Goal: Answer question/provide support: Share knowledge or assist other users

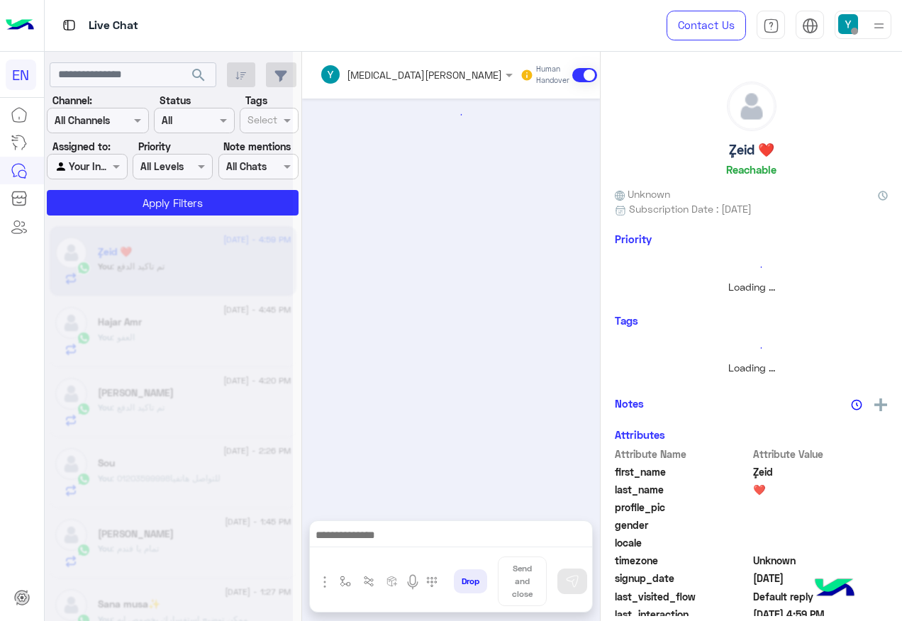
click at [177, 213] on circle at bounding box center [169, 208] width 20 height 20
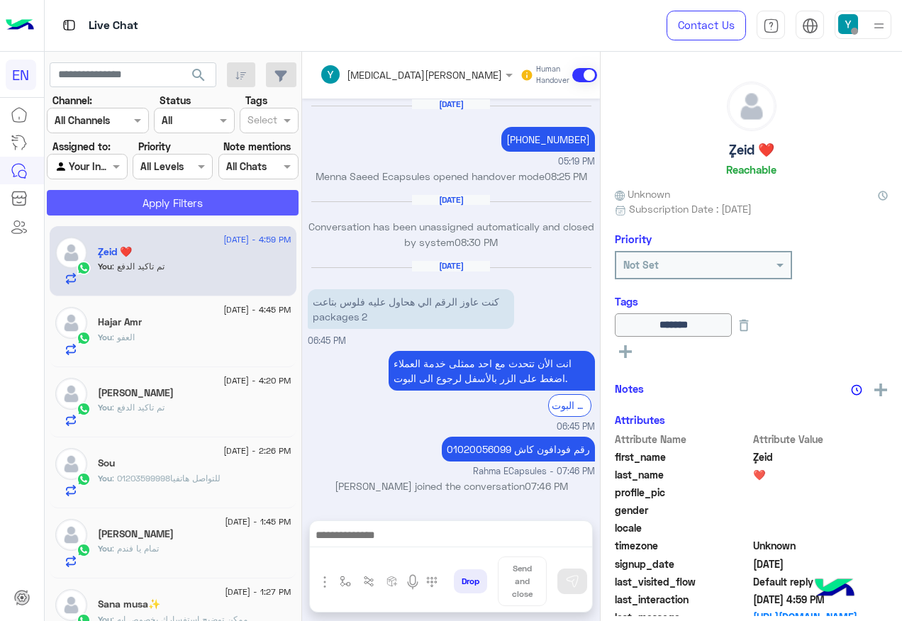
scroll to position [1090, 0]
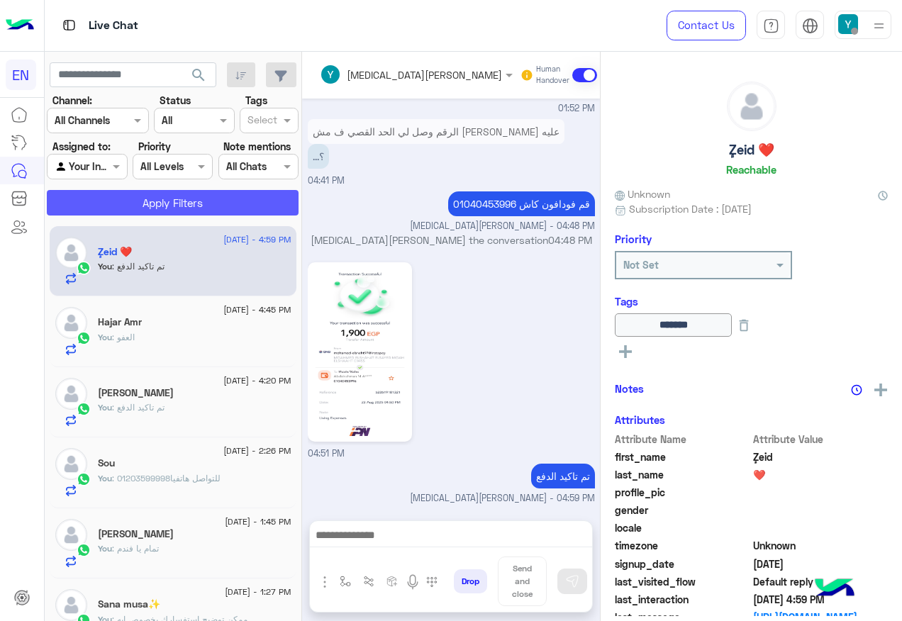
click at [175, 205] on button "Apply Filters" at bounding box center [173, 203] width 252 height 26
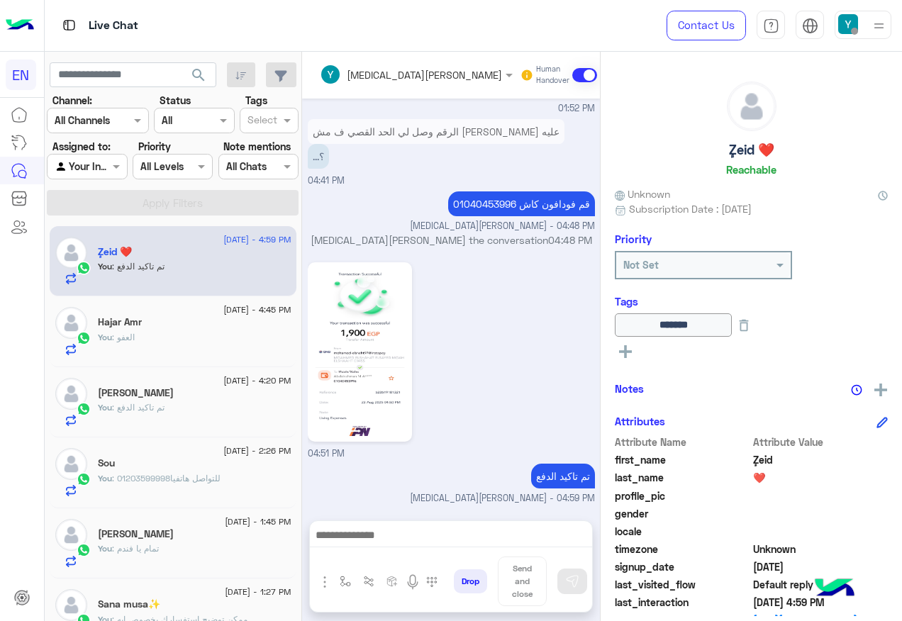
click at [100, 172] on div at bounding box center [86, 166] width 79 height 16
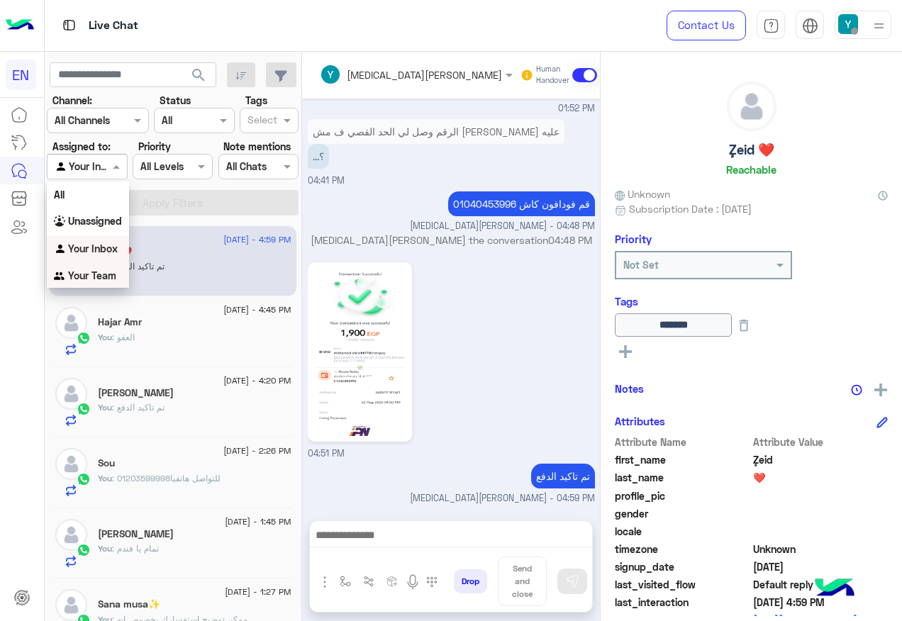
click at [113, 268] on div "Your Team" at bounding box center [88, 276] width 82 height 28
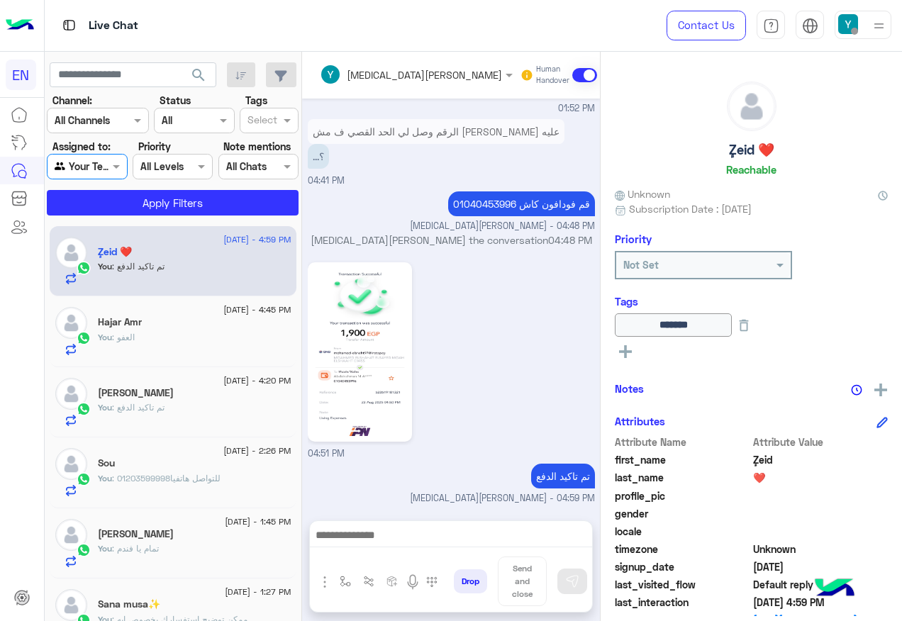
drag, startPoint x: 167, startPoint y: 189, endPoint x: 166, endPoint y: 199, distance: 10.7
click at [166, 189] on section "Channel: Channel All Channels Status Channel All Tags Select Assigned to: Agent…" at bounding box center [173, 154] width 236 height 123
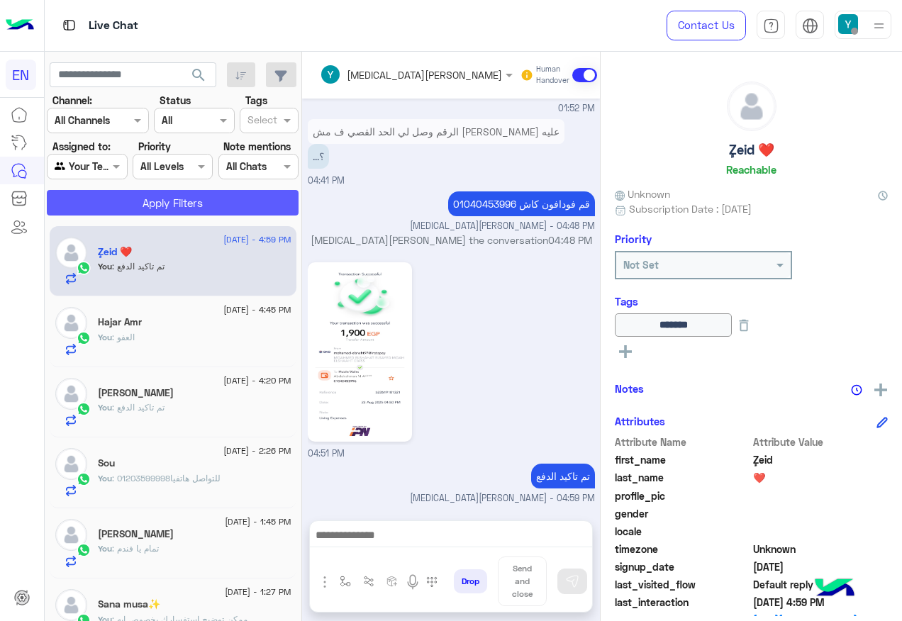
click at [166, 200] on button "Apply Filters" at bounding box center [173, 203] width 252 height 26
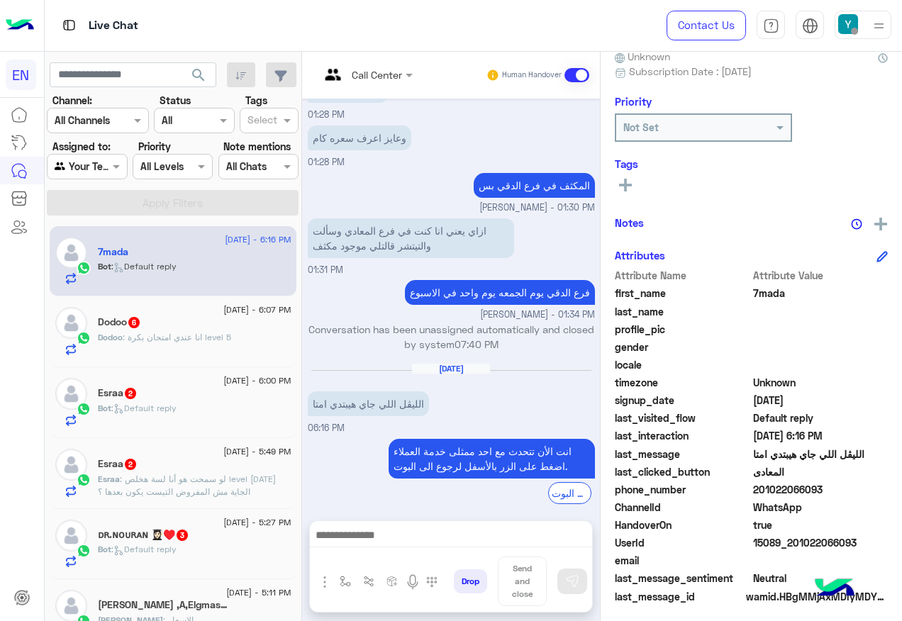
scroll to position [142, 0]
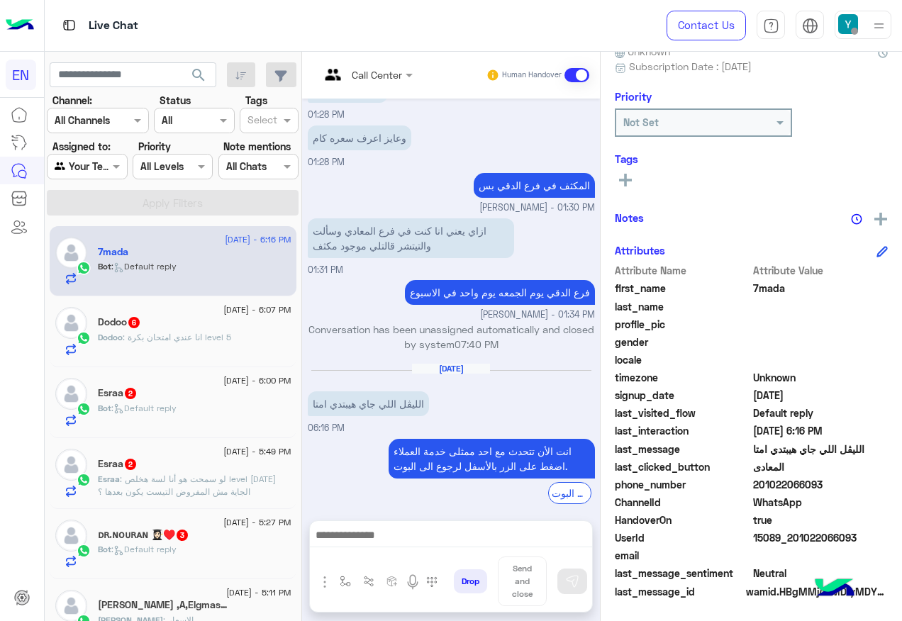
drag, startPoint x: 762, startPoint y: 484, endPoint x: 851, endPoint y: 484, distance: 88.6
click at [851, 484] on span "201022066093" at bounding box center [820, 484] width 135 height 15
click at [229, 323] on div "Dodoo 6" at bounding box center [195, 323] width 194 height 15
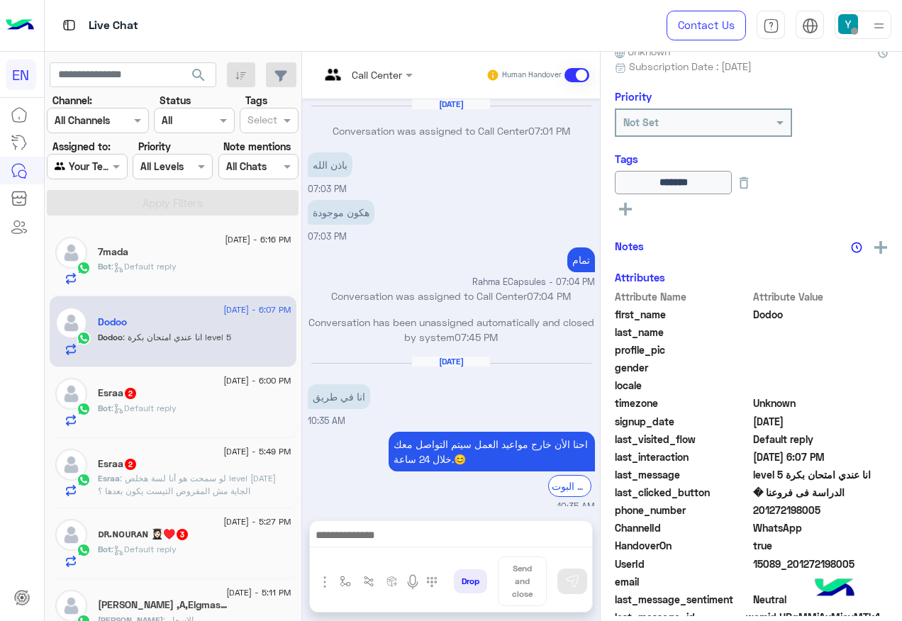
scroll to position [711, 0]
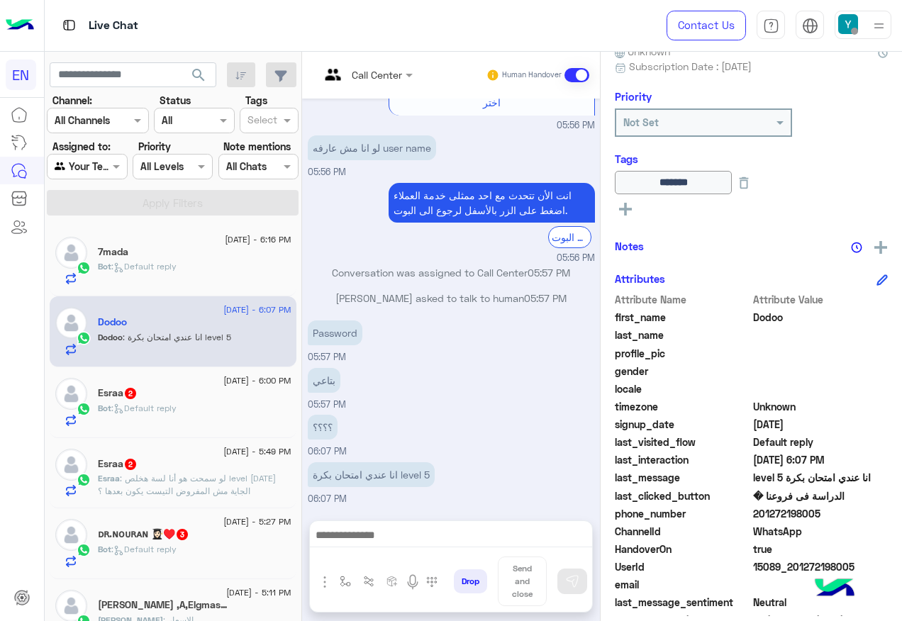
drag, startPoint x: 752, startPoint y: 515, endPoint x: 847, endPoint y: 517, distance: 95.0
click at [847, 517] on span "201272198005" at bounding box center [820, 513] width 135 height 15
drag, startPoint x: 847, startPoint y: 517, endPoint x: 775, endPoint y: 506, distance: 73.1
copy span "201272198005"
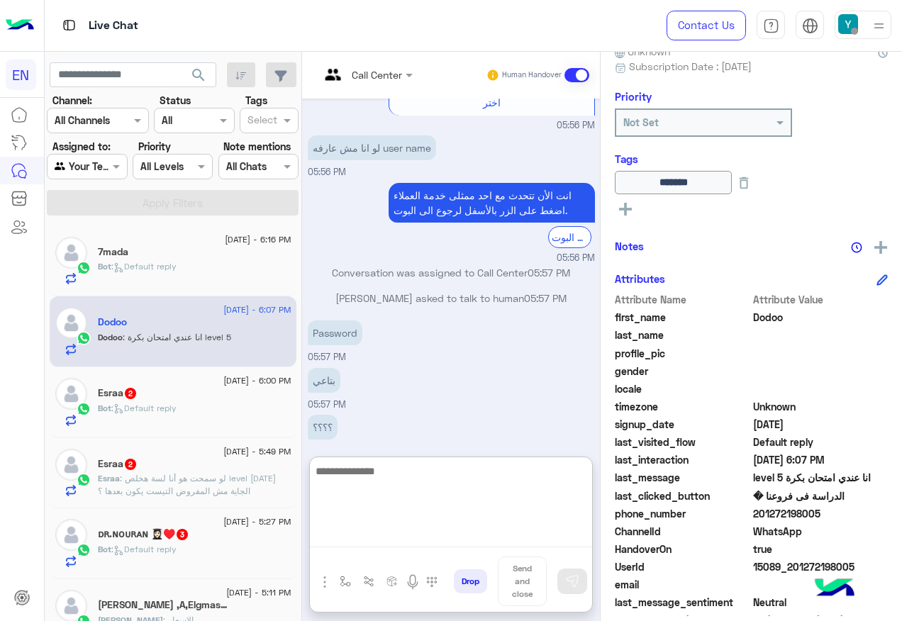
click at [383, 532] on textarea at bounding box center [451, 504] width 282 height 85
paste textarea "**********"
type textarea "**********"
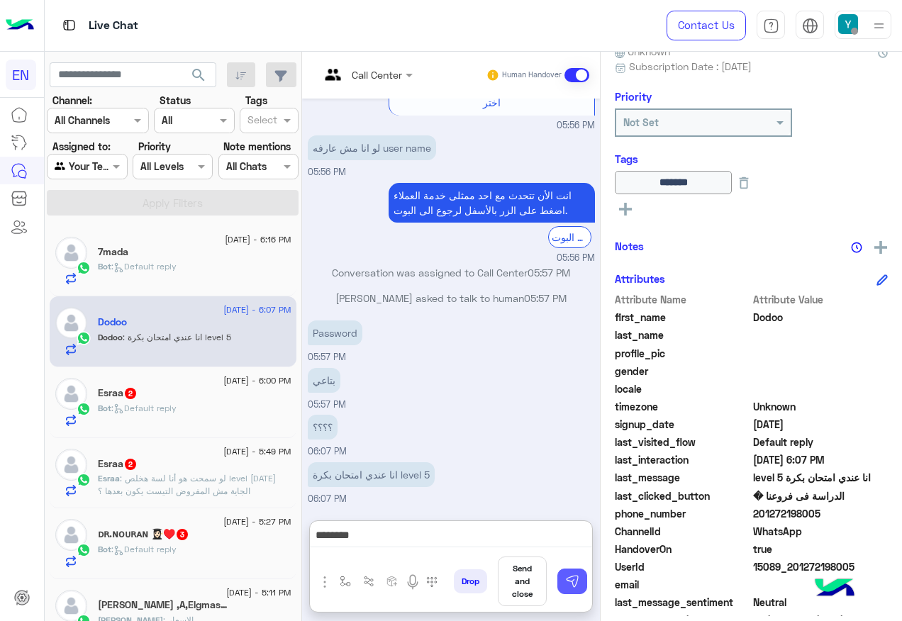
click at [564, 578] on button at bounding box center [572, 581] width 30 height 26
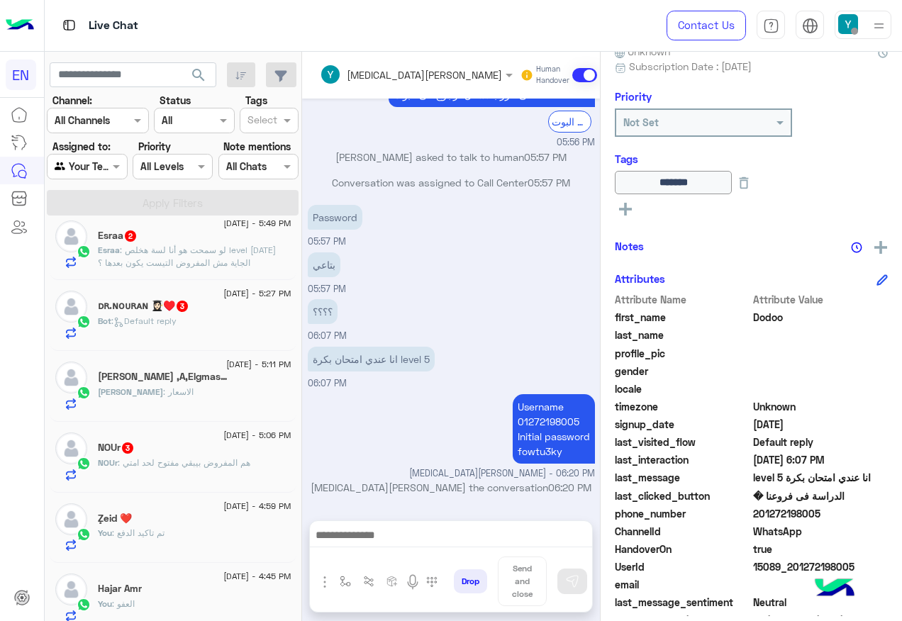
scroll to position [284, 0]
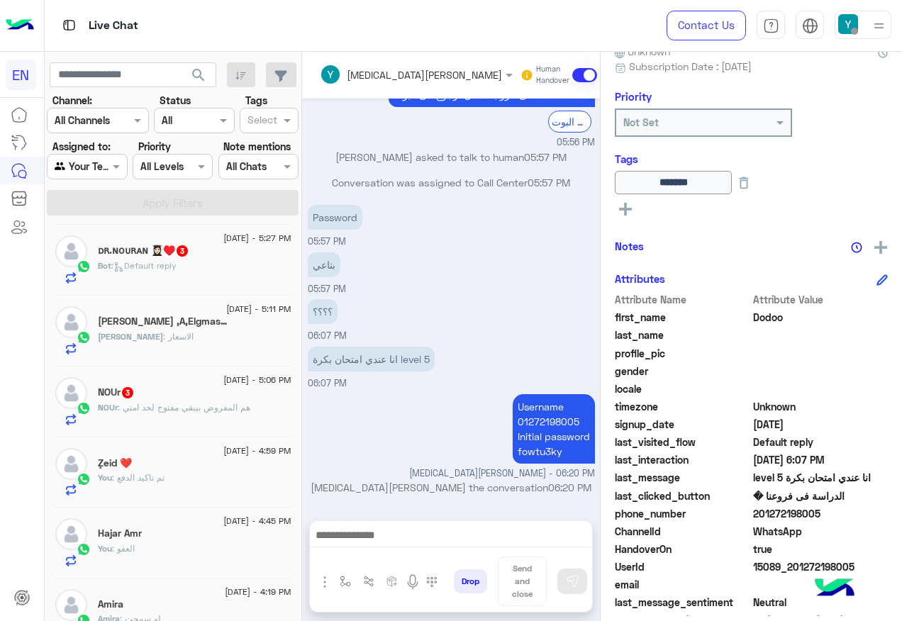
click at [168, 408] on span ": هم المفروض بيبقي مفتوح لحد امتي" at bounding box center [184, 407] width 133 height 11
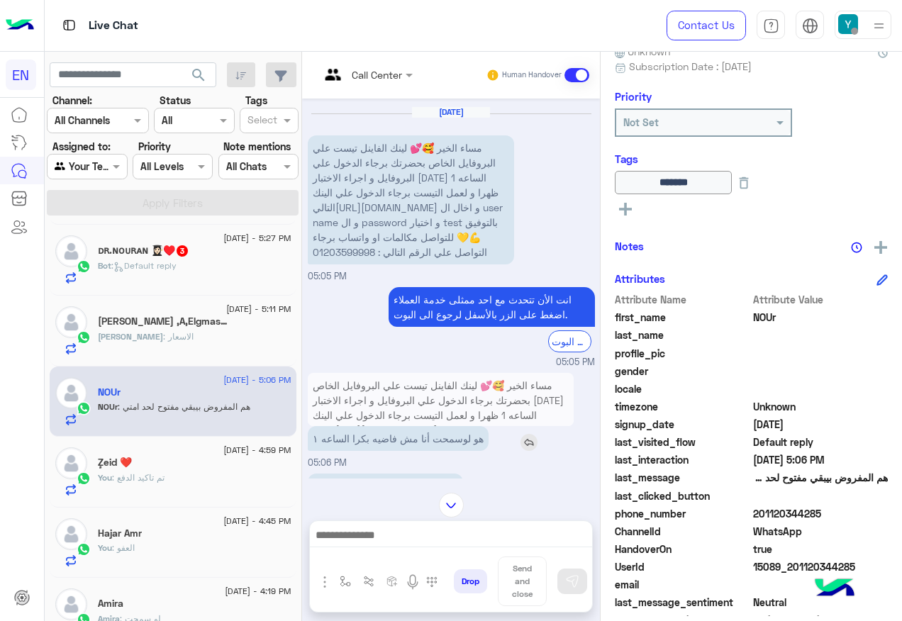
scroll to position [1016, 0]
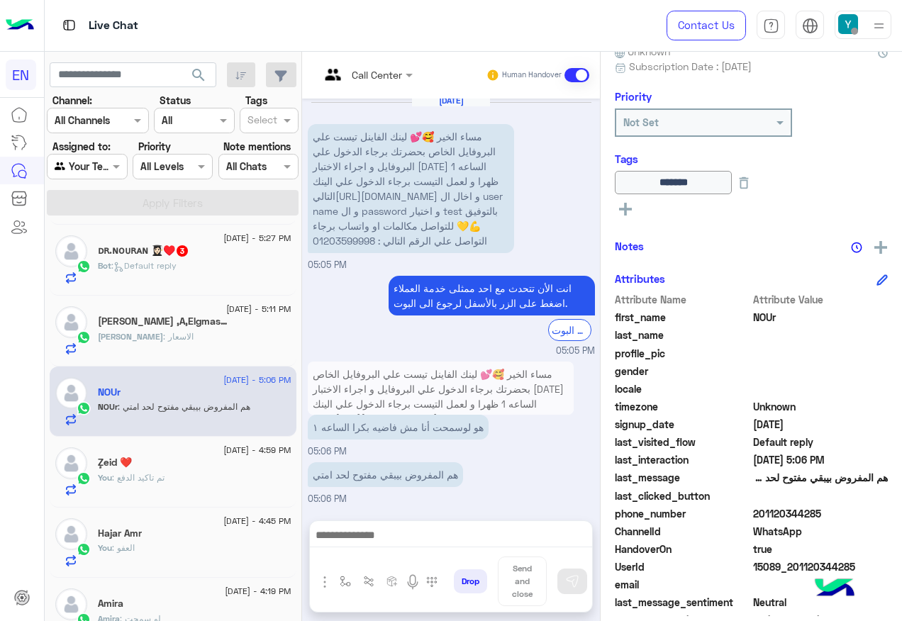
drag, startPoint x: 757, startPoint y: 513, endPoint x: 819, endPoint y: 513, distance: 62.4
click at [819, 513] on span "201120344285" at bounding box center [820, 513] width 135 height 15
copy span "01120344285"
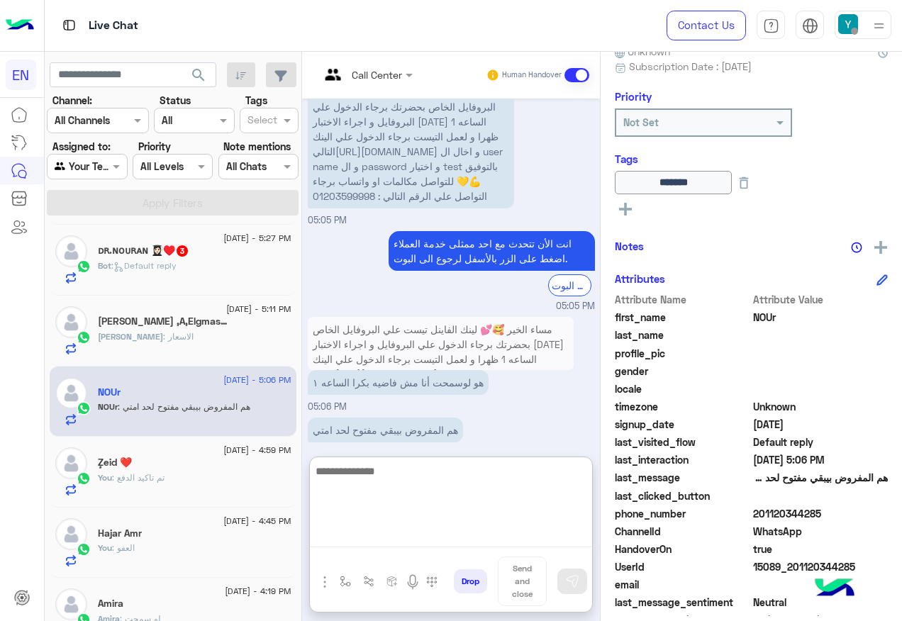
click at [426, 537] on textarea at bounding box center [451, 504] width 282 height 85
paste textarea "**********"
click at [318, 470] on textarea "**********" at bounding box center [451, 504] width 282 height 85
click at [587, 472] on textarea "**********" at bounding box center [451, 504] width 282 height 85
click at [542, 471] on textarea "**********" at bounding box center [451, 504] width 282 height 85
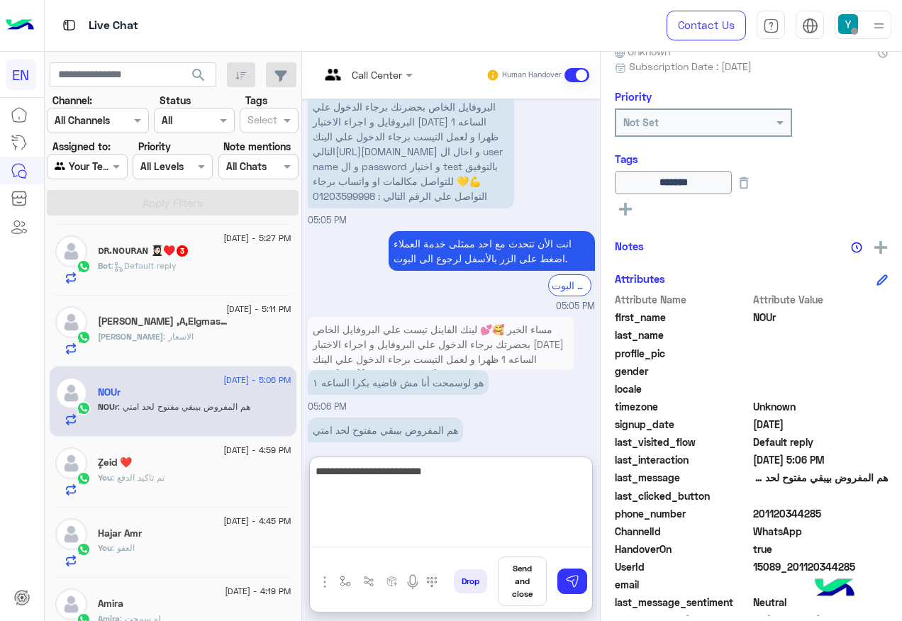
click at [542, 471] on textarea "**********" at bounding box center [451, 504] width 282 height 85
click at [544, 471] on textarea "**********" at bounding box center [451, 504] width 282 height 85
click at [546, 475] on textarea "**********" at bounding box center [451, 504] width 282 height 85
click at [506, 473] on textarea "**********" at bounding box center [451, 504] width 282 height 85
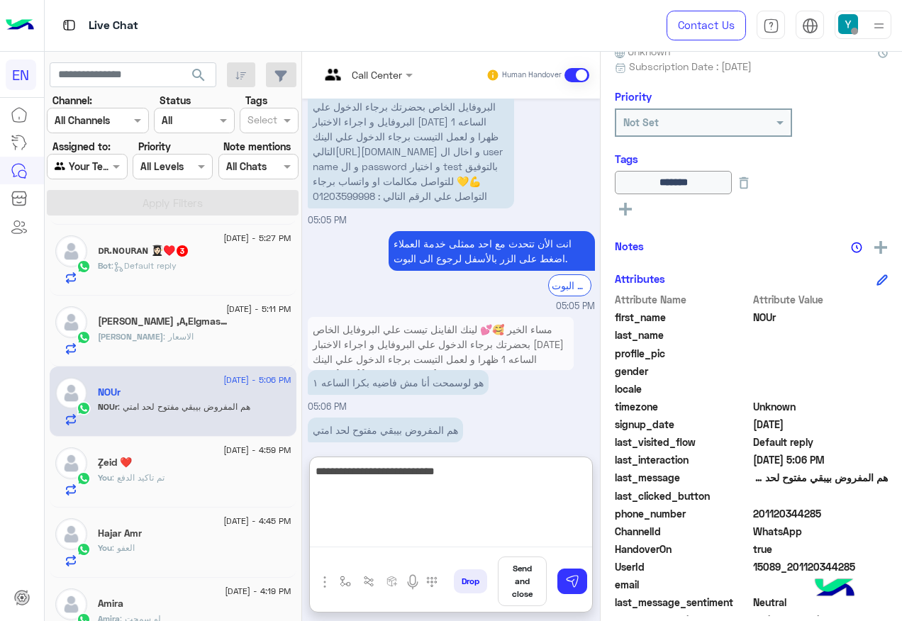
drag, startPoint x: 441, startPoint y: 465, endPoint x: 493, endPoint y: 469, distance: 52.6
click at [493, 469] on textarea "**********" at bounding box center [451, 504] width 282 height 85
type textarea "*"
type textarea "**********"
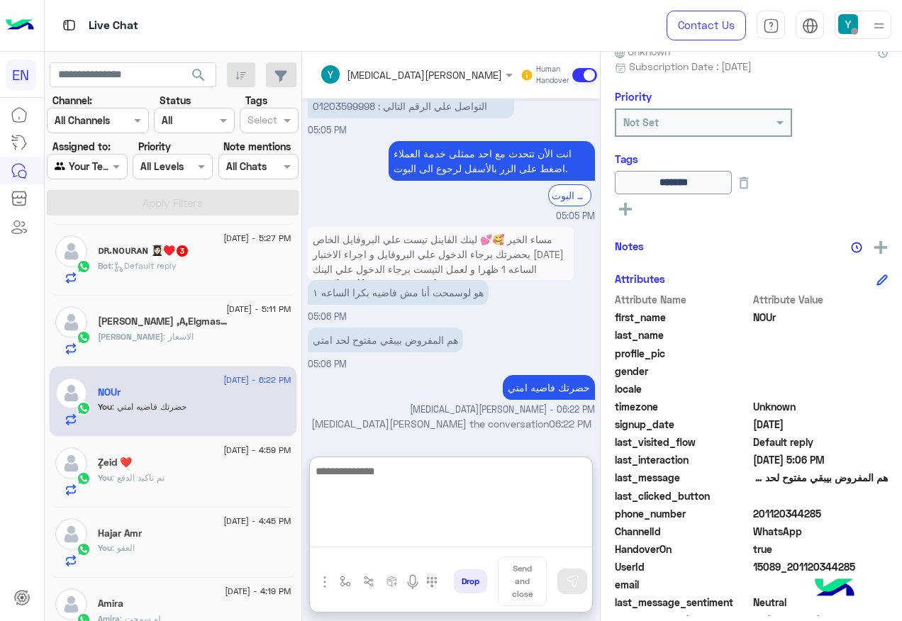
scroll to position [1150, 0]
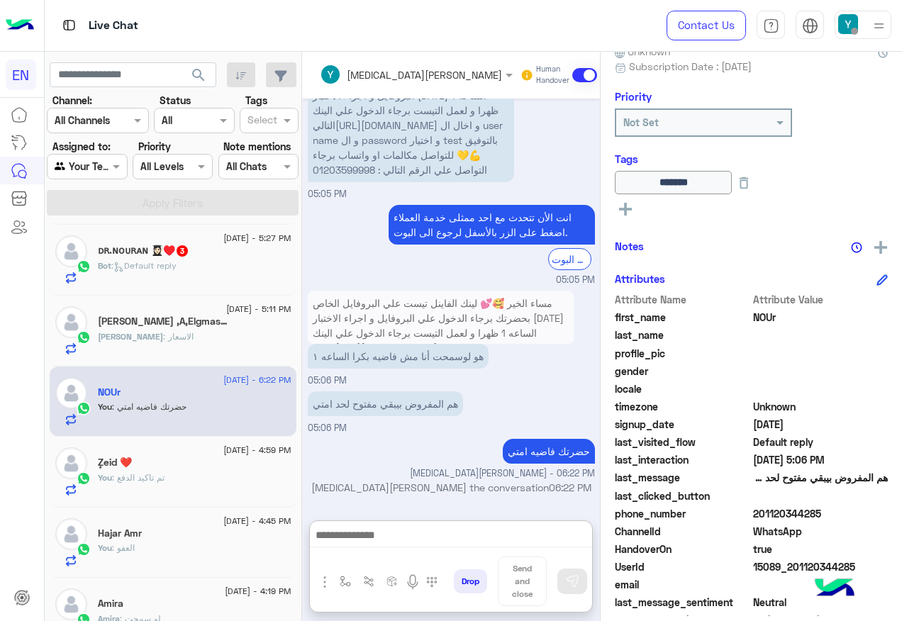
click at [258, 348] on div "Ali : الاسعار" at bounding box center [195, 342] width 194 height 25
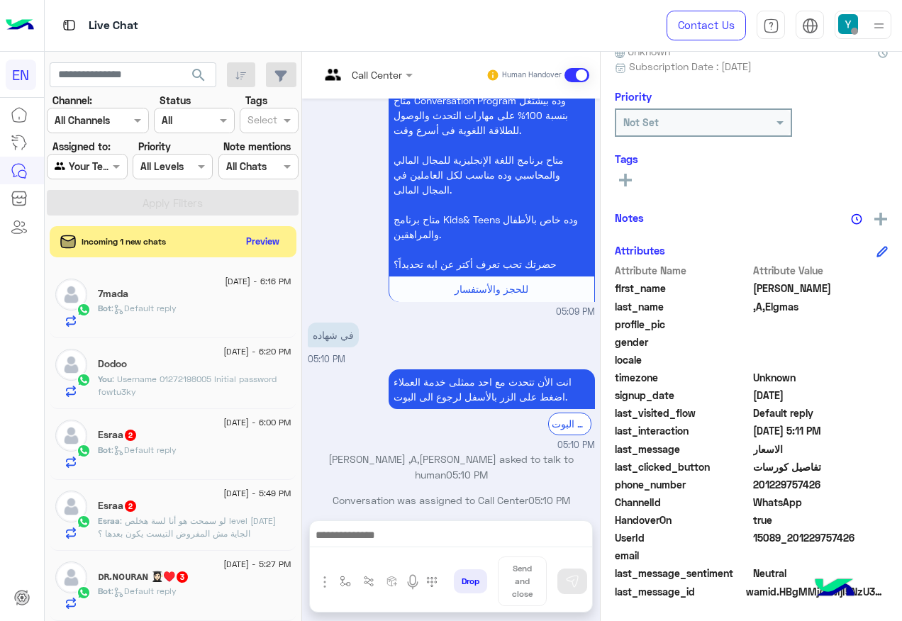
click at [395, 73] on div at bounding box center [366, 74] width 107 height 16
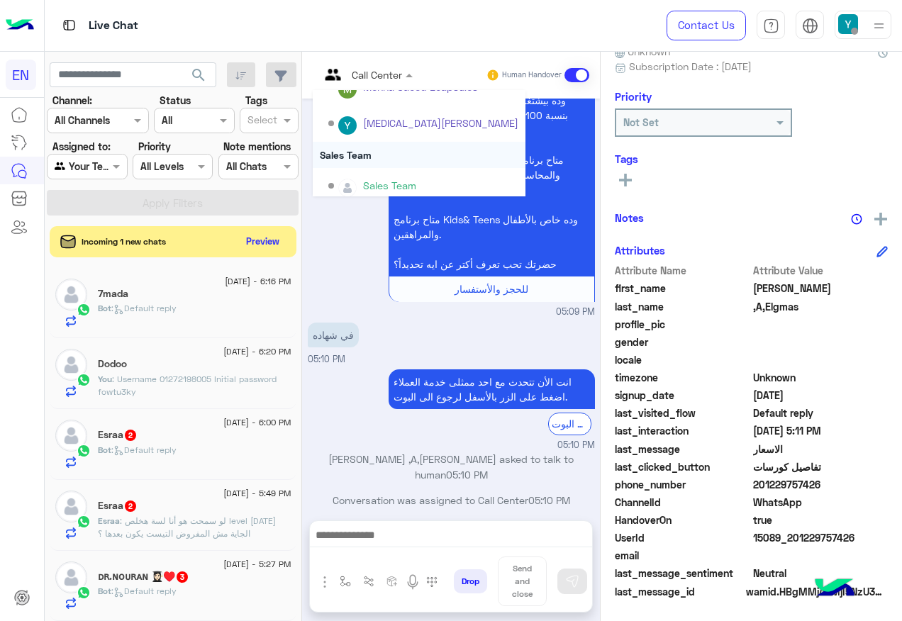
scroll to position [235, 0]
click at [403, 155] on div "Sales Team" at bounding box center [419, 147] width 213 height 26
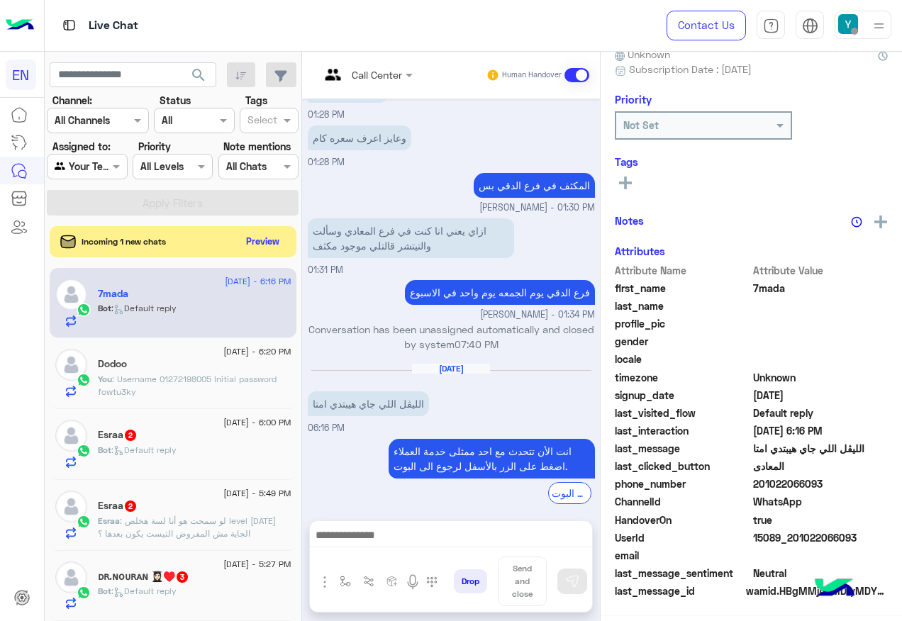
scroll to position [284, 0]
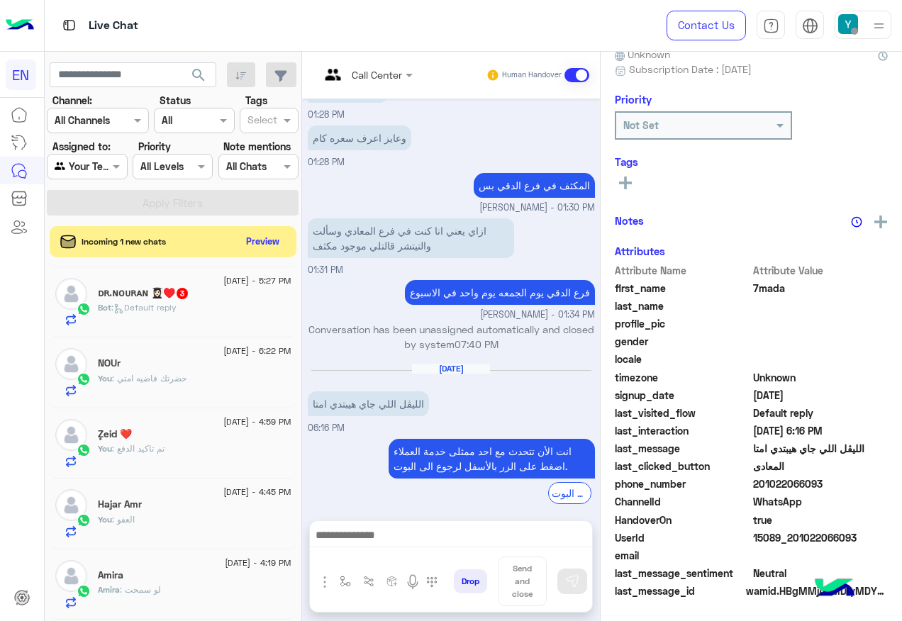
click at [177, 304] on span ": Default reply" at bounding box center [143, 307] width 65 height 11
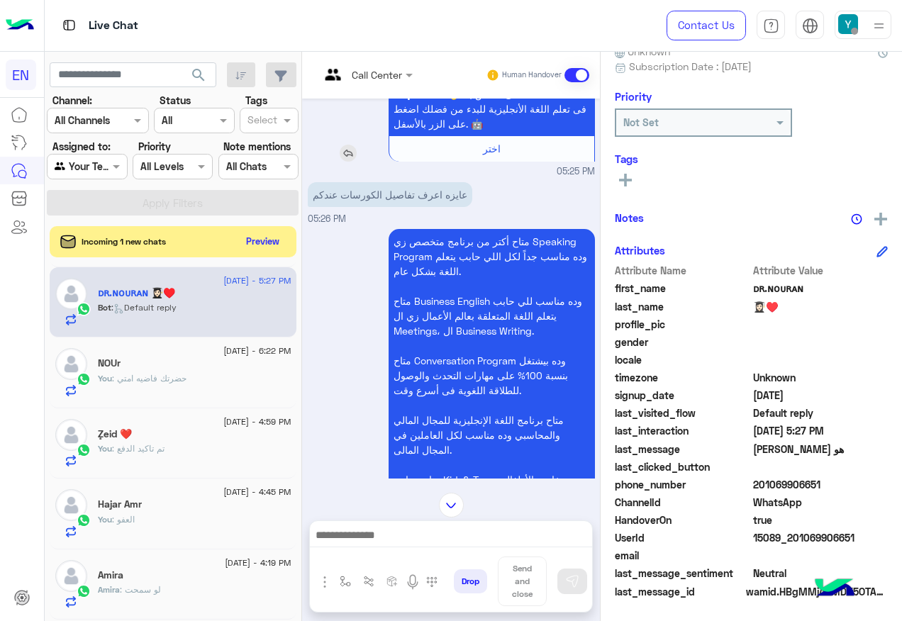
scroll to position [808, 0]
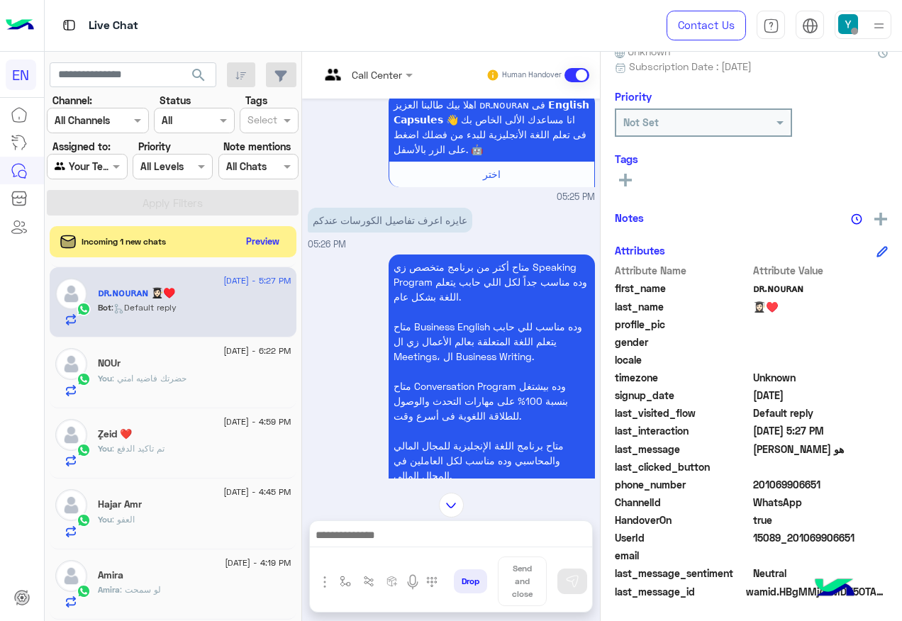
click at [387, 66] on div at bounding box center [366, 74] width 107 height 16
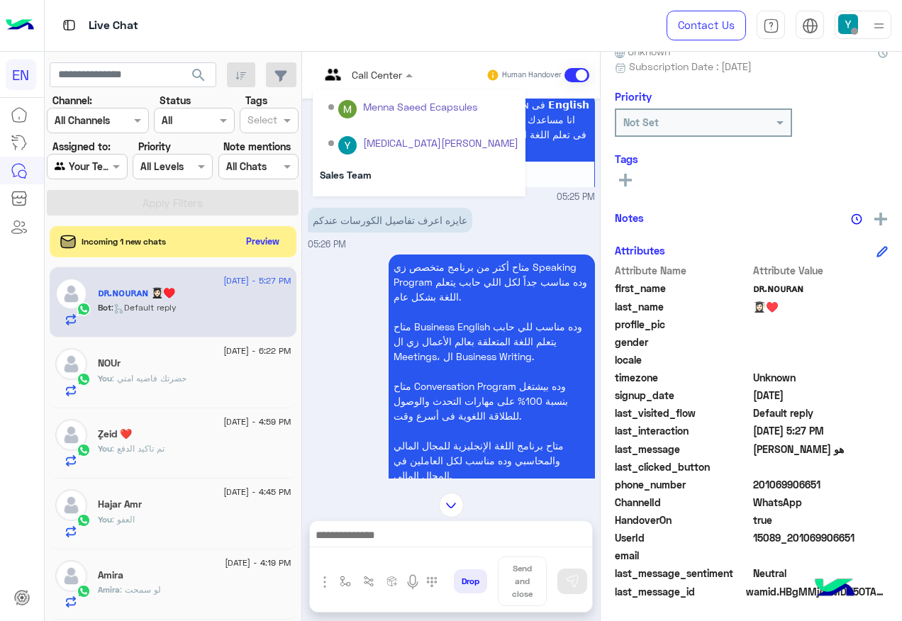
scroll to position [235, 0]
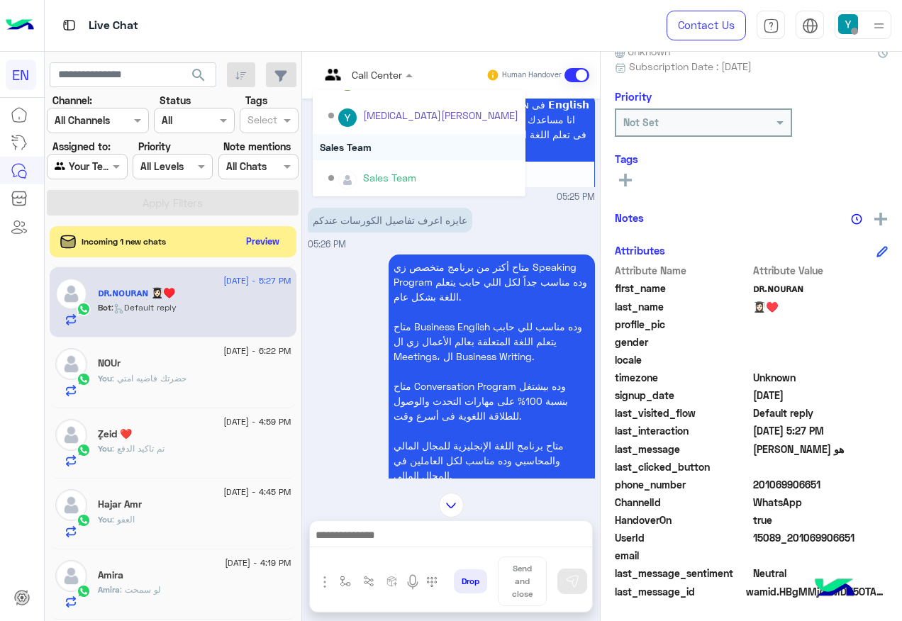
click at [413, 146] on div "Sales Team" at bounding box center [419, 147] width 213 height 26
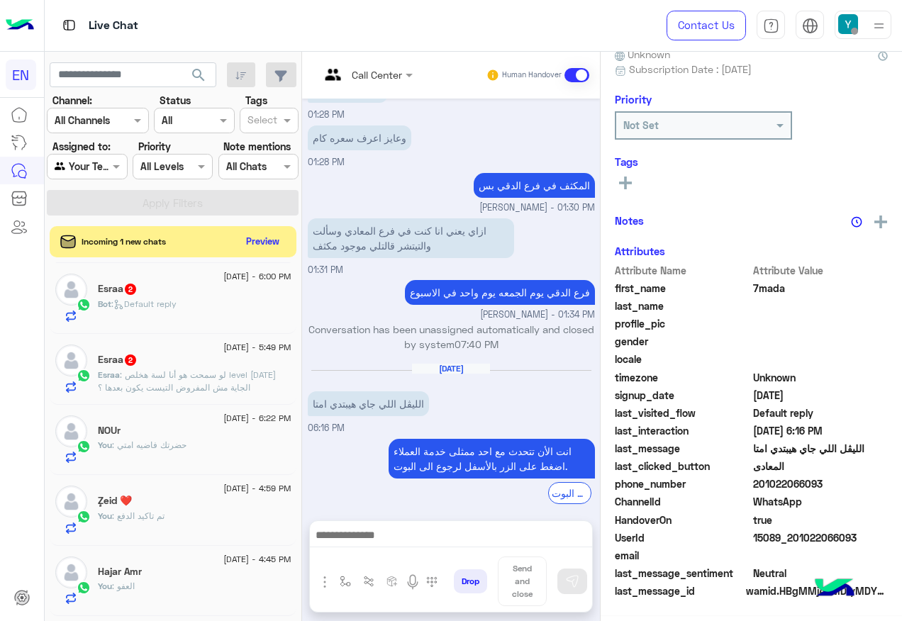
scroll to position [142, 0]
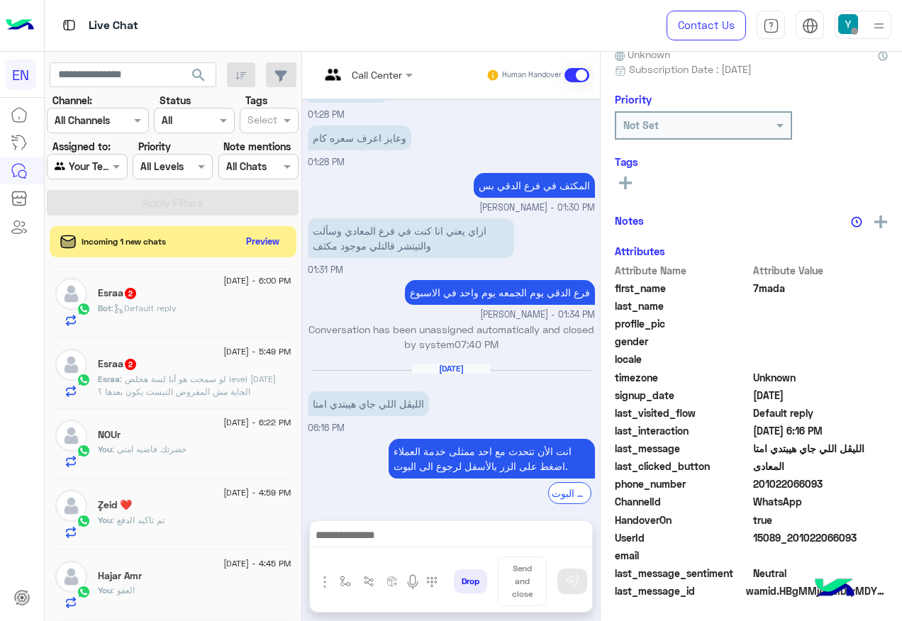
click at [196, 384] on p "Esraa : لو سمحت هو أنا لسة هخلص level الجمعة الجاية مش المفروض التيست يكون بعده…" at bounding box center [195, 386] width 194 height 26
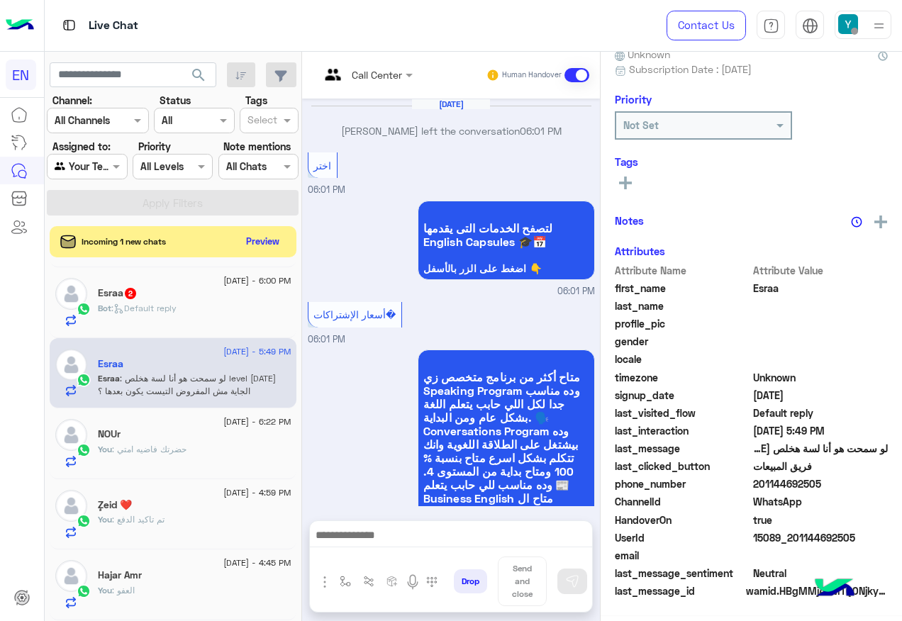
scroll to position [142, 0]
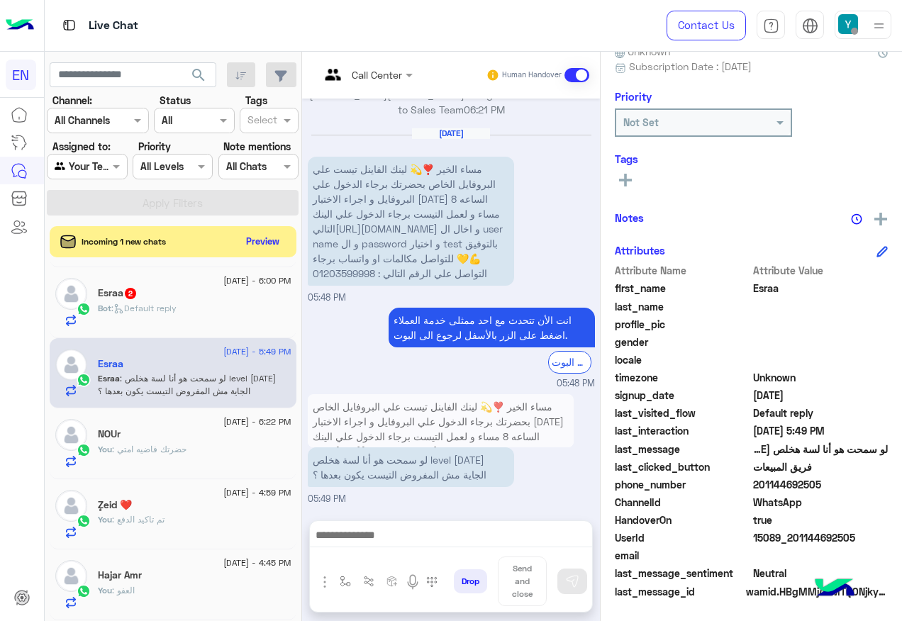
drag, startPoint x: 754, startPoint y: 481, endPoint x: 863, endPoint y: 481, distance: 108.5
click at [863, 481] on span "201144692505" at bounding box center [820, 484] width 135 height 15
drag, startPoint x: 863, startPoint y: 481, endPoint x: 795, endPoint y: 482, distance: 68.1
copy span "01144692505"
click at [408, 524] on div at bounding box center [451, 538] width 282 height 35
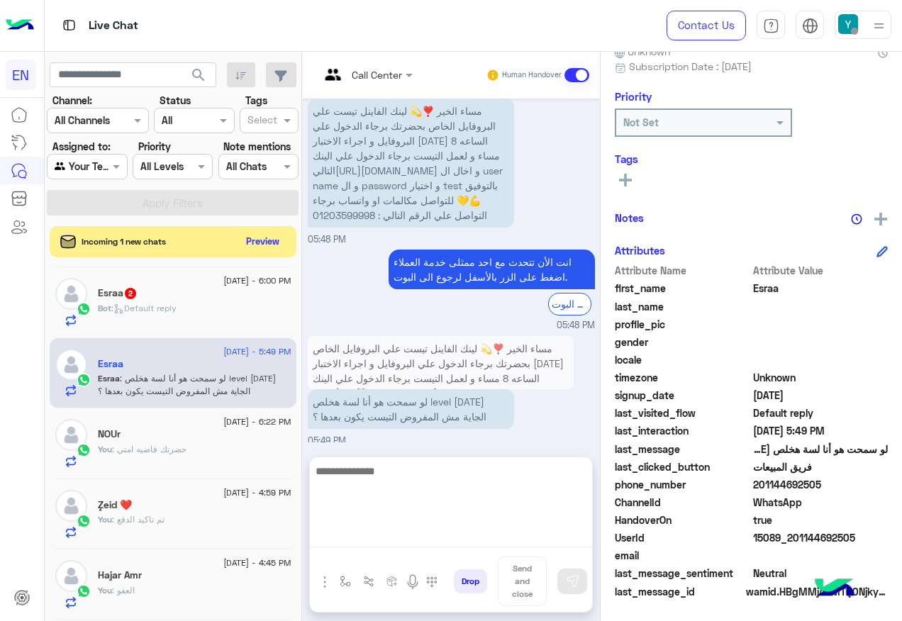
click at [410, 532] on textarea at bounding box center [451, 504] width 282 height 85
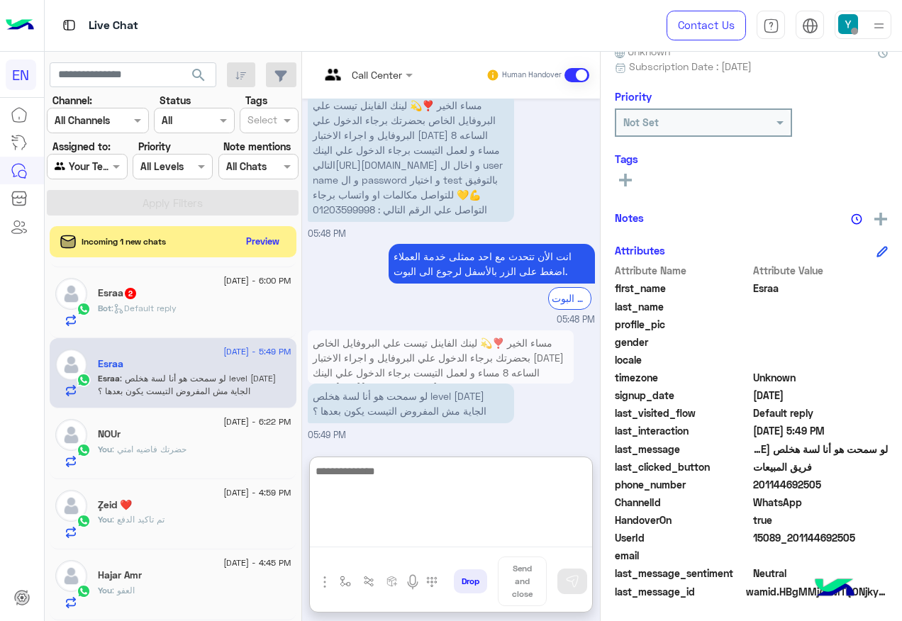
scroll to position [2013, 0]
click at [415, 487] on textarea at bounding box center [451, 504] width 282 height 85
type textarea "**********"
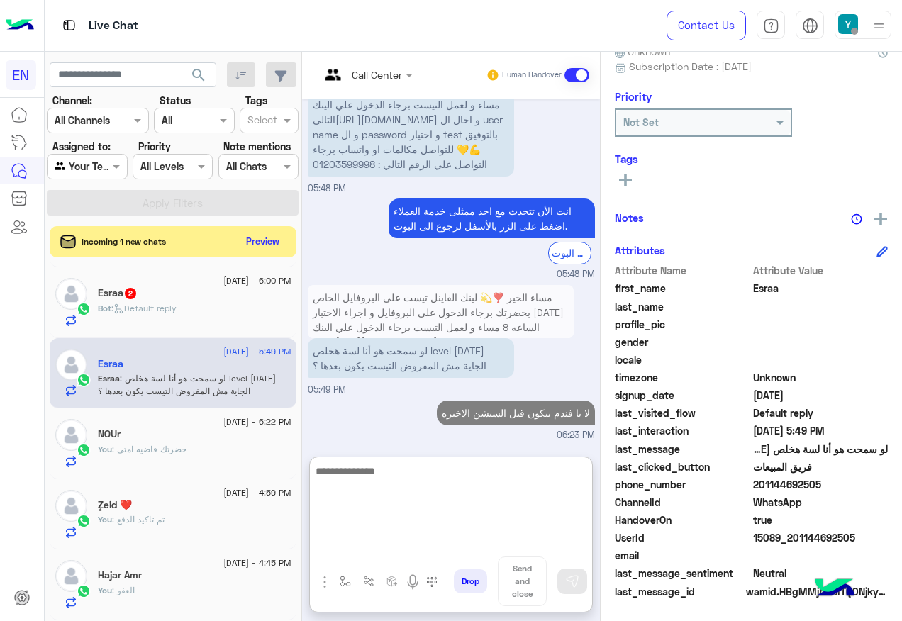
scroll to position [2084, 0]
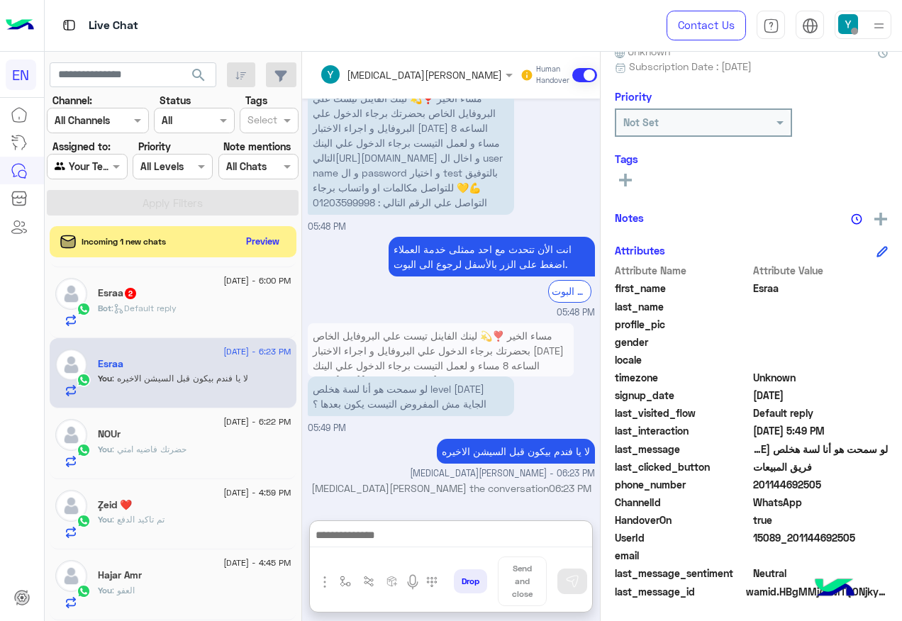
click at [241, 308] on div "Bot : Default reply" at bounding box center [195, 314] width 194 height 25
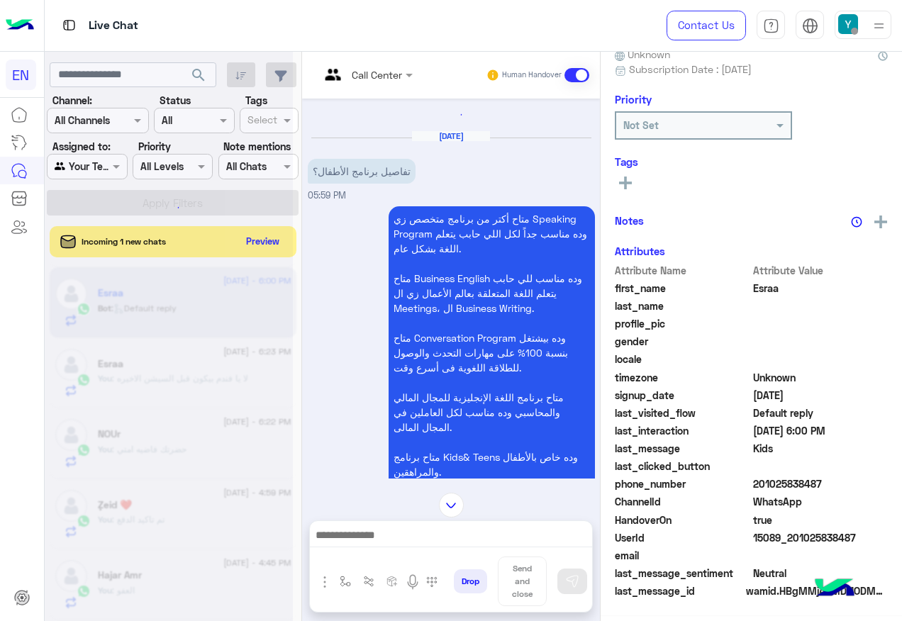
scroll to position [142, 0]
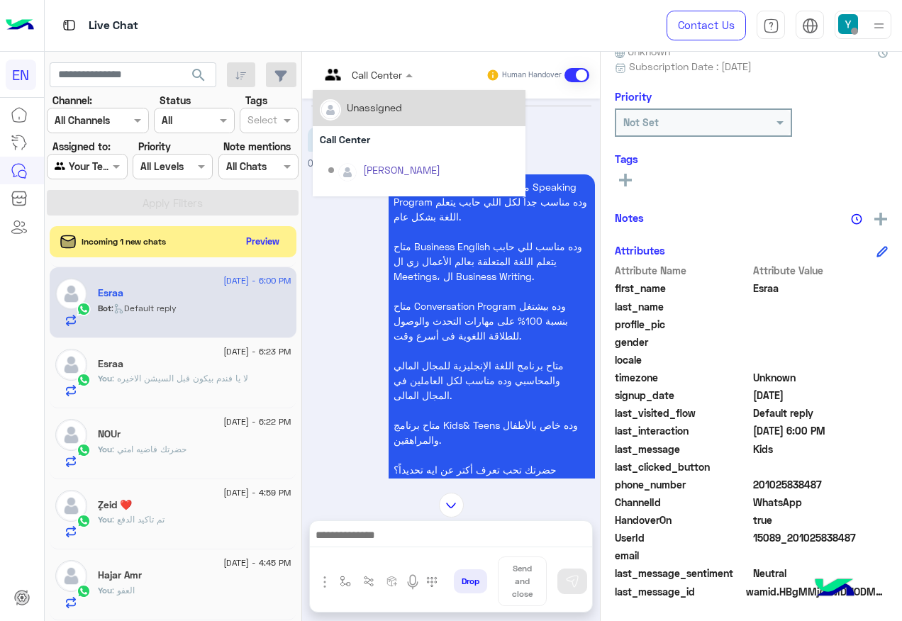
click at [369, 79] on input "text" at bounding box center [348, 74] width 57 height 15
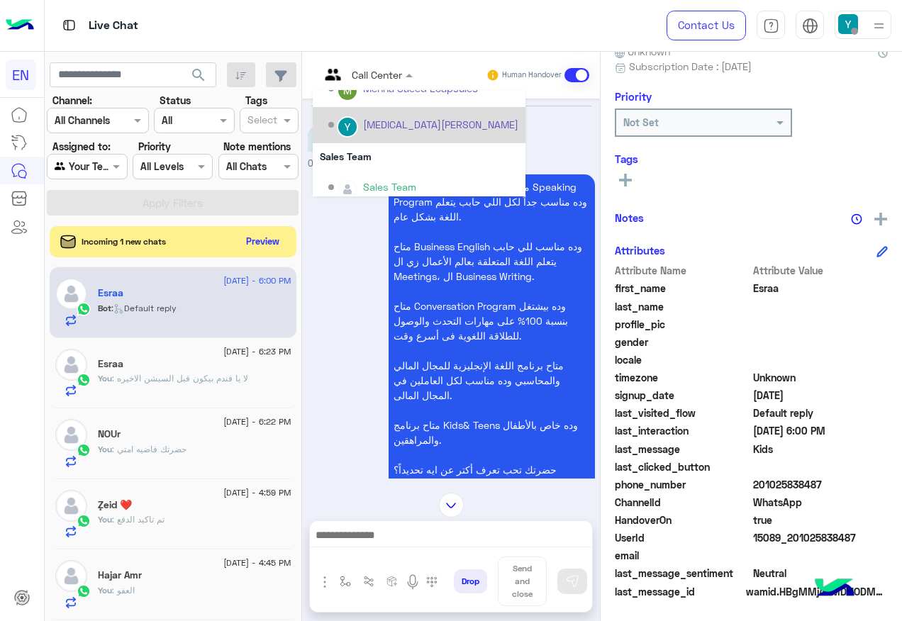
scroll to position [235, 0]
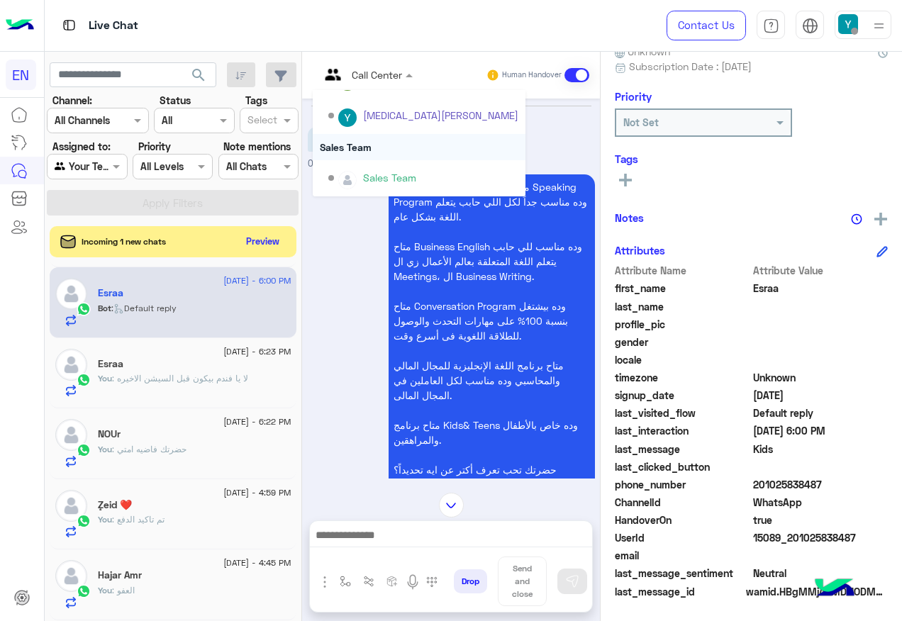
click at [385, 143] on div "Sales Team" at bounding box center [419, 147] width 213 height 26
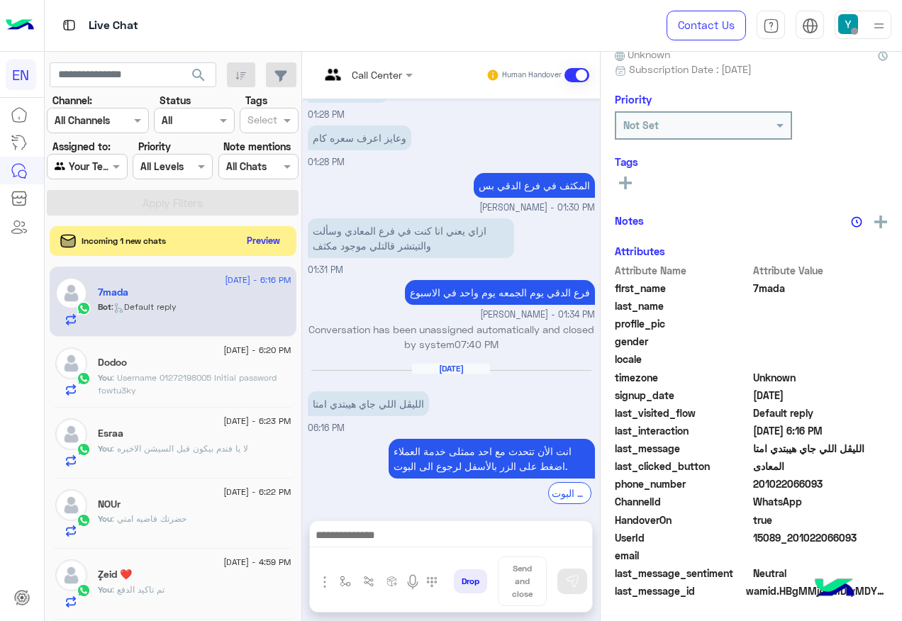
click at [245, 237] on button "Preview" at bounding box center [264, 240] width 44 height 19
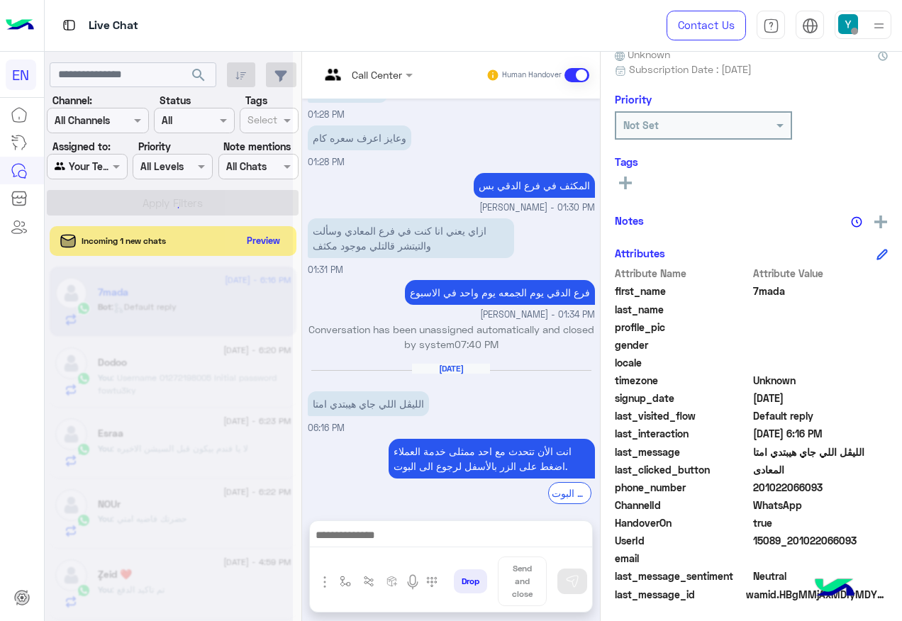
scroll to position [142, 0]
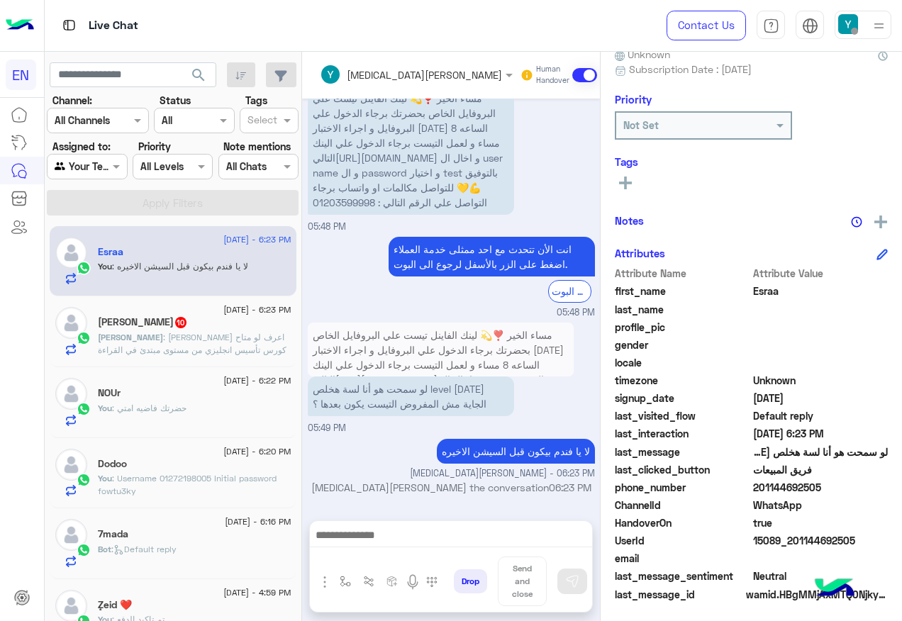
scroll to position [142, 0]
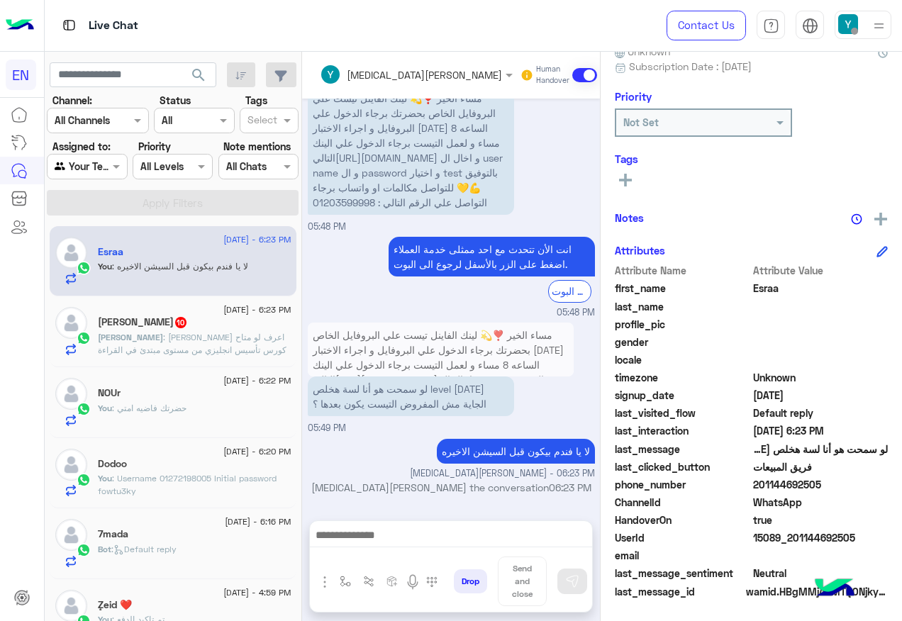
click at [211, 349] on span ": انا عايز اعرف لو متاح كورس تأسيس انجليزي من مستوى مبتدئ في القراءة والكتابة" at bounding box center [192, 350] width 189 height 36
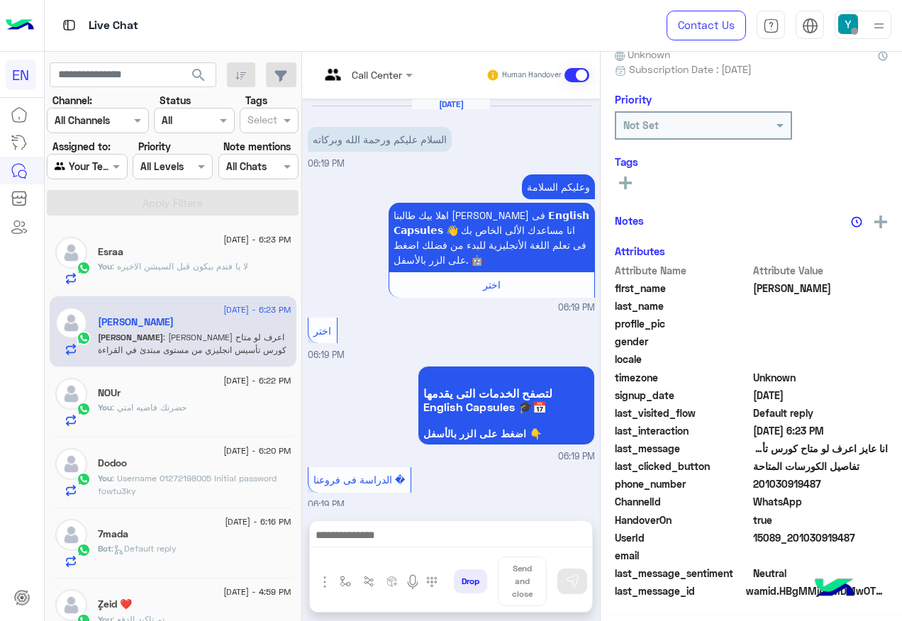
scroll to position [1231, 0]
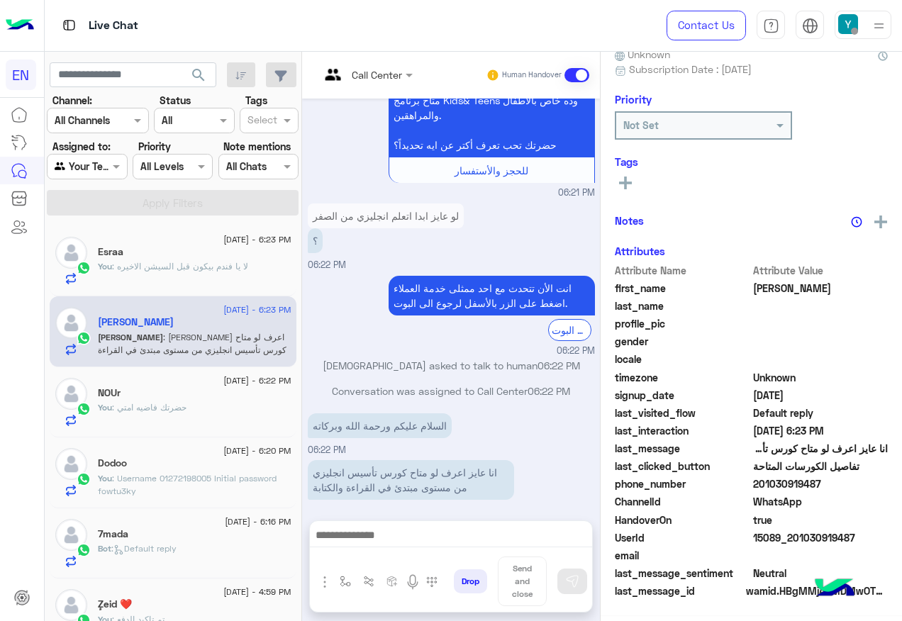
click at [390, 72] on div at bounding box center [366, 74] width 107 height 16
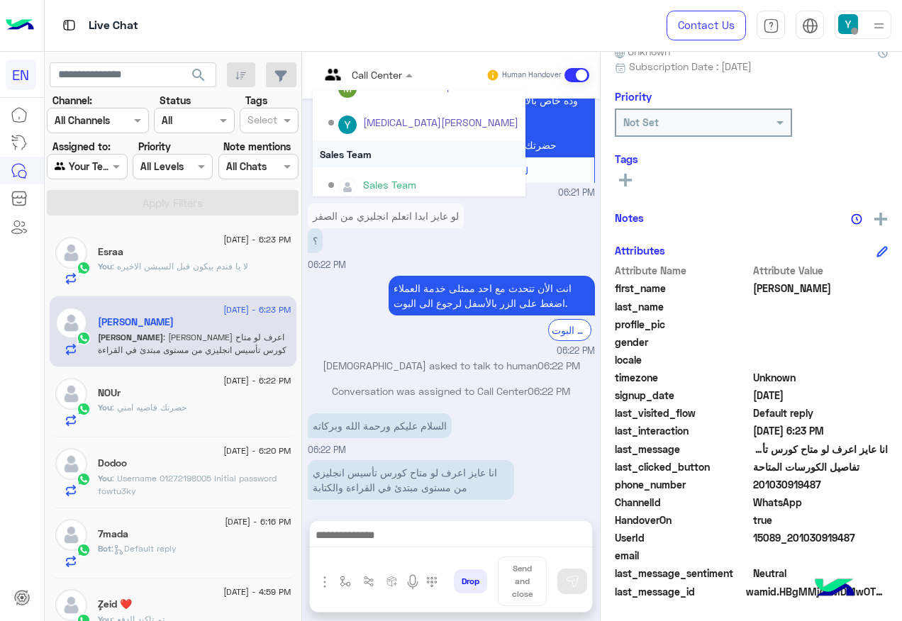
scroll to position [235, 0]
click at [394, 146] on div "Sales Team" at bounding box center [419, 147] width 213 height 26
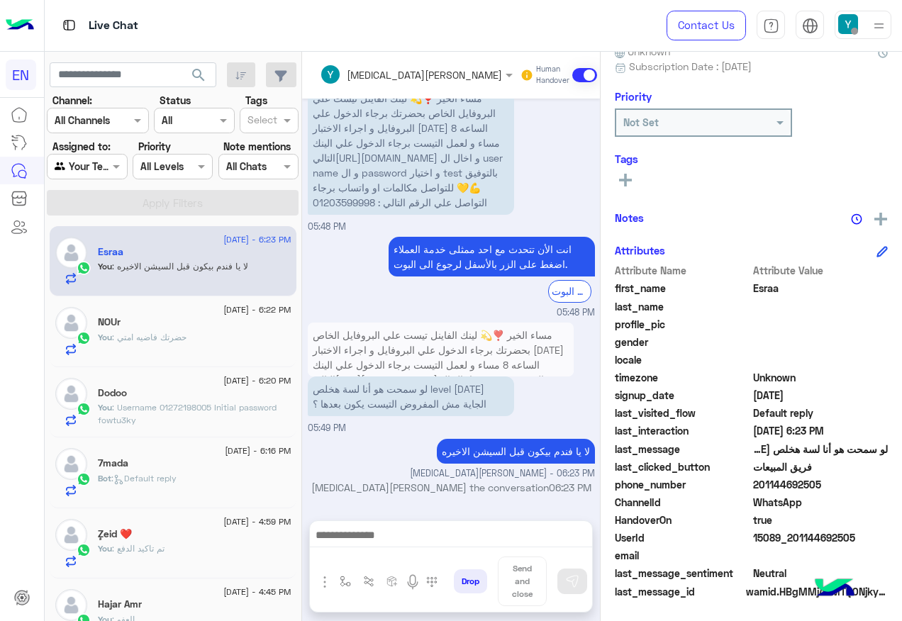
scroll to position [2034, 0]
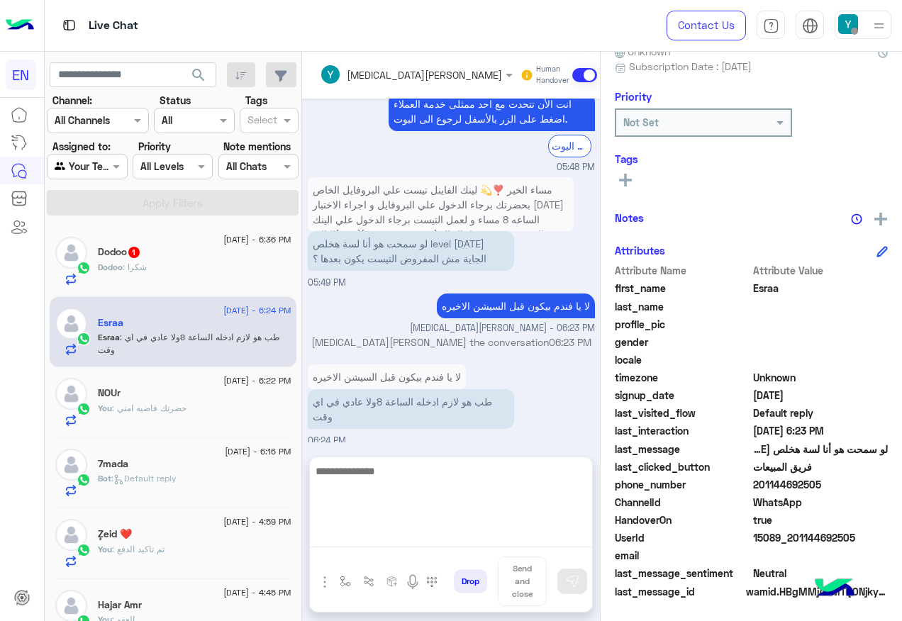
click at [444, 531] on textarea at bounding box center [451, 504] width 282 height 85
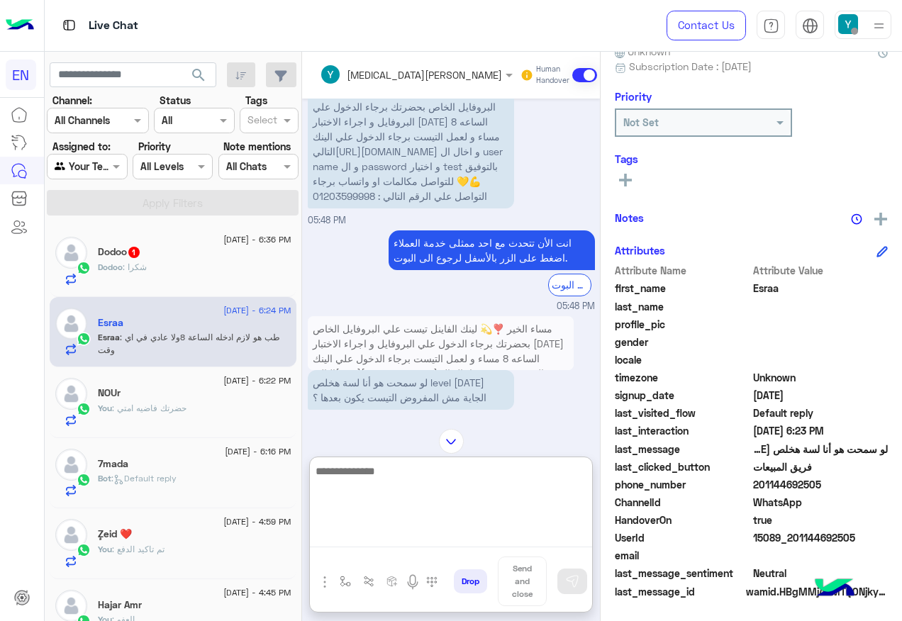
scroll to position [1892, 0]
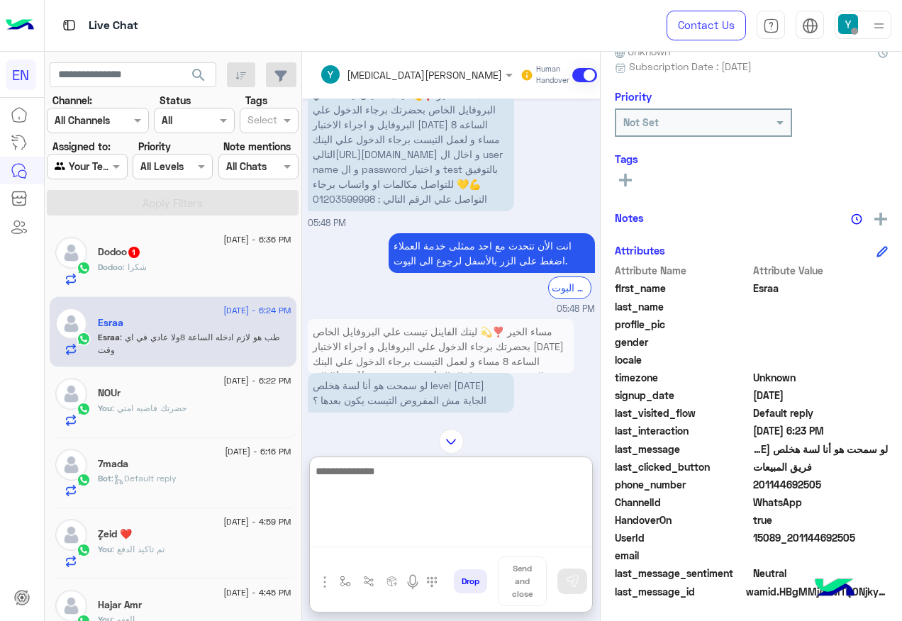
click at [464, 498] on textarea at bounding box center [451, 504] width 282 height 85
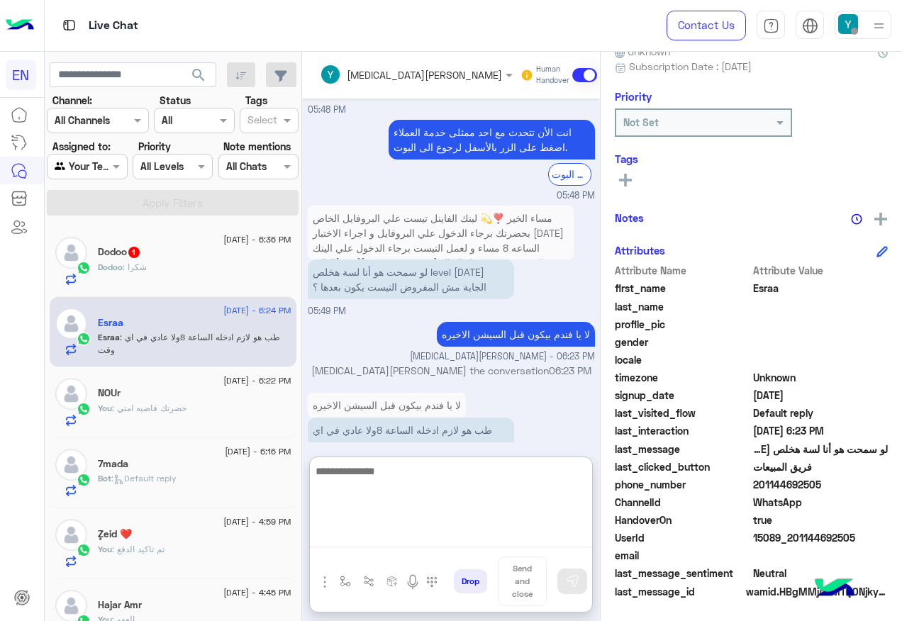
scroll to position [2097, 0]
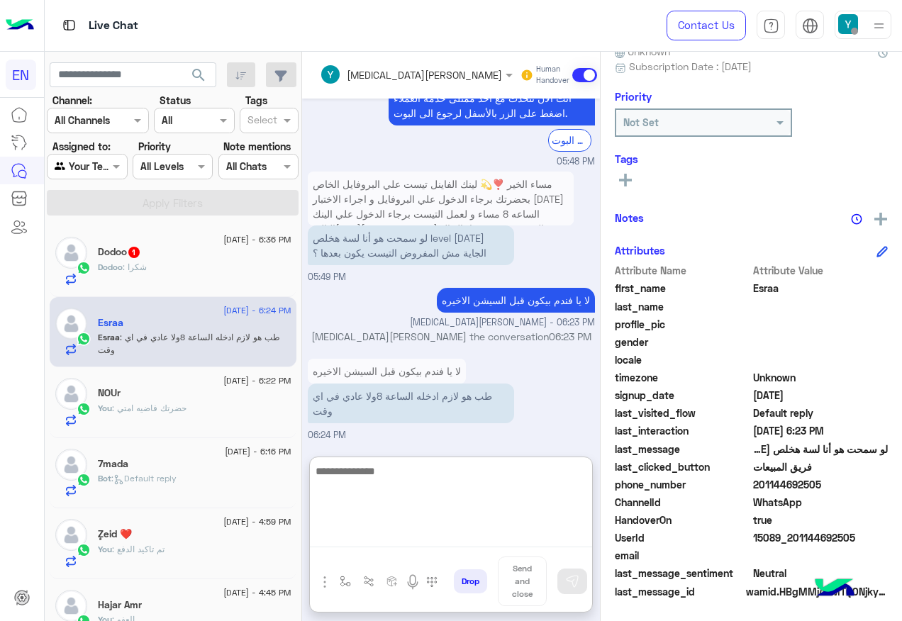
click at [390, 492] on textarea at bounding box center [451, 504] width 282 height 85
type textarea "**********"
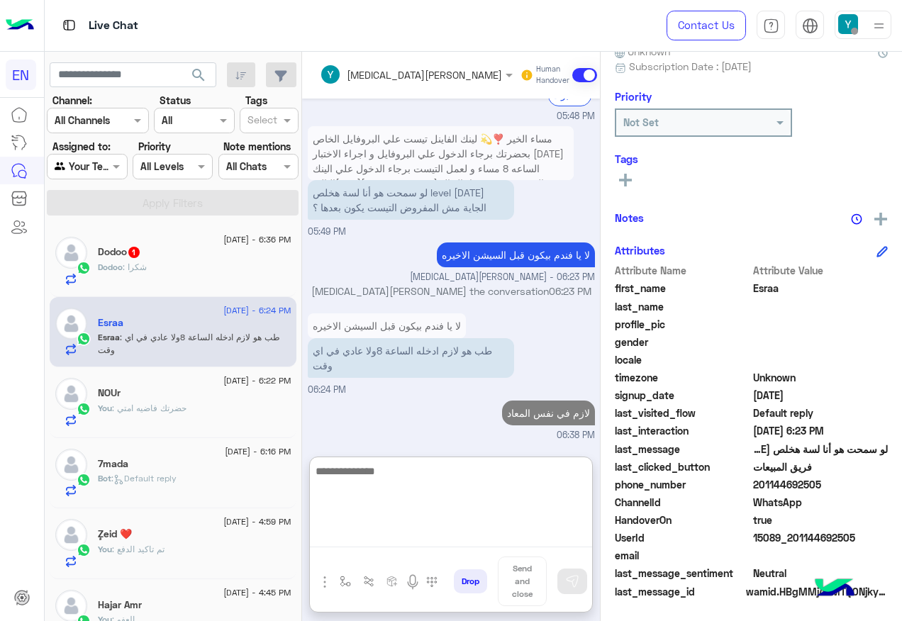
scroll to position [2143, 0]
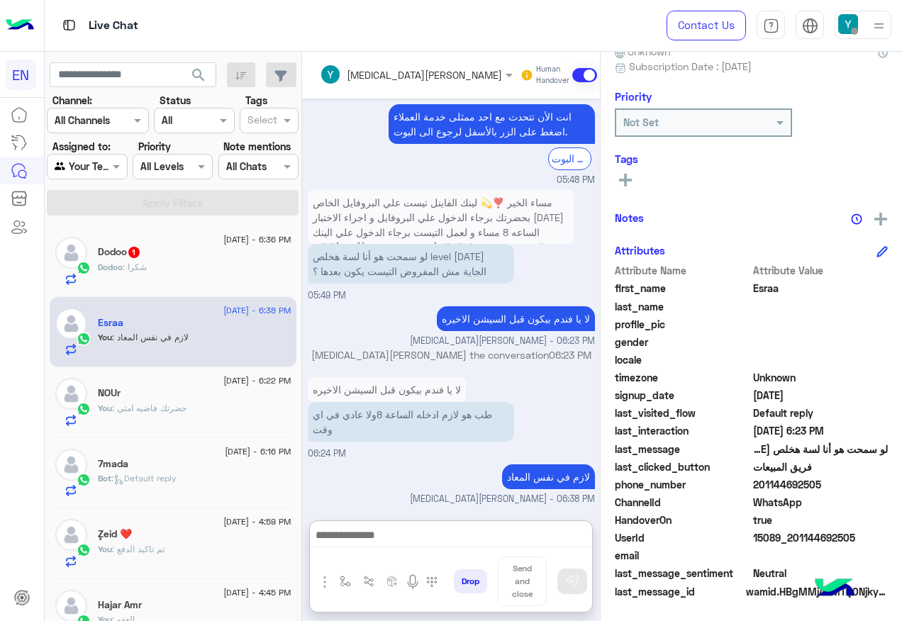
click at [124, 252] on h5 "Dodoo 1" at bounding box center [119, 252] width 43 height 12
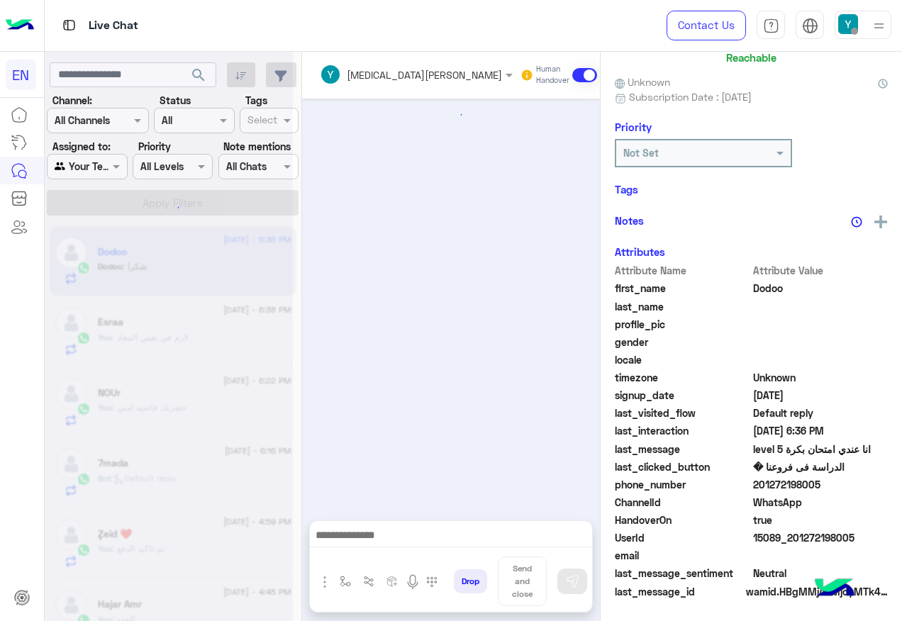
scroll to position [753, 0]
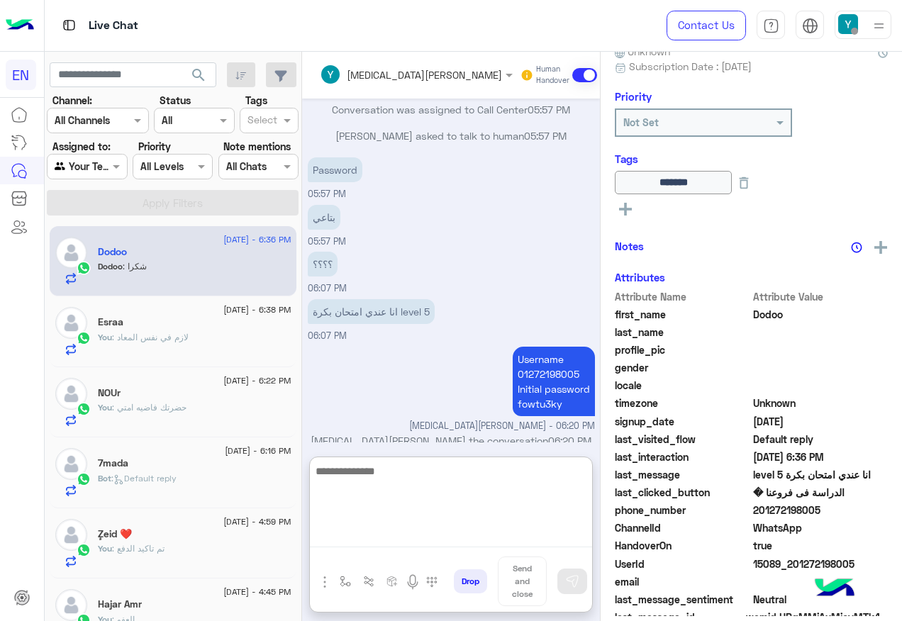
click at [444, 534] on textarea at bounding box center [451, 504] width 282 height 85
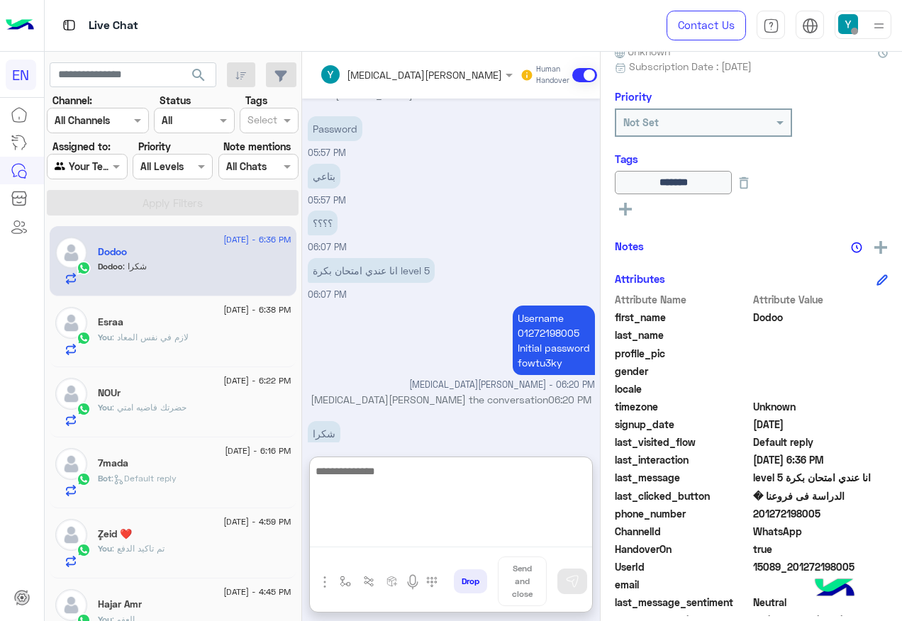
scroll to position [817, 0]
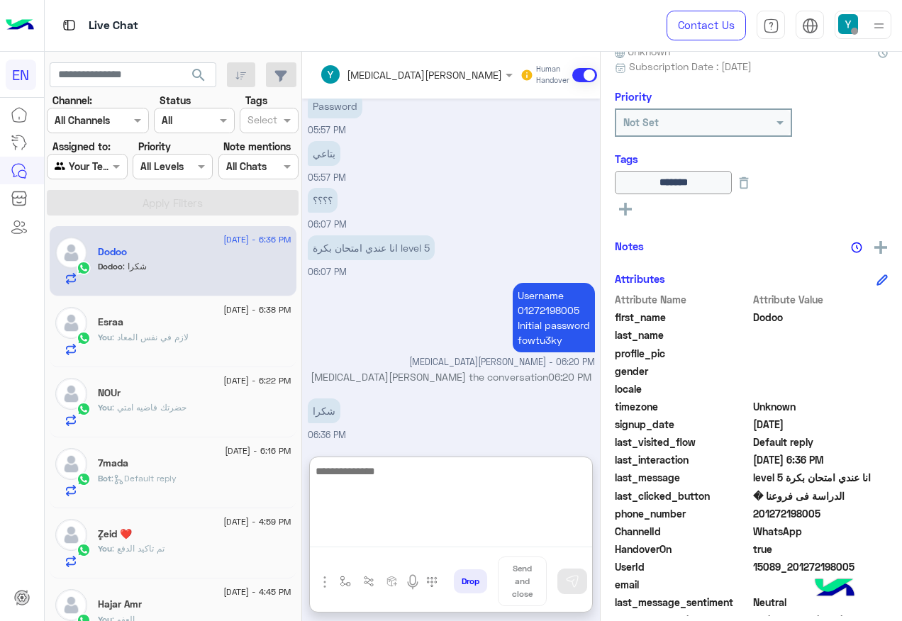
click at [473, 487] on textarea at bounding box center [451, 504] width 282 height 85
type textarea "*****"
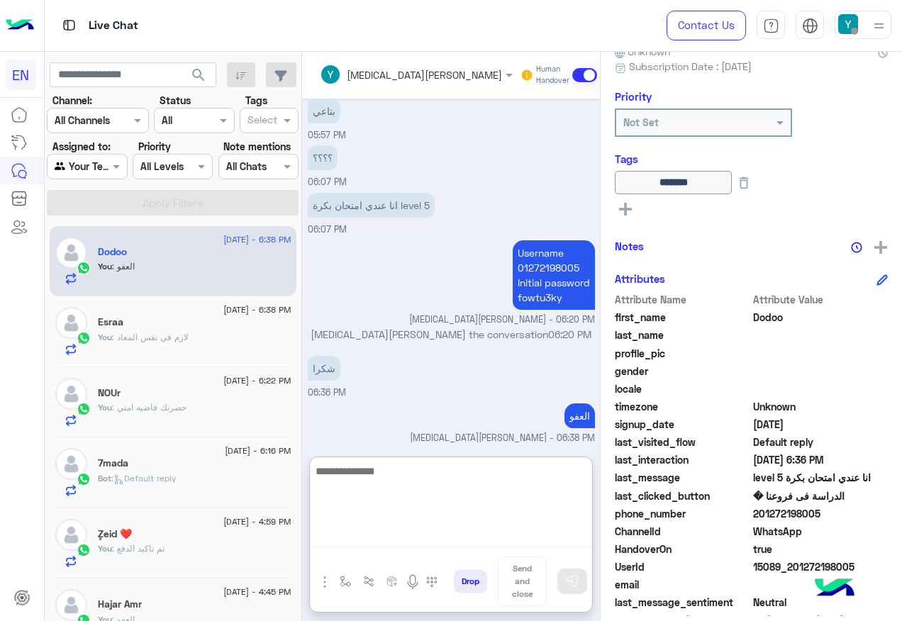
scroll to position [863, 0]
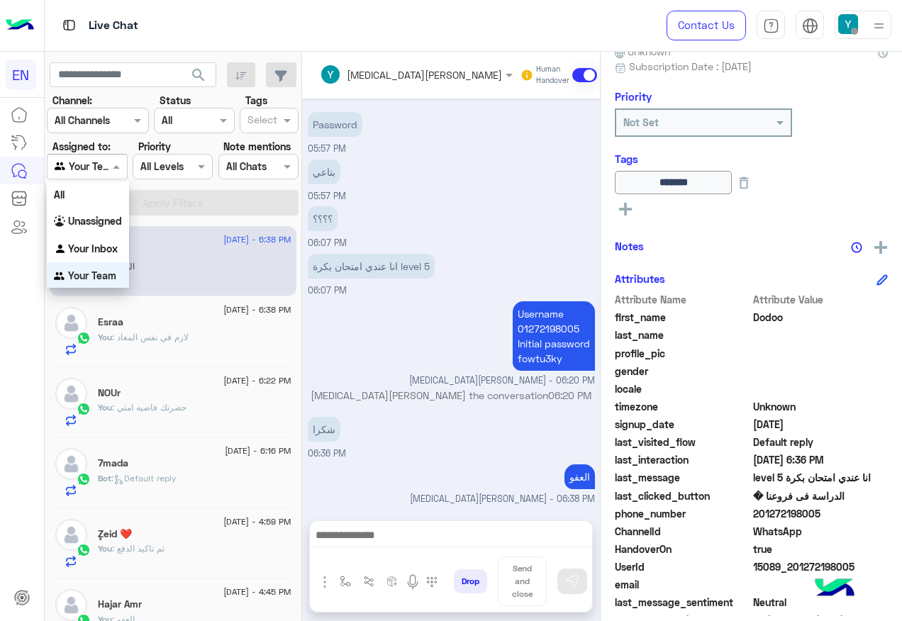
click at [109, 164] on span at bounding box center [118, 166] width 18 height 15
click at [123, 238] on div "Your Inbox" at bounding box center [88, 249] width 82 height 28
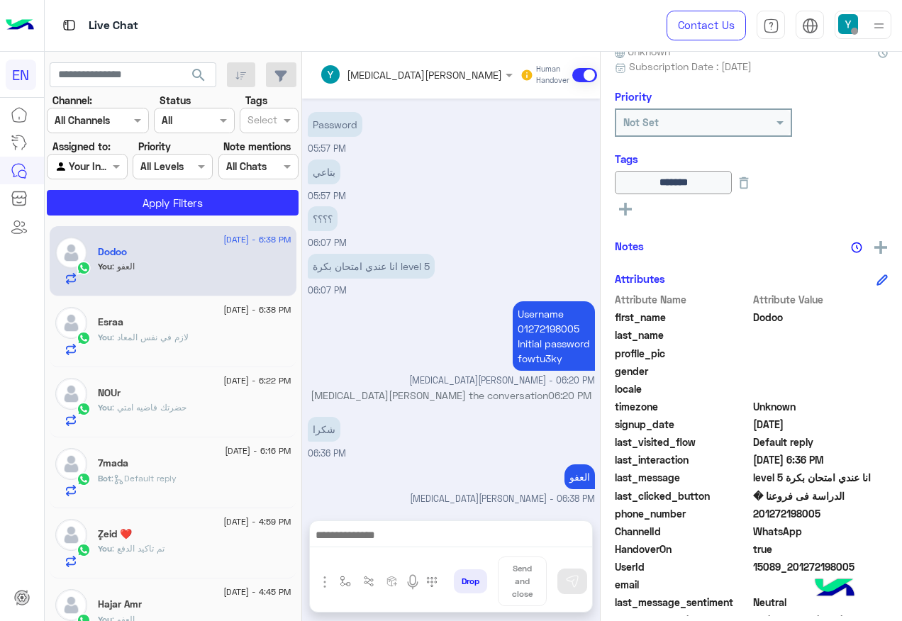
click at [133, 183] on section "Channel: Channel All Channels Status Channel All Tags Select Assigned to: Agent…" at bounding box center [173, 154] width 236 height 123
click at [130, 198] on button "Apply Filters" at bounding box center [173, 203] width 252 height 26
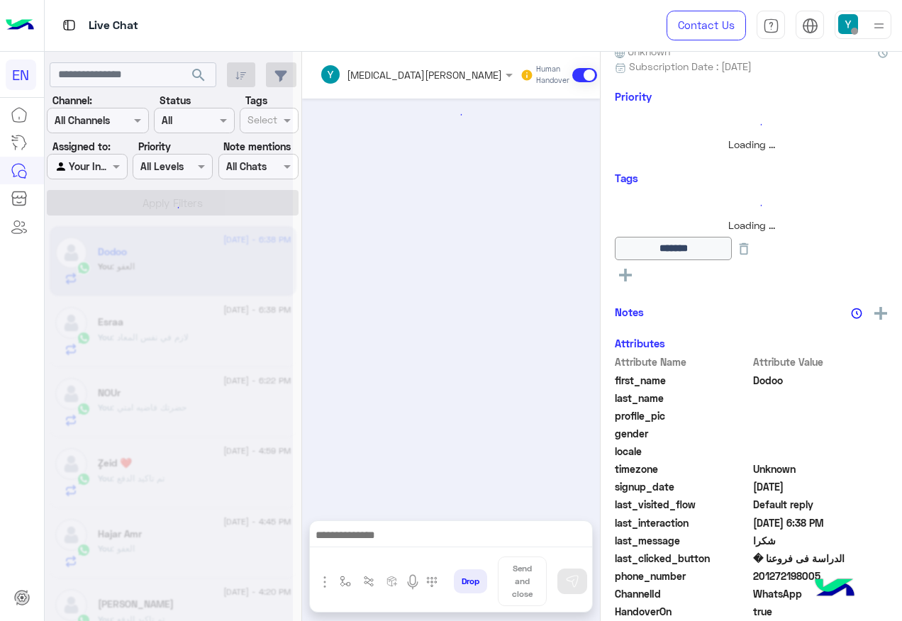
scroll to position [753, 0]
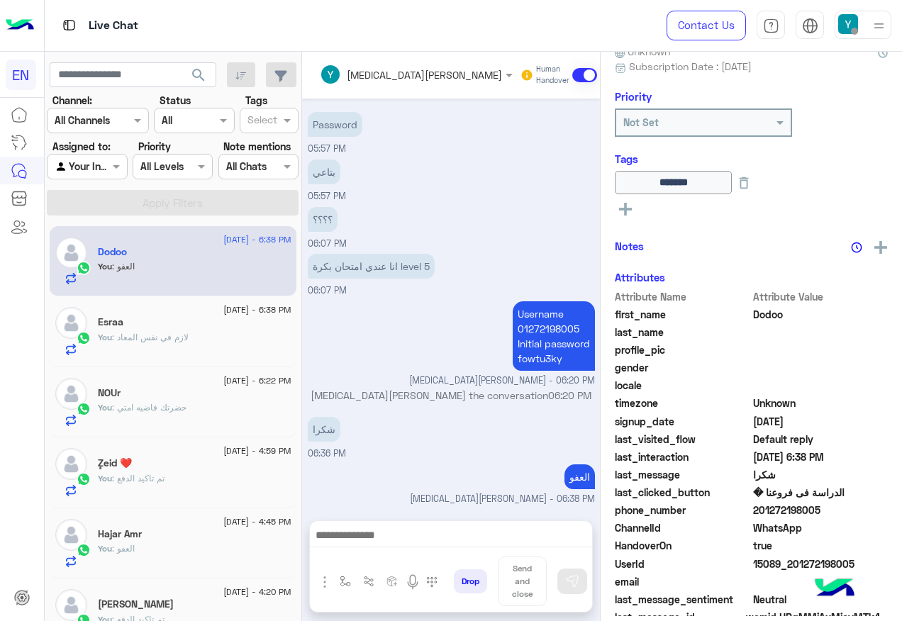
click at [99, 181] on section "Channel: Channel All Channels Status Channel All Tags Select Assigned to: Agent…" at bounding box center [173, 154] width 236 height 123
click at [96, 158] on div at bounding box center [86, 166] width 79 height 16
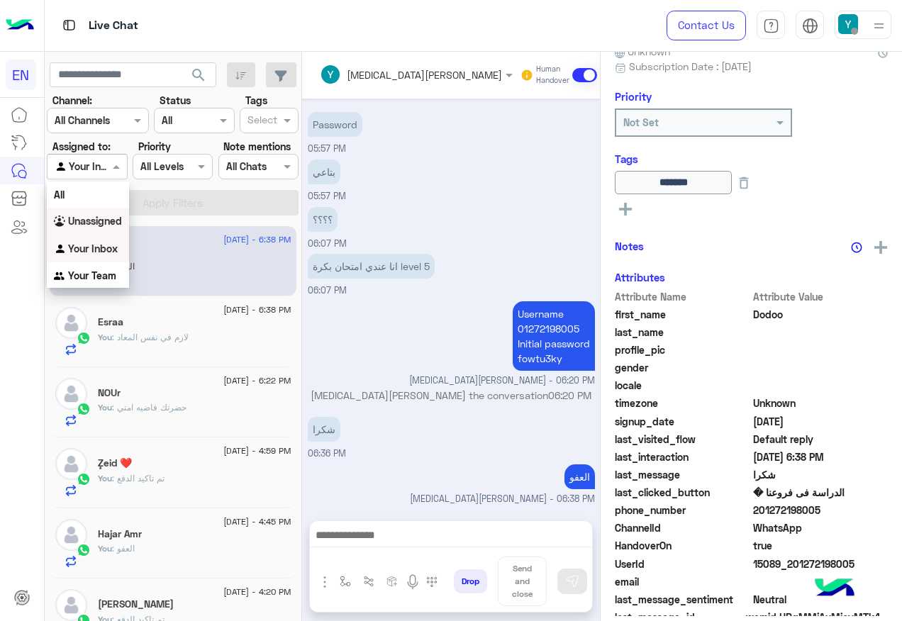
click at [115, 226] on b "Unassigned" at bounding box center [95, 221] width 54 height 12
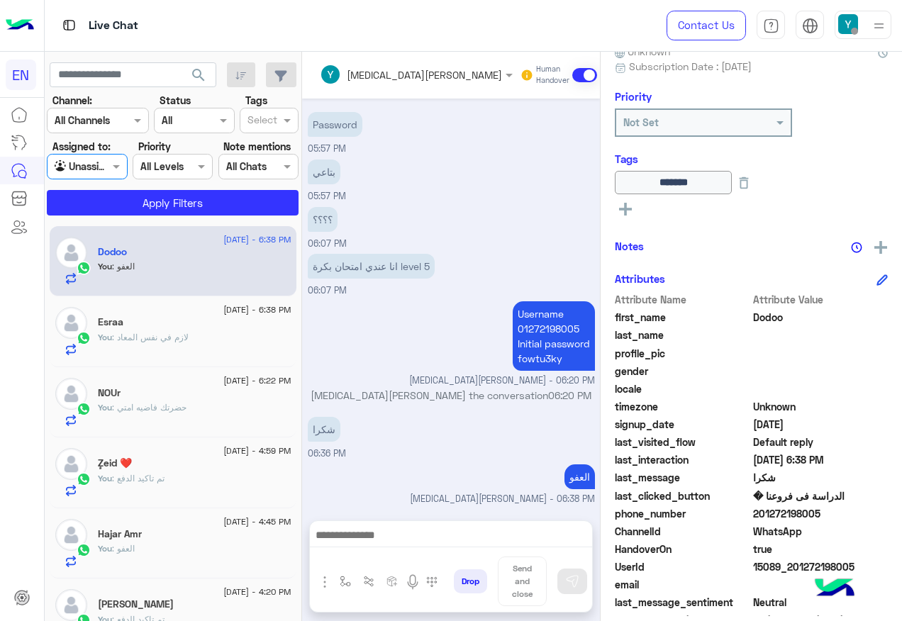
click at [113, 218] on app-inbox-users-filters "search Channel: Channel All Channels Status Channel All Tags Select Assigned to…" at bounding box center [173, 136] width 257 height 169
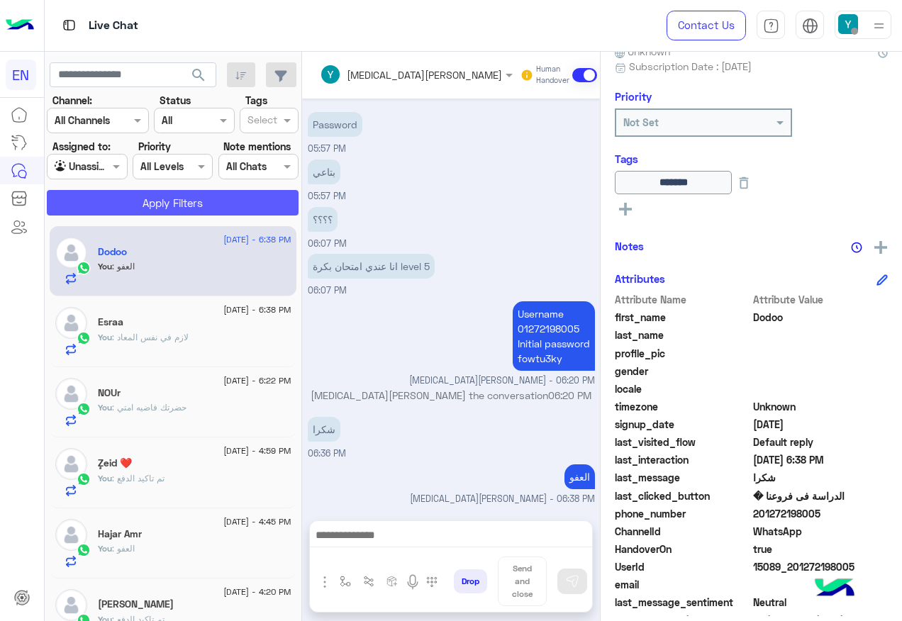
click at [115, 206] on button "Apply Filters" at bounding box center [173, 203] width 252 height 26
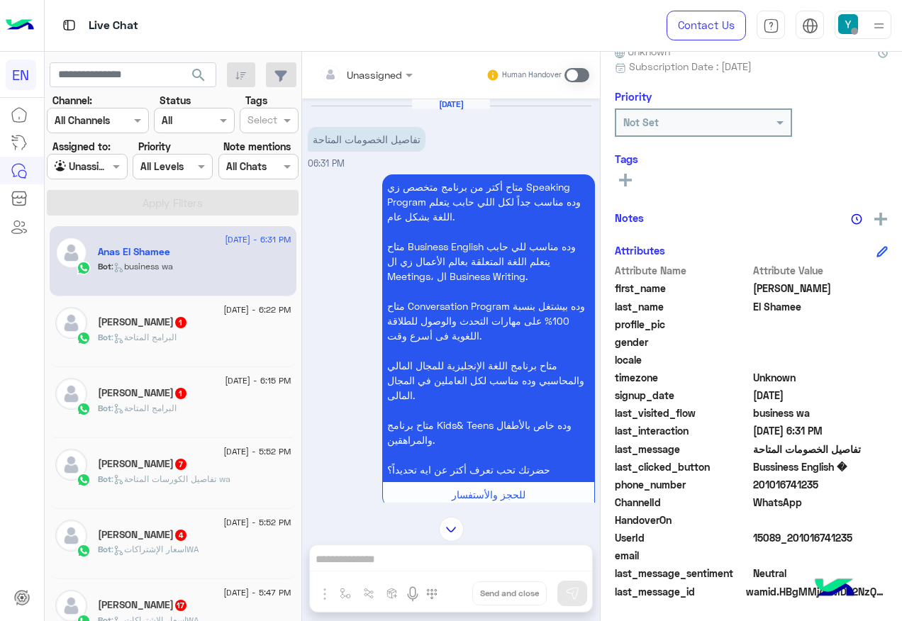
click at [390, 70] on div at bounding box center [366, 74] width 107 height 16
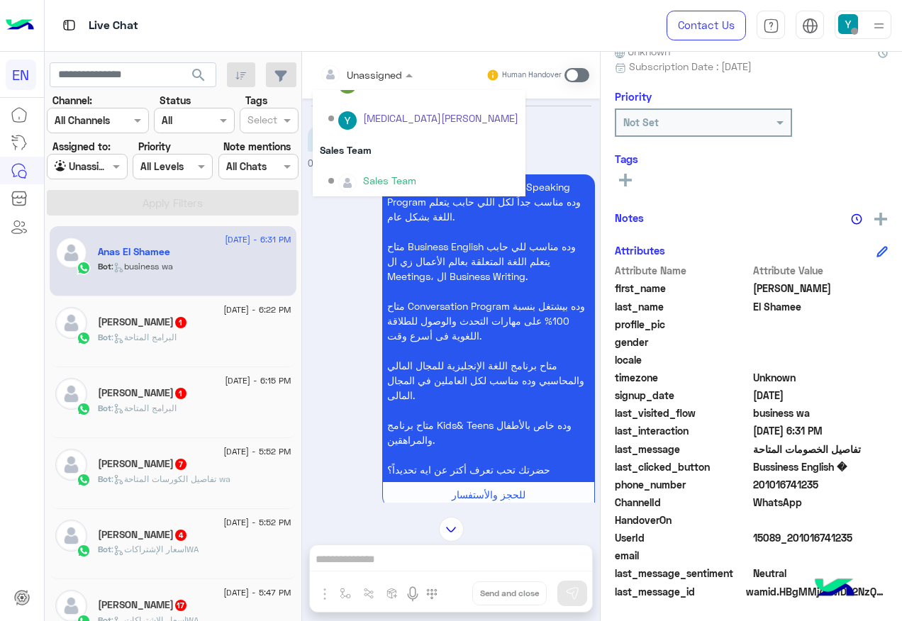
scroll to position [235, 0]
click at [392, 147] on div "Sales Team" at bounding box center [419, 147] width 213 height 26
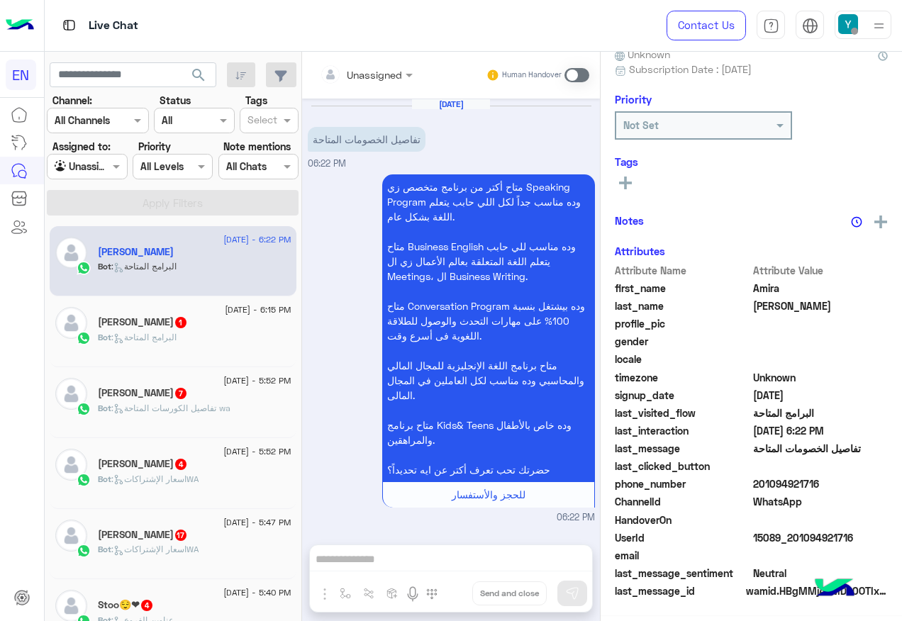
scroll to position [140, 0]
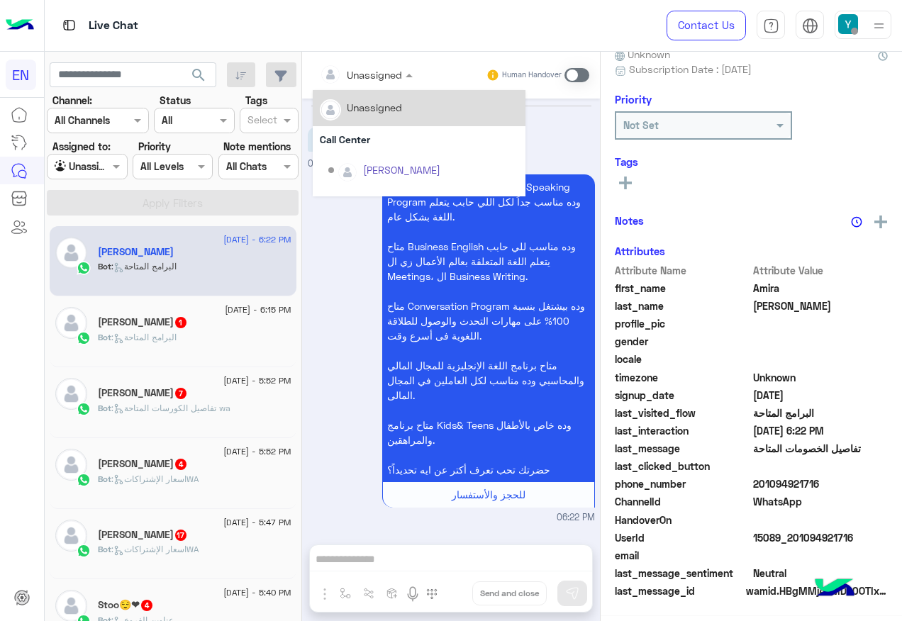
click at [372, 82] on div "Unassigned" at bounding box center [374, 74] width 55 height 15
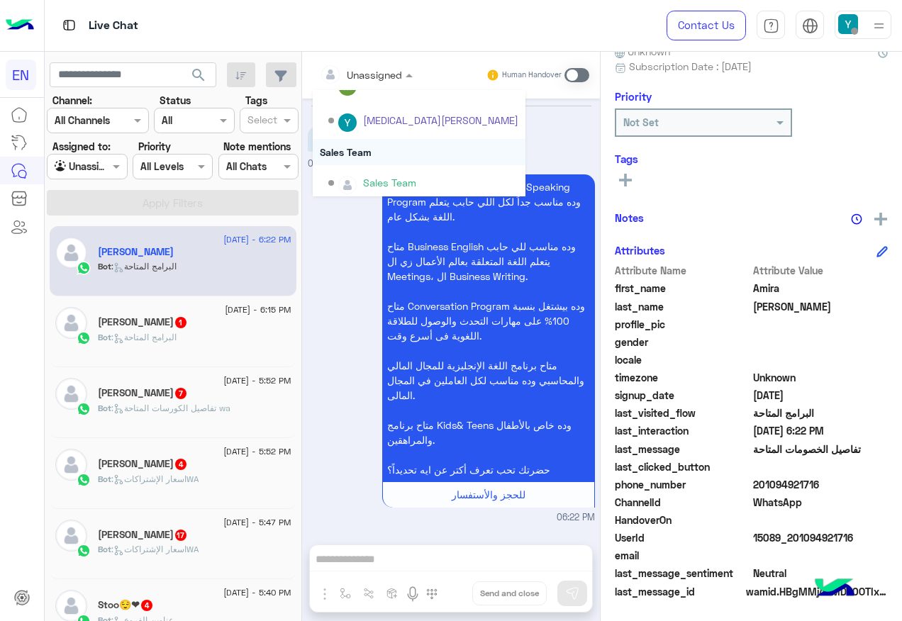
scroll to position [235, 0]
click at [388, 156] on div "Sales Team" at bounding box center [419, 147] width 213 height 26
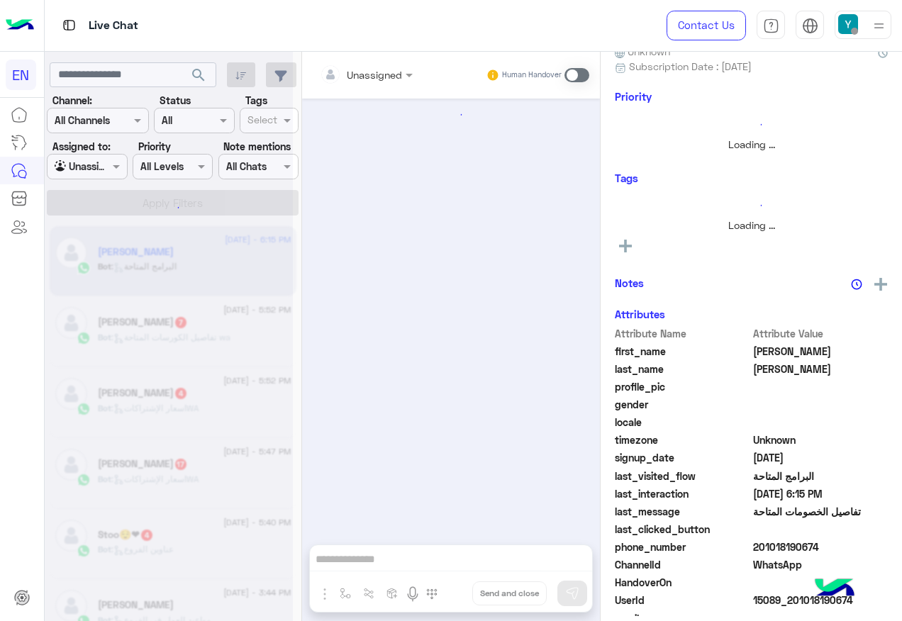
scroll to position [140, 0]
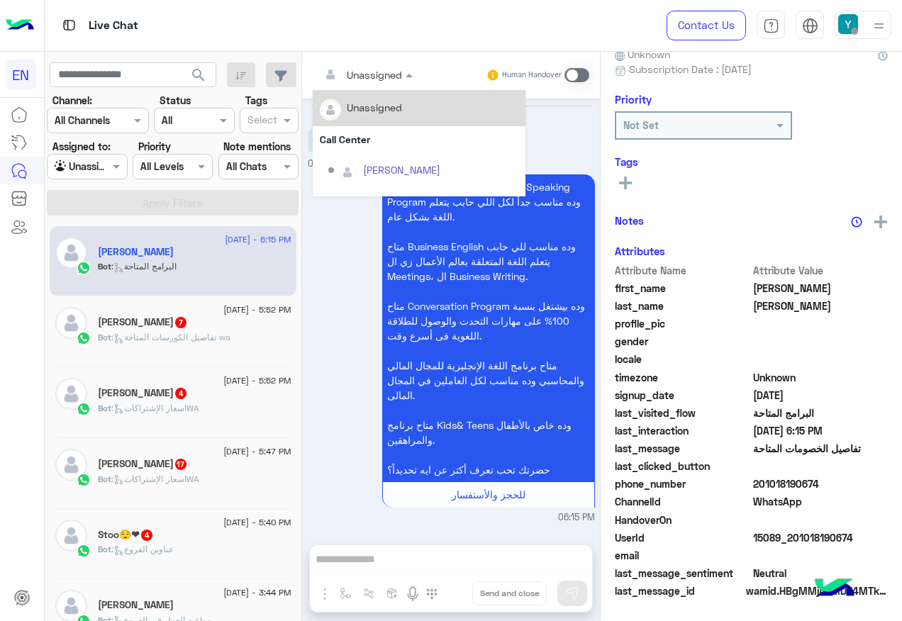
click at [388, 66] on div at bounding box center [366, 74] width 107 height 16
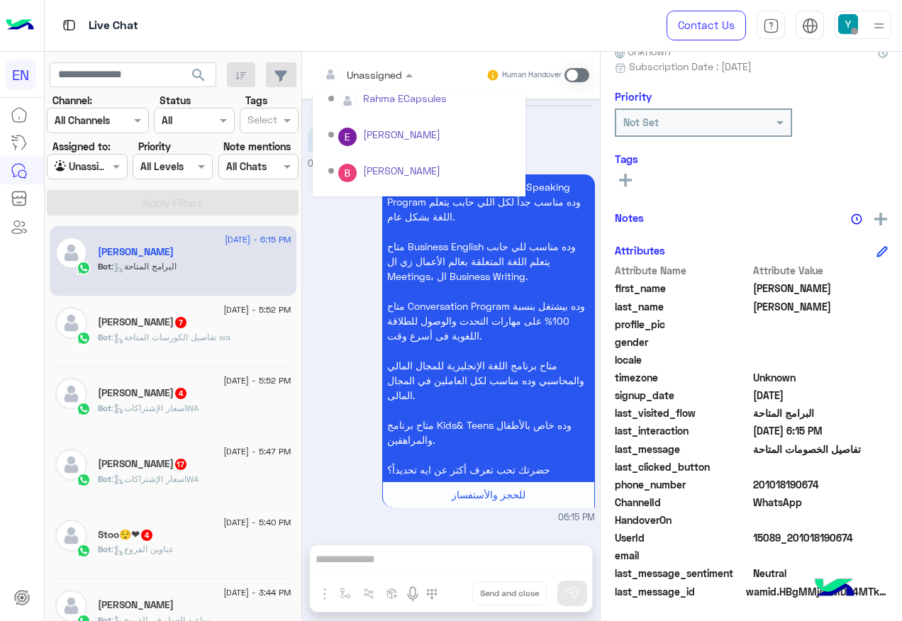
scroll to position [235, 0]
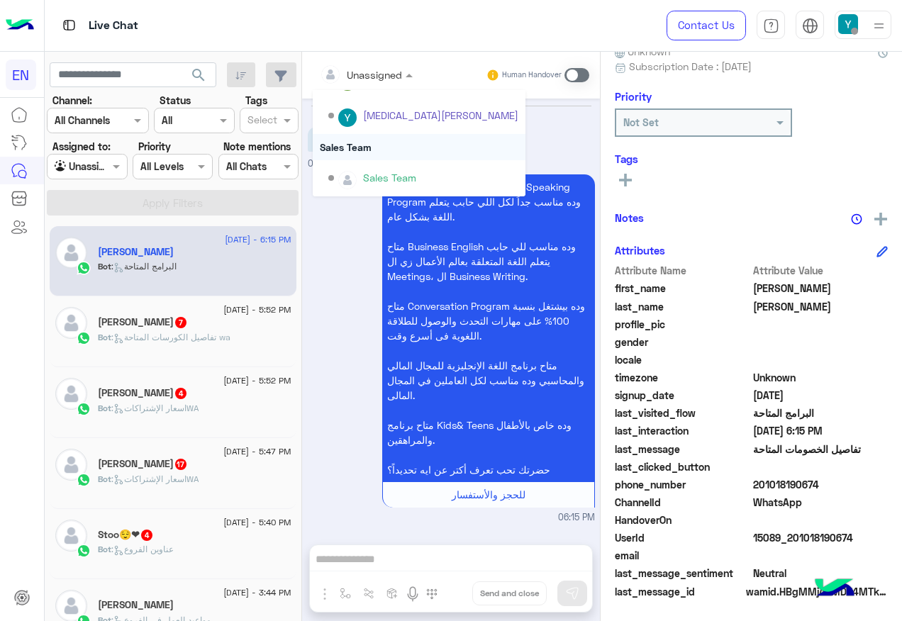
click at [398, 140] on div "Sales Team" at bounding box center [419, 147] width 213 height 26
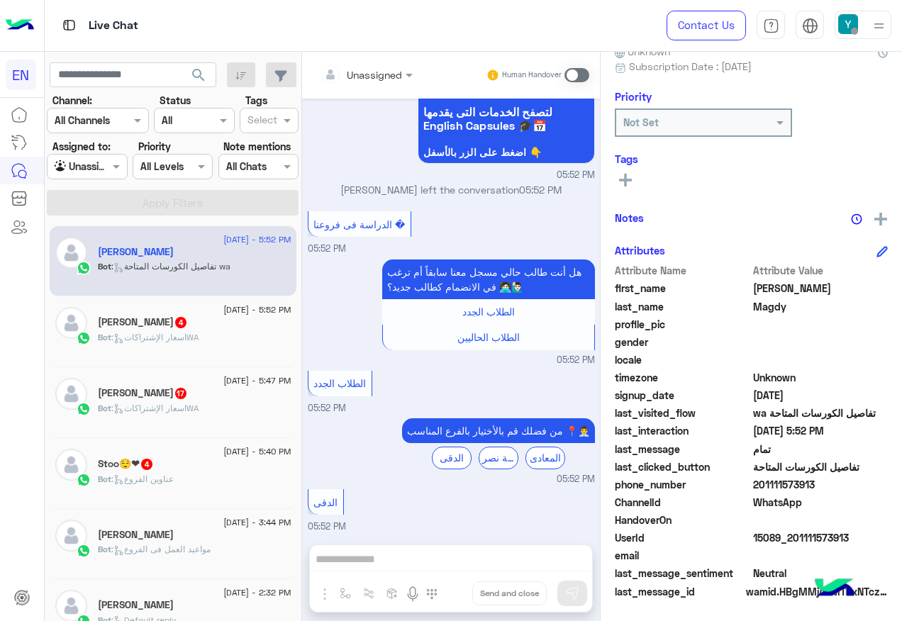
scroll to position [1132, 0]
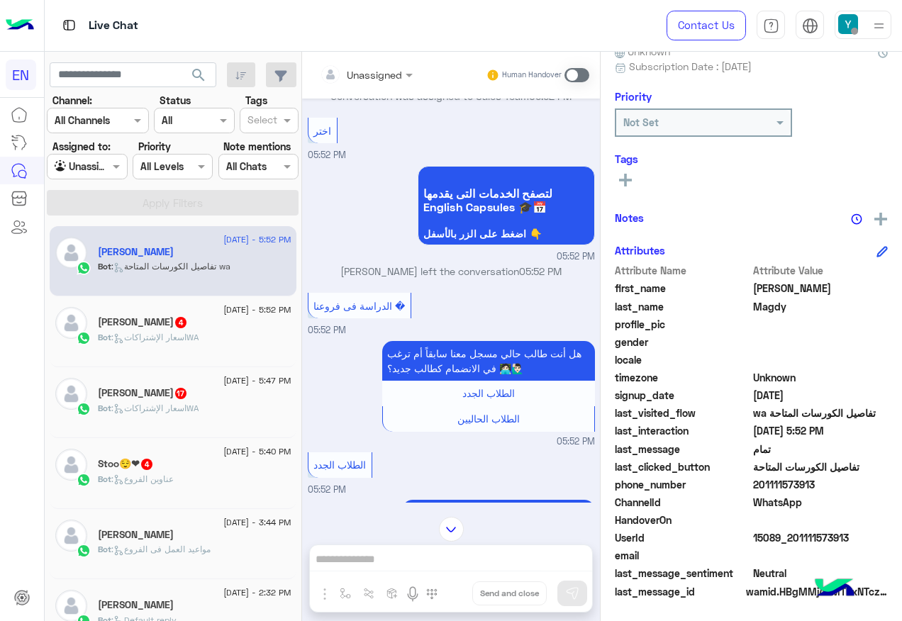
click at [369, 77] on input "text" at bounding box center [348, 74] width 57 height 15
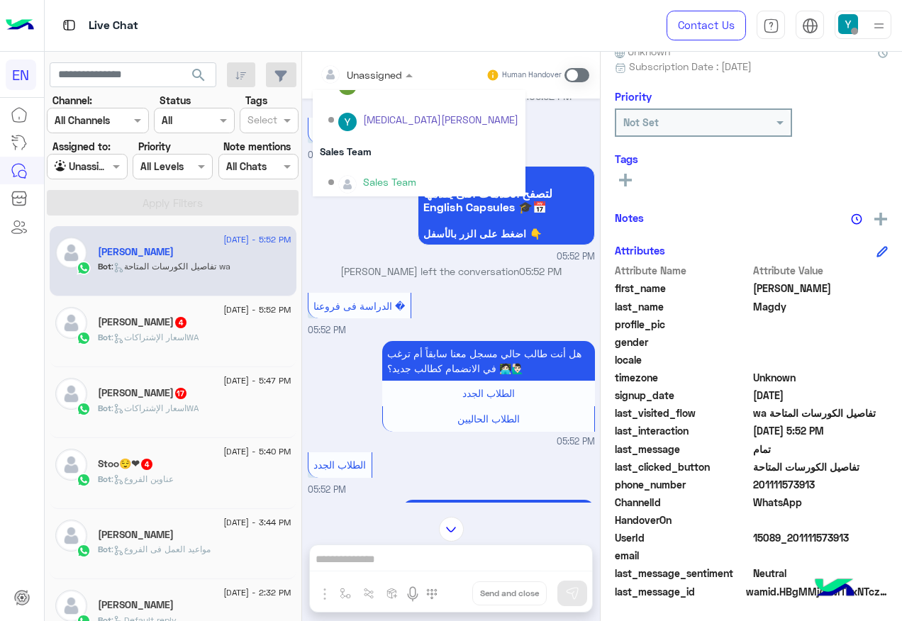
scroll to position [235, 0]
click at [355, 141] on div "Sales Team" at bounding box center [419, 147] width 213 height 26
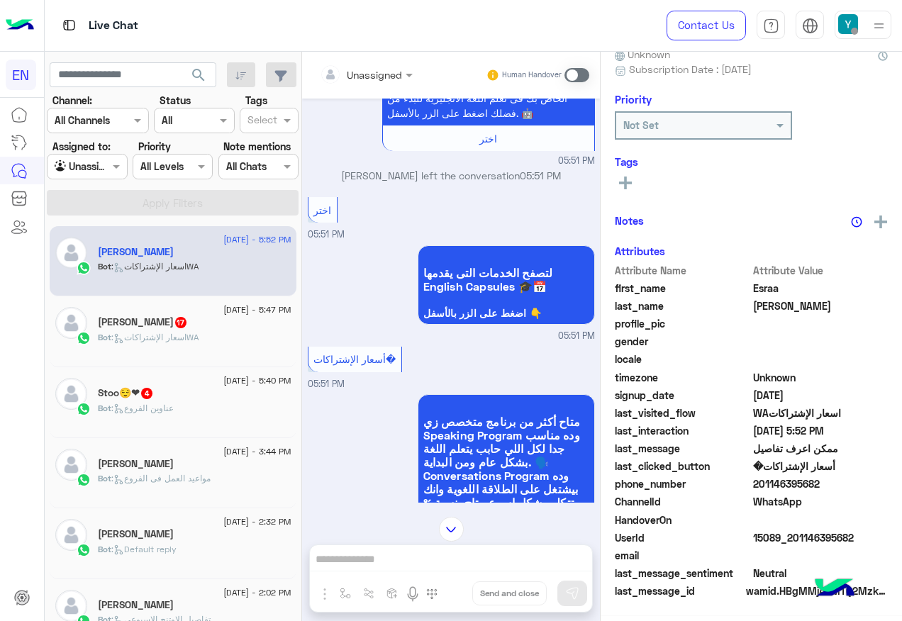
scroll to position [296, 0]
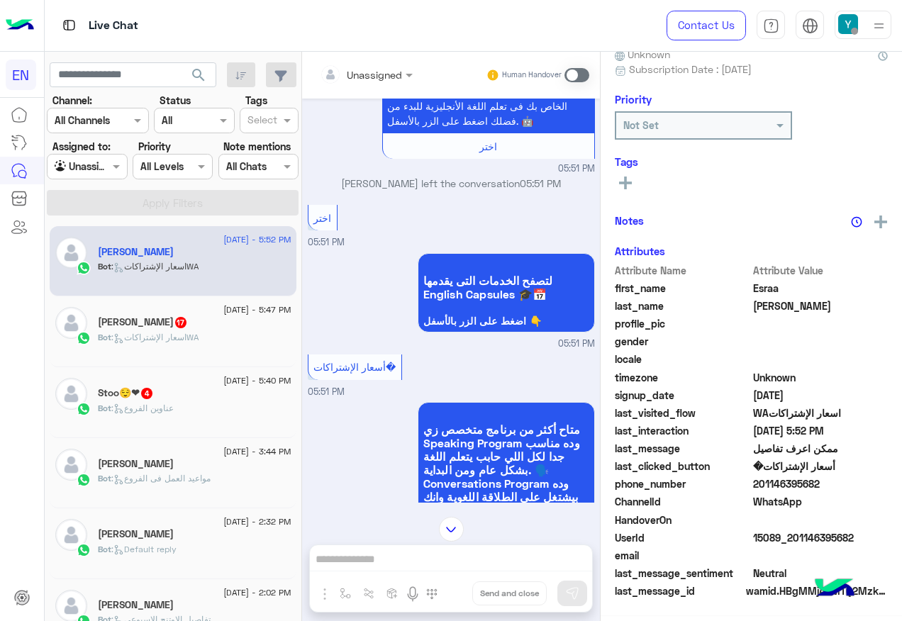
click at [376, 79] on input "text" at bounding box center [348, 74] width 57 height 15
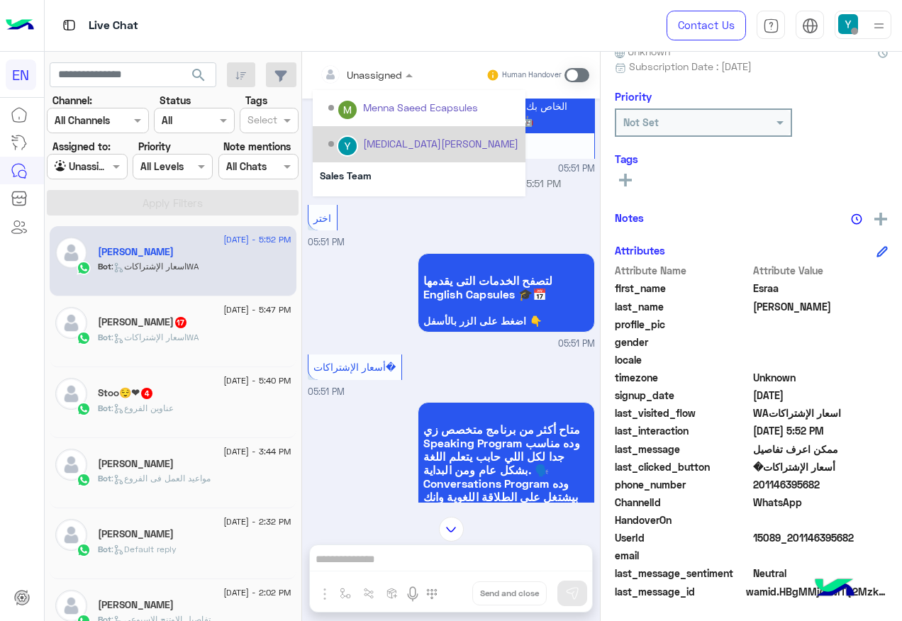
scroll to position [0, 0]
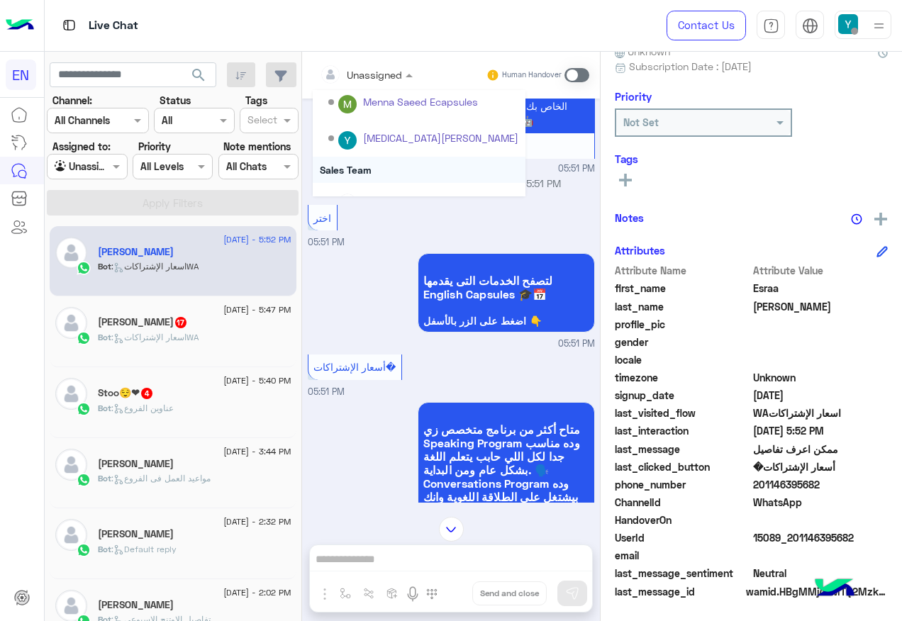
click at [371, 160] on div "Sales Team" at bounding box center [419, 170] width 213 height 26
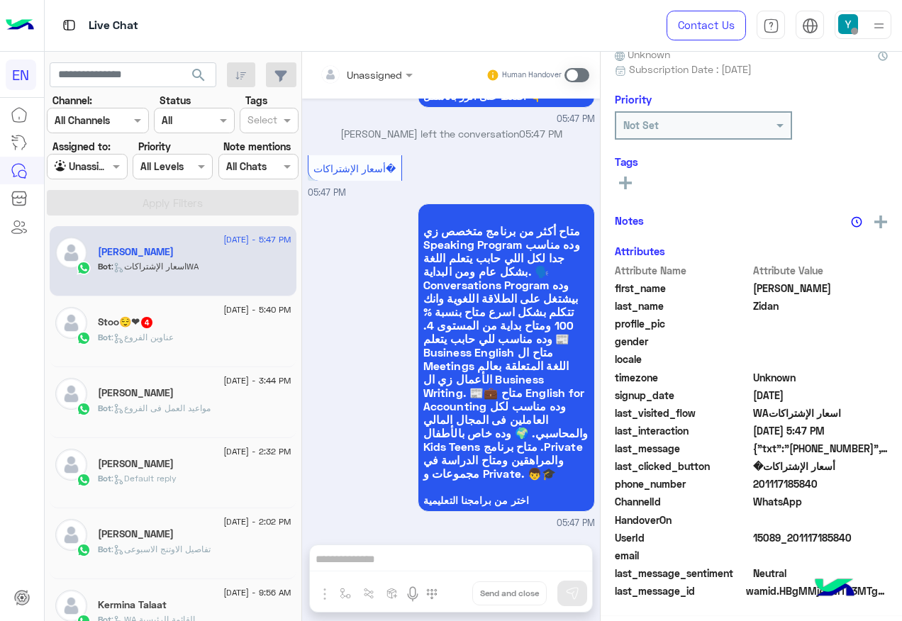
click at [360, 82] on div "Unassigned" at bounding box center [374, 74] width 55 height 15
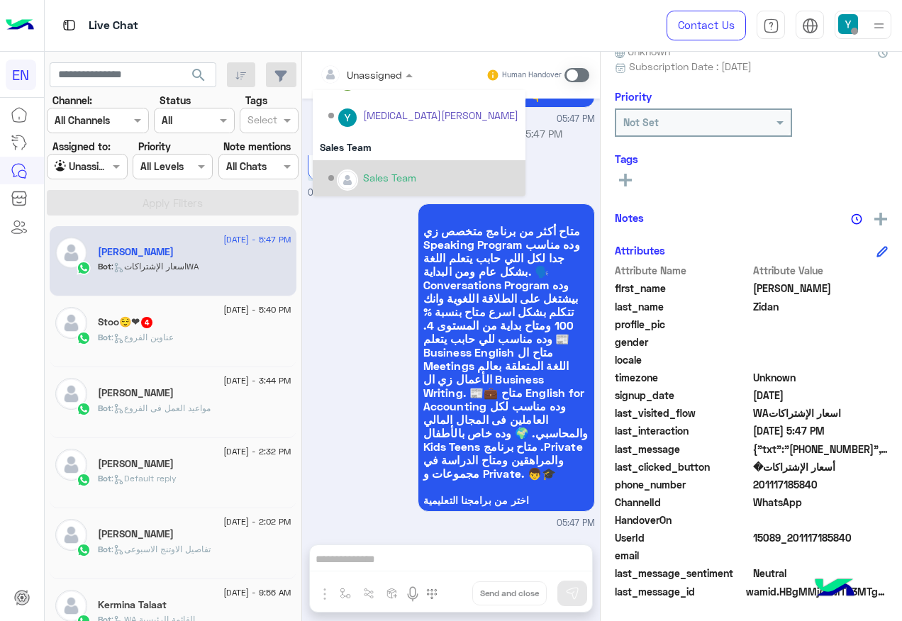
click at [388, 174] on div "Sales Team" at bounding box center [389, 177] width 53 height 15
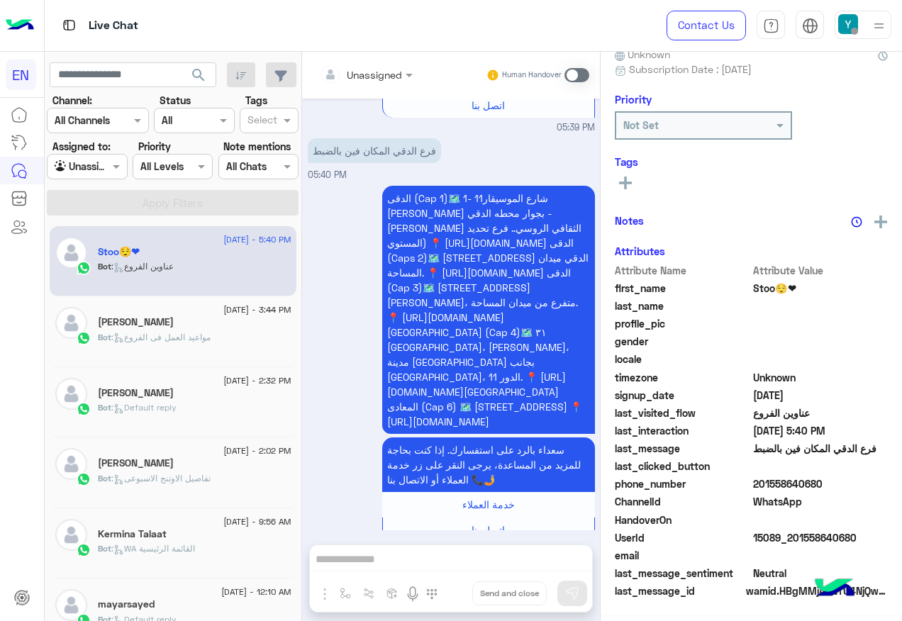
click at [379, 75] on div at bounding box center [366, 74] width 107 height 16
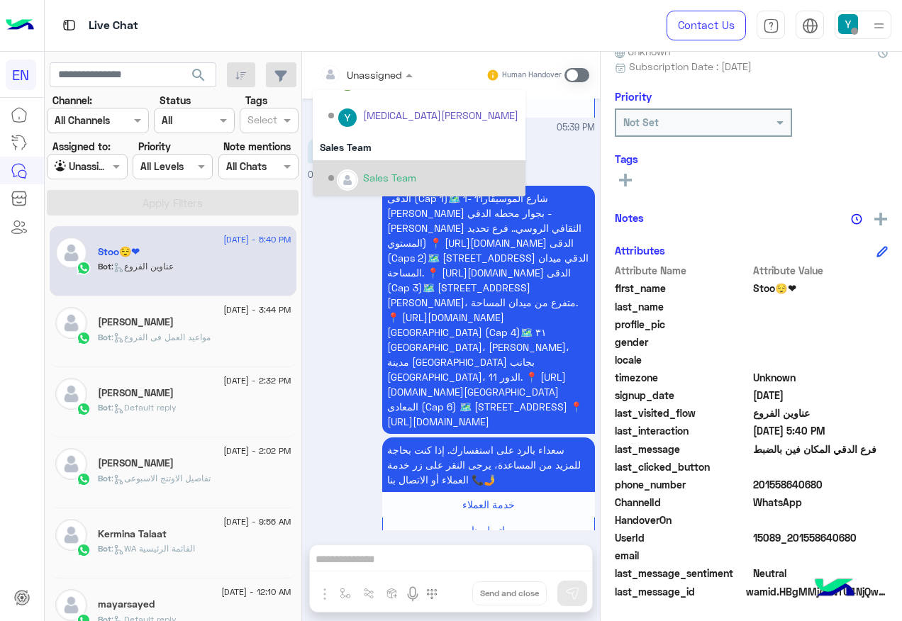
click at [383, 162] on div "Sales Team" at bounding box center [419, 178] width 213 height 36
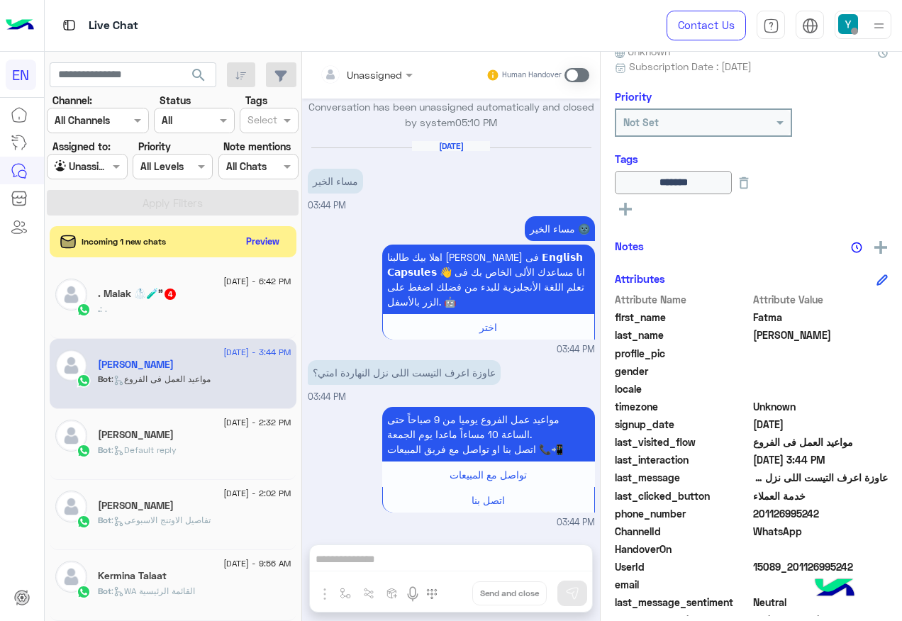
click at [203, 301] on div ". Malak 🥼🧪" 4" at bounding box center [195, 295] width 194 height 15
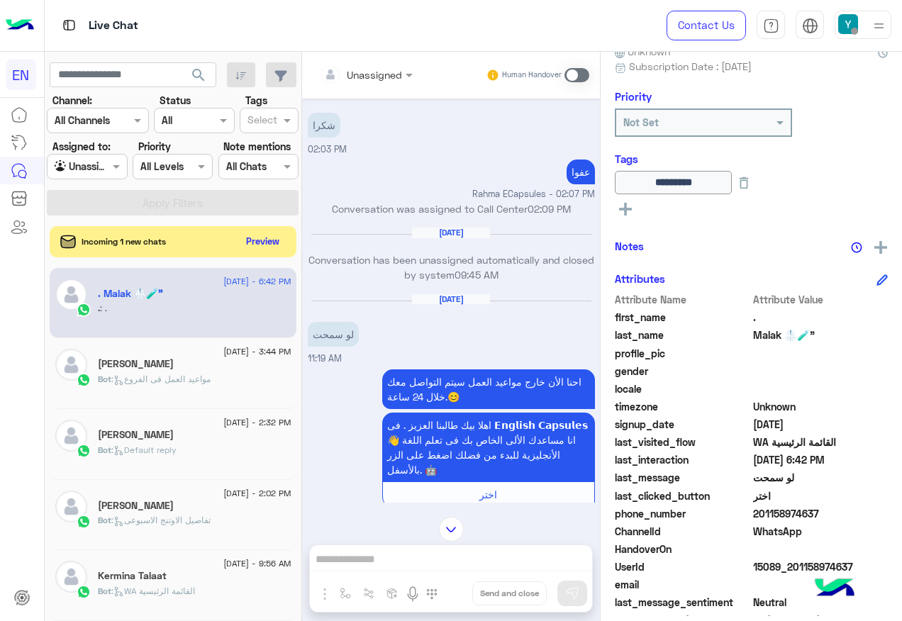
scroll to position [682, 0]
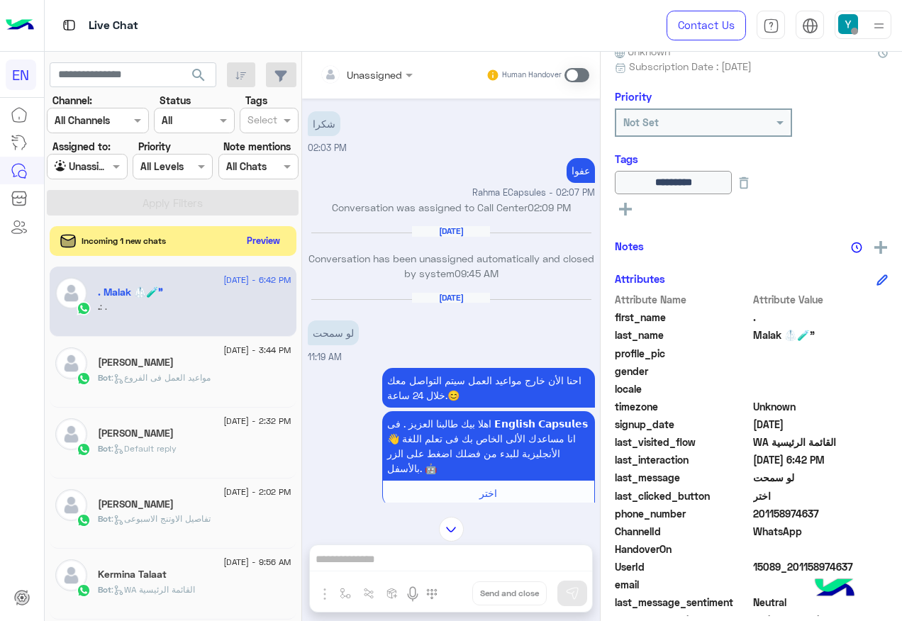
click at [266, 235] on button "Preview" at bounding box center [264, 240] width 44 height 19
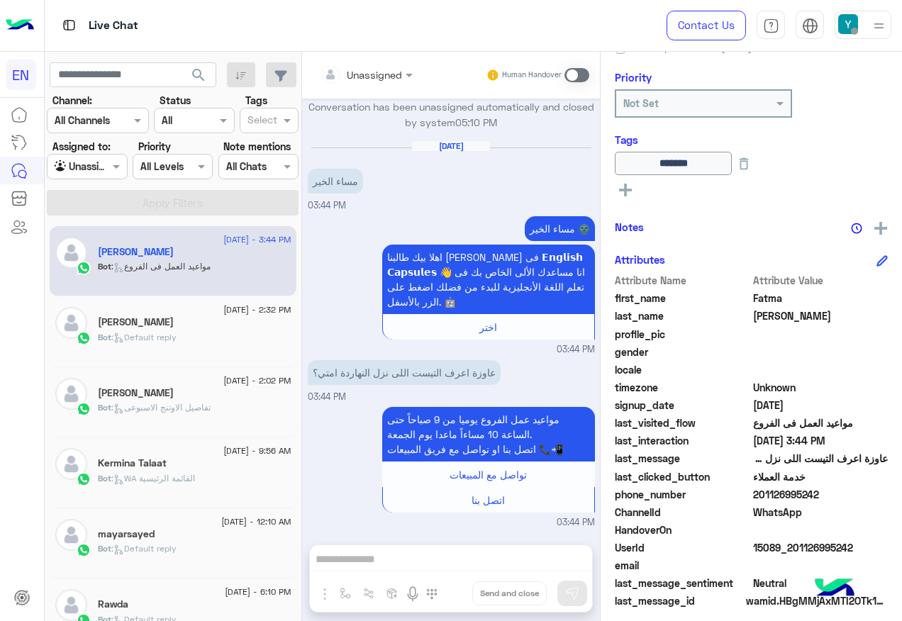
scroll to position [172, 0]
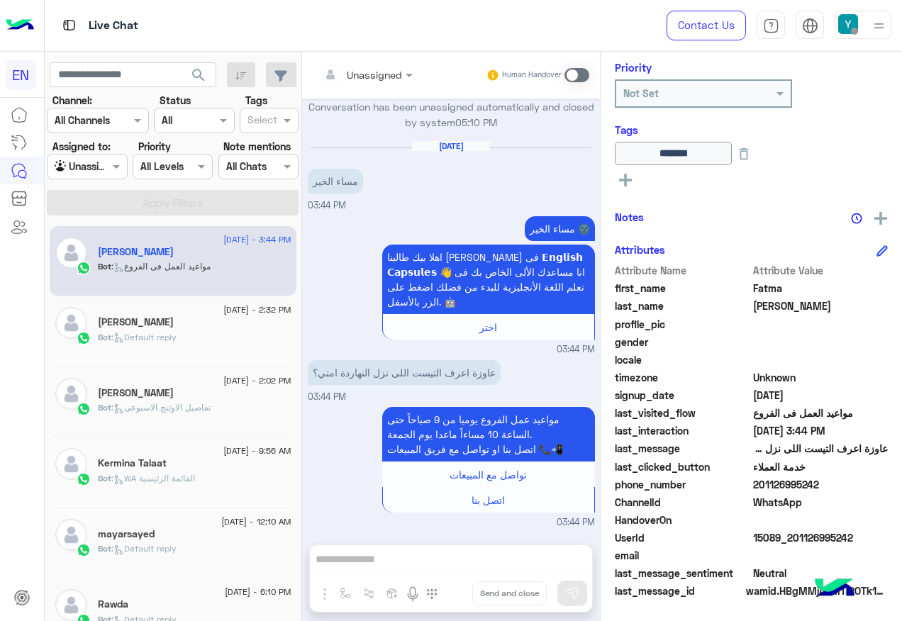
drag, startPoint x: 768, startPoint y: 486, endPoint x: 855, endPoint y: 490, distance: 87.3
click at [855, 490] on span "201126995242" at bounding box center [820, 484] width 135 height 15
drag, startPoint x: 855, startPoint y: 490, endPoint x: 756, endPoint y: 484, distance: 98.7
click at [756, 484] on span "201126995242" at bounding box center [820, 484] width 135 height 15
drag, startPoint x: 756, startPoint y: 484, endPoint x: 836, endPoint y: 483, distance: 80.1
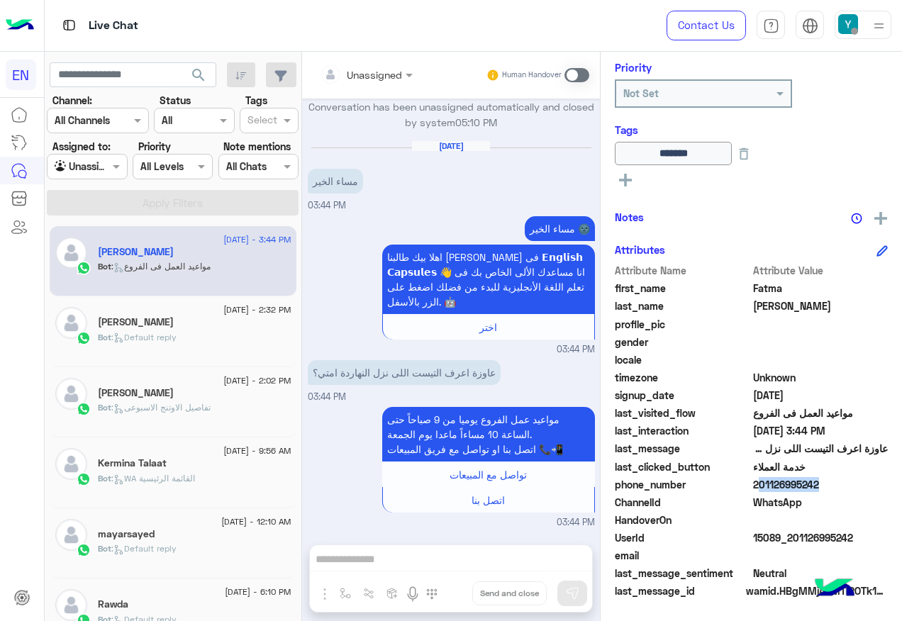
click at [836, 483] on span "201126995242" at bounding box center [820, 484] width 135 height 15
drag, startPoint x: 836, startPoint y: 483, endPoint x: 786, endPoint y: 485, distance: 50.3
copy span "201126995242"
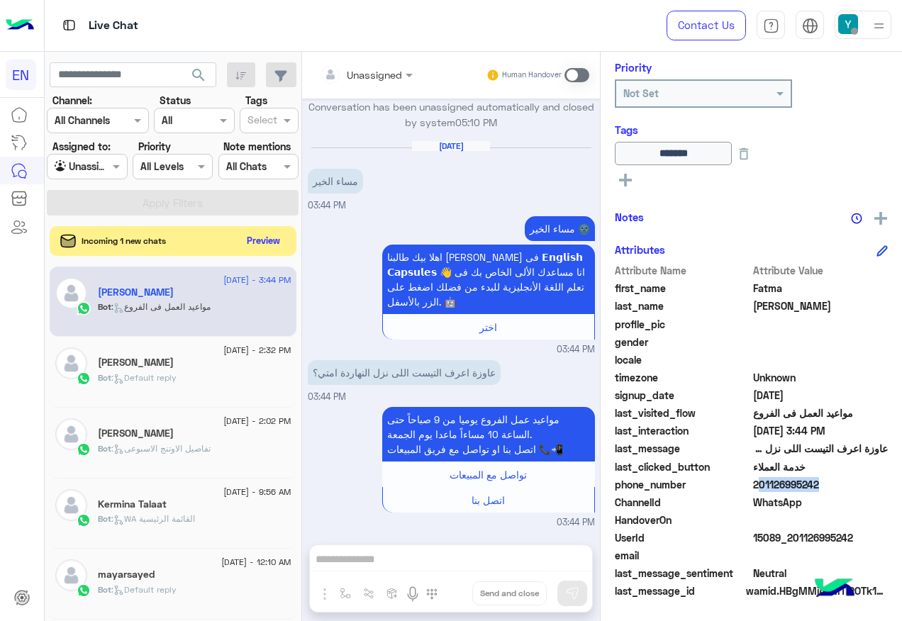
click at [241, 235] on div "Incoming 1 new chats Preview" at bounding box center [173, 241] width 247 height 30
click at [263, 236] on button "Preview" at bounding box center [264, 240] width 44 height 19
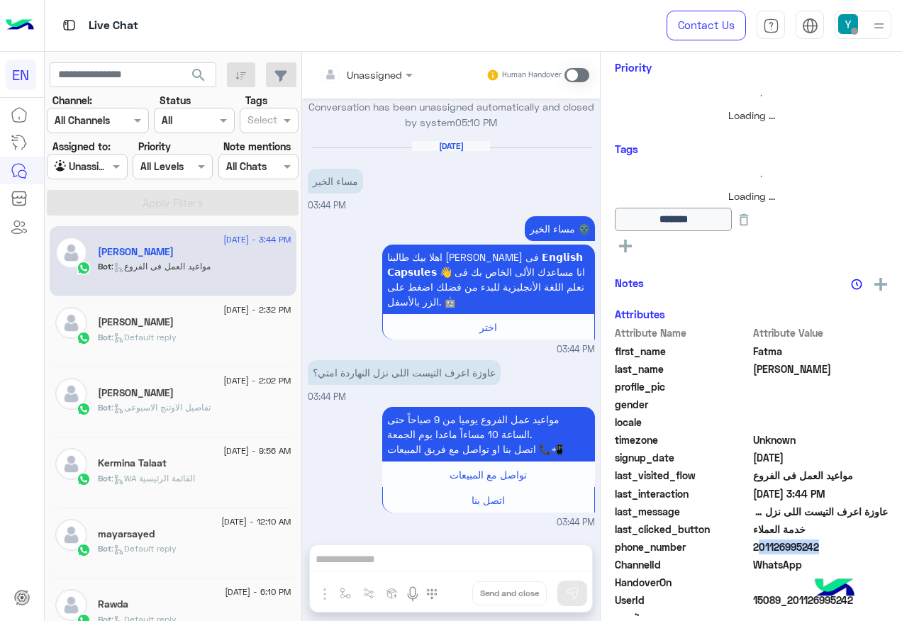
scroll to position [169, 0]
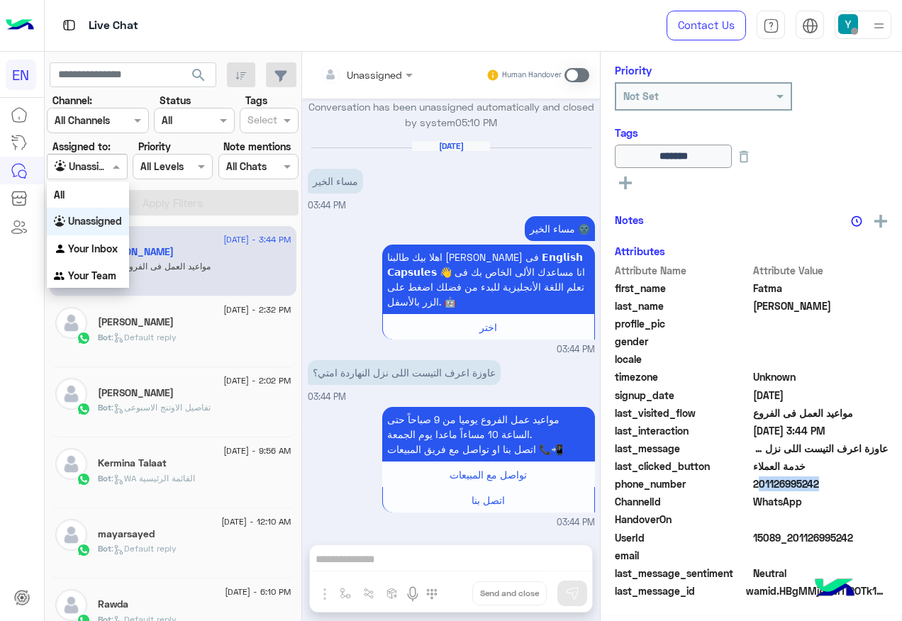
click at [91, 167] on div at bounding box center [86, 166] width 79 height 16
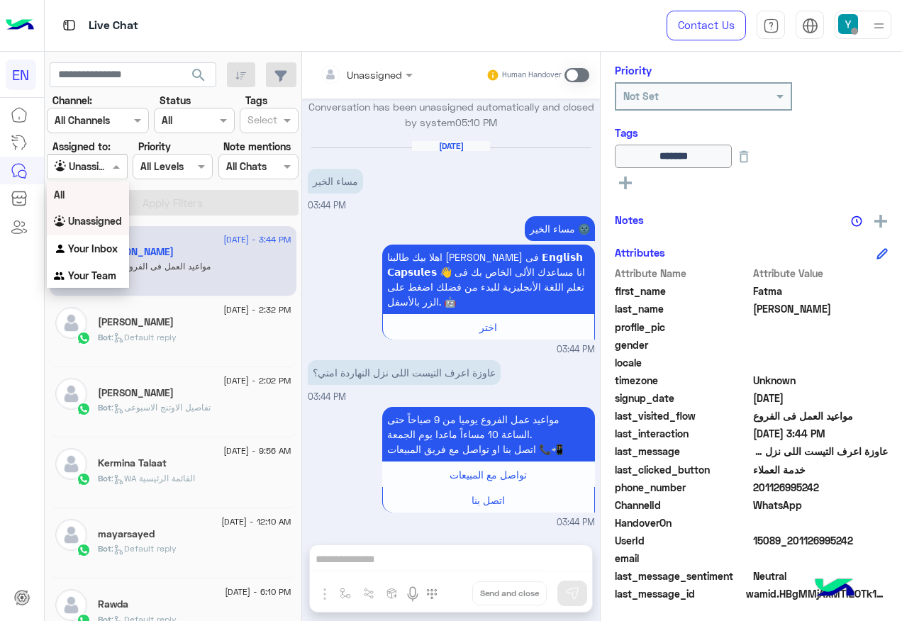
scroll to position [172, 0]
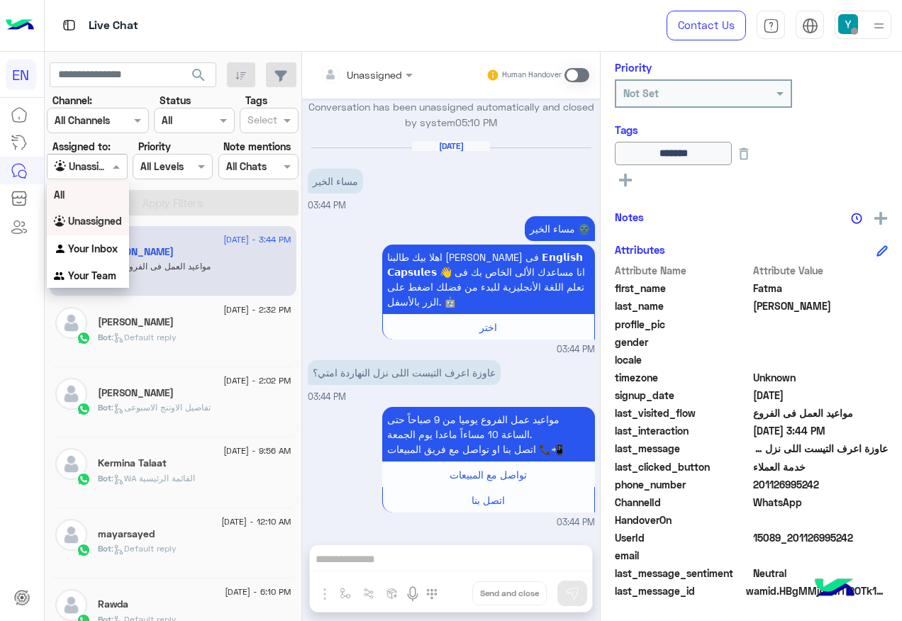
click at [105, 201] on div "All" at bounding box center [88, 194] width 82 height 26
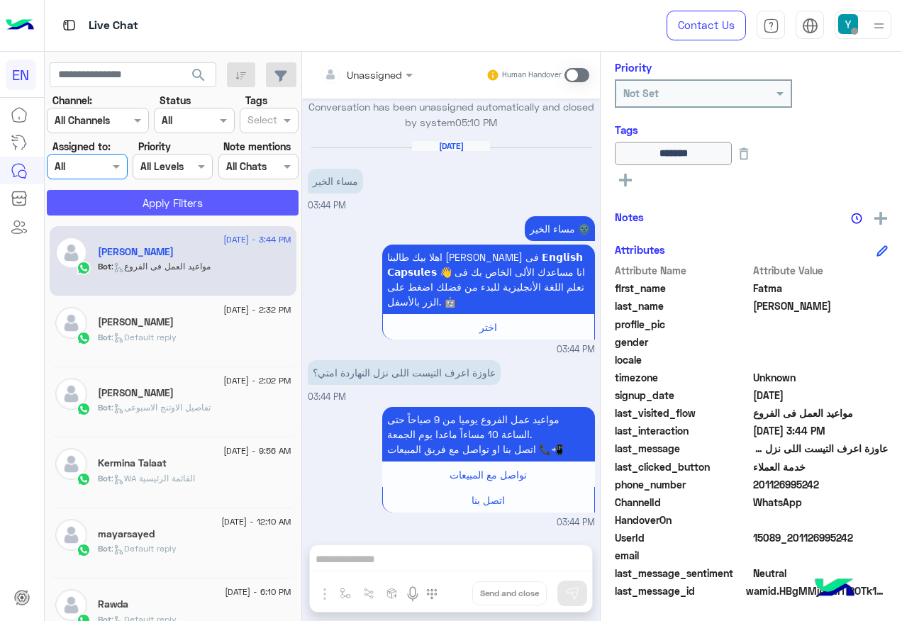
click at [114, 204] on button "Apply Filters" at bounding box center [173, 203] width 252 height 26
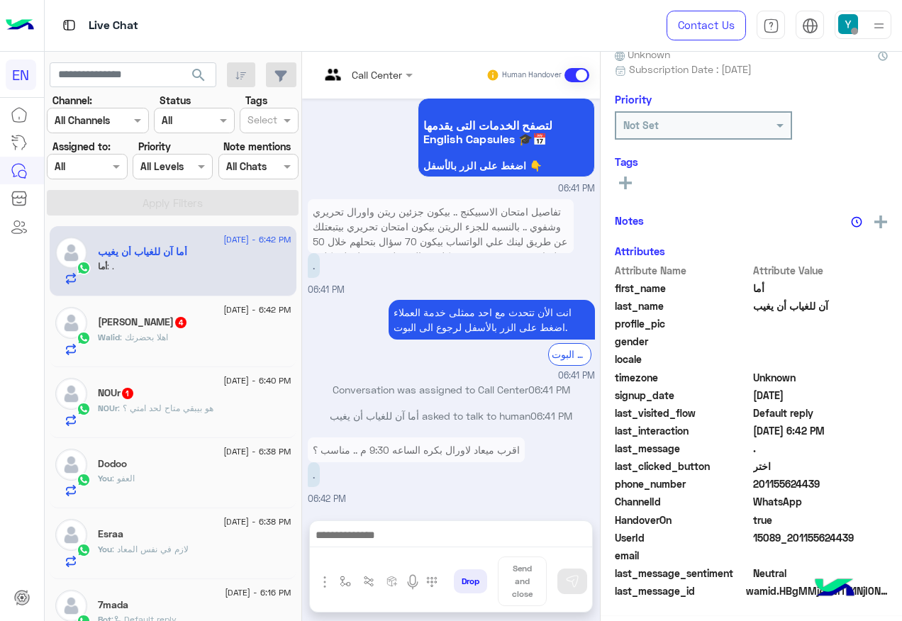
scroll to position [142, 0]
drag, startPoint x: 754, startPoint y: 481, endPoint x: 834, endPoint y: 481, distance: 79.4
click at [834, 481] on span "201155624439" at bounding box center [820, 484] width 135 height 15
drag, startPoint x: 834, startPoint y: 481, endPoint x: 804, endPoint y: 480, distance: 29.8
copy span "01155624439"
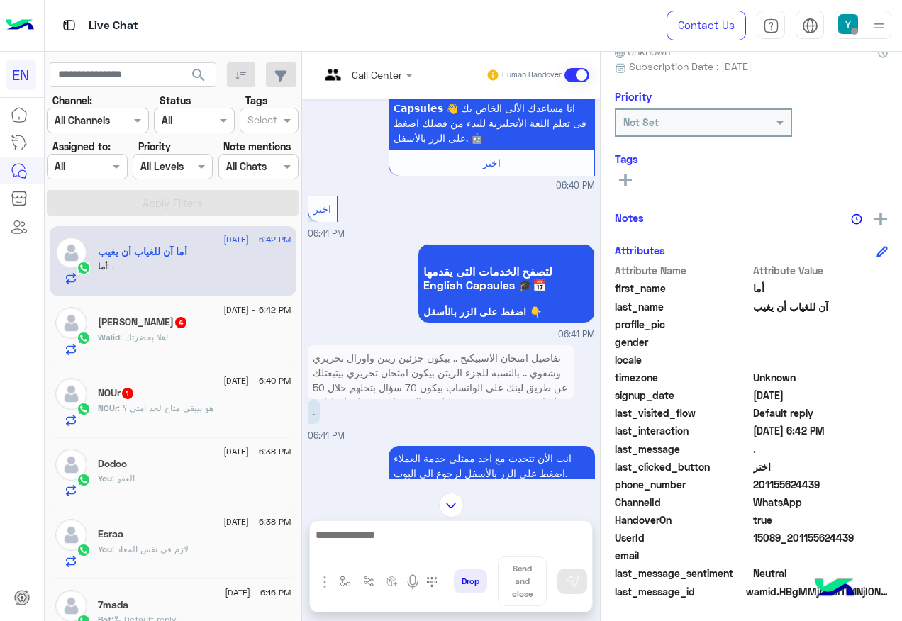
scroll to position [1153, 0]
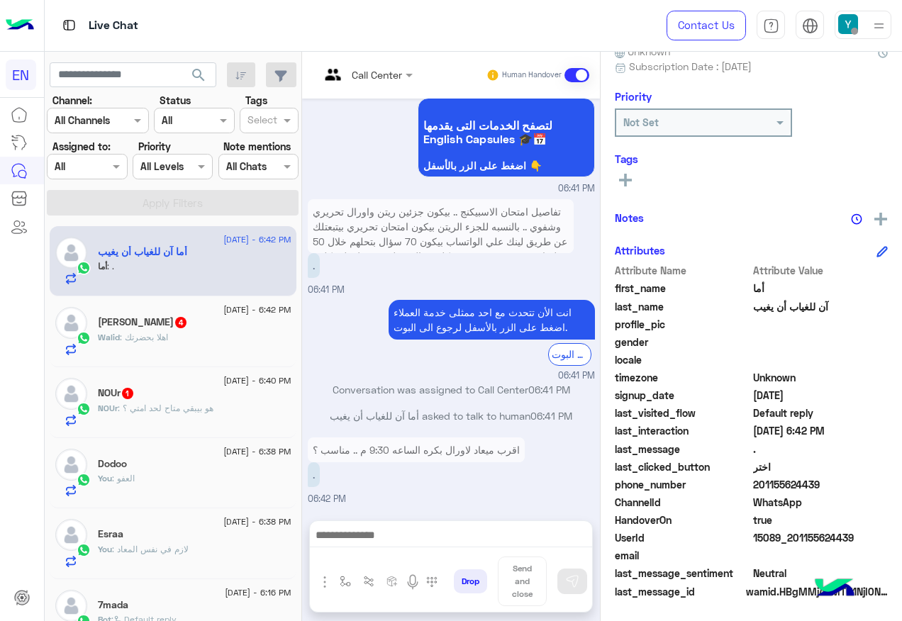
click at [155, 327] on h5 "Walid Mekki 4" at bounding box center [143, 322] width 90 height 12
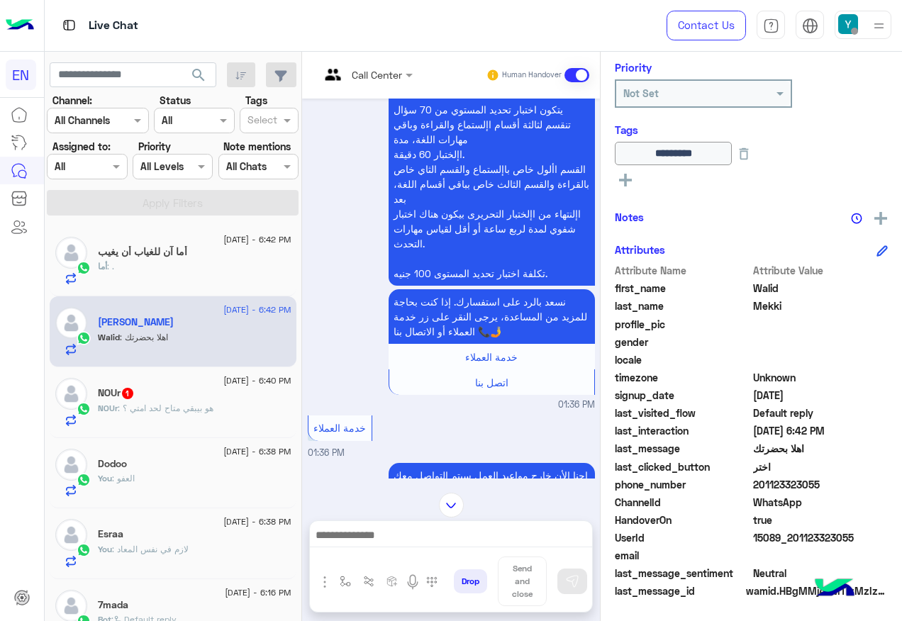
scroll to position [1762, 0]
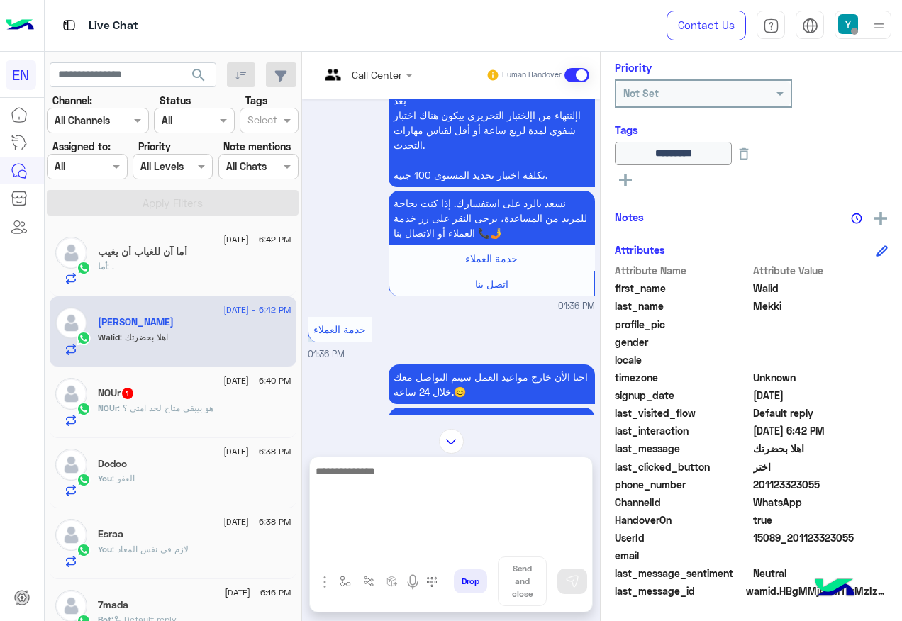
click at [478, 537] on textarea at bounding box center [451, 504] width 282 height 85
paste textarea "**********"
click at [495, 469] on textarea "**********" at bounding box center [451, 504] width 282 height 85
type textarea "**********"
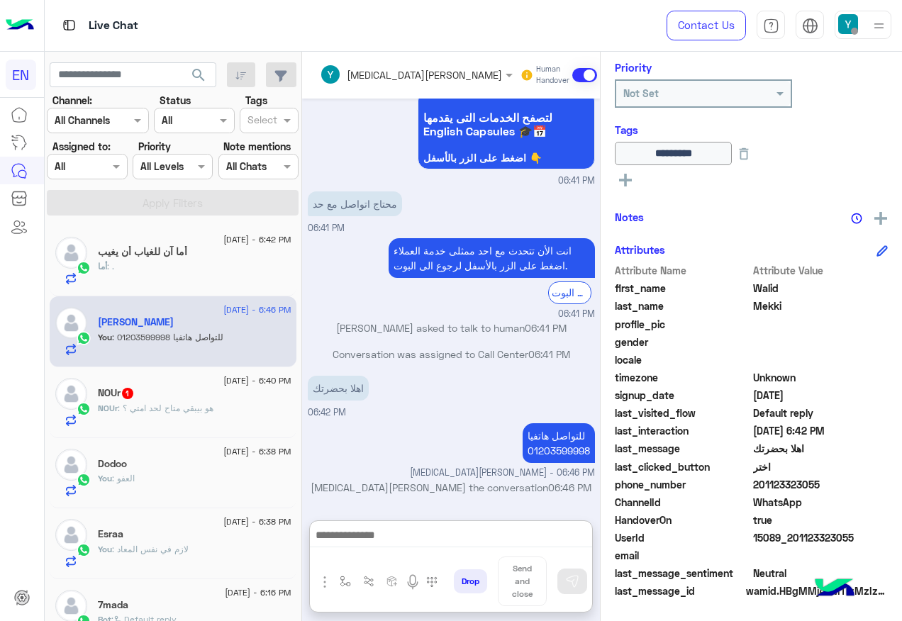
scroll to position [2516, 0]
click at [252, 388] on div "NOUr 1" at bounding box center [195, 394] width 194 height 15
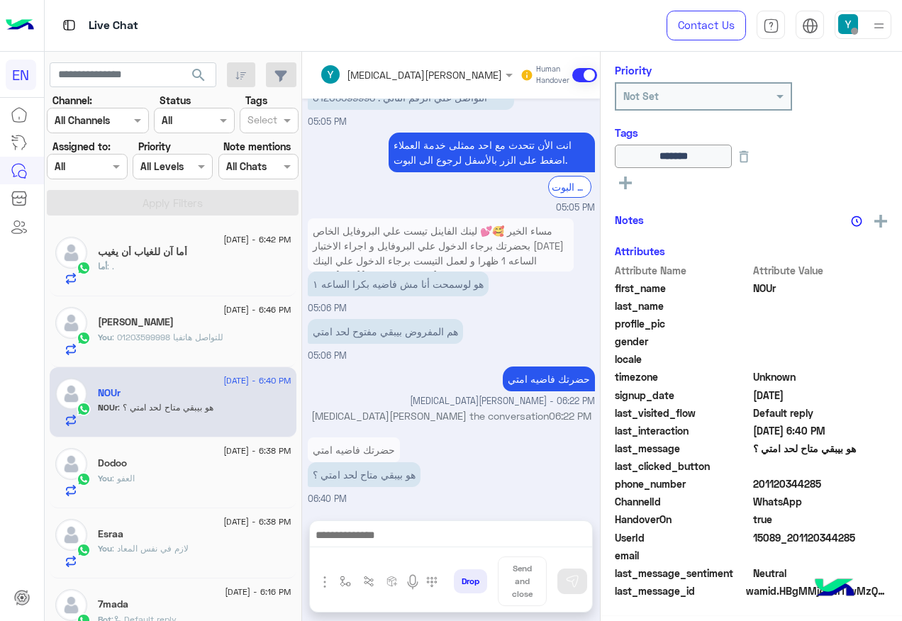
scroll to position [172, 0]
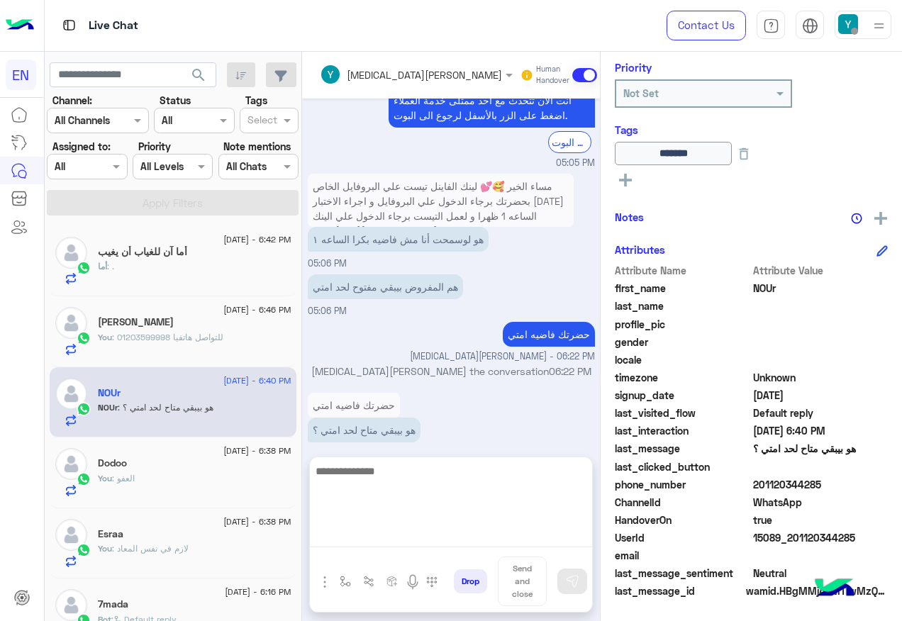
drag, startPoint x: 367, startPoint y: 539, endPoint x: 368, endPoint y: 530, distance: 8.5
click at [367, 533] on textarea at bounding box center [451, 504] width 282 height 85
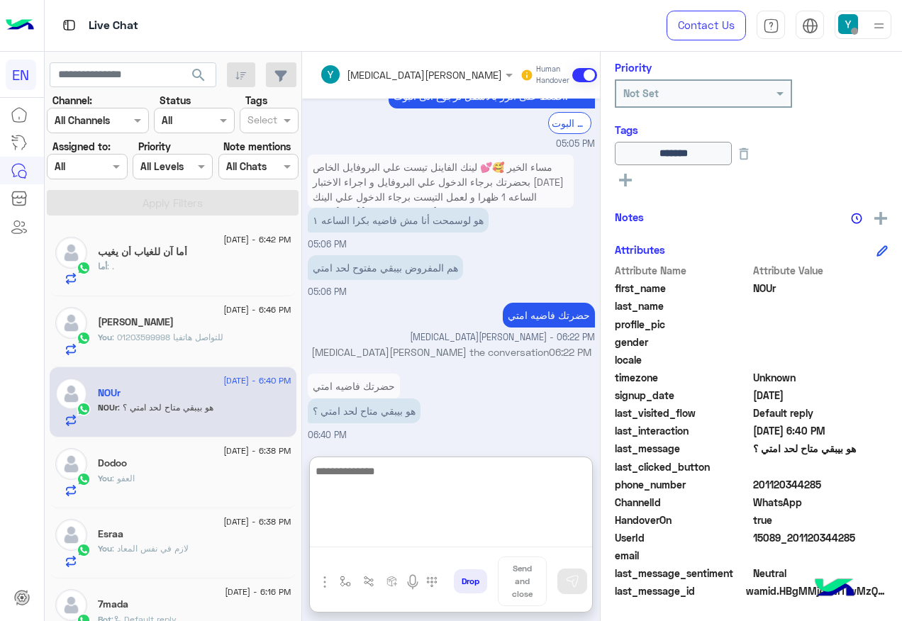
scroll to position [966, 0]
click at [382, 486] on textarea at bounding box center [451, 504] width 282 height 85
click at [393, 499] on textarea at bounding box center [451, 504] width 282 height 85
type textarea "*"
type textarea "**********"
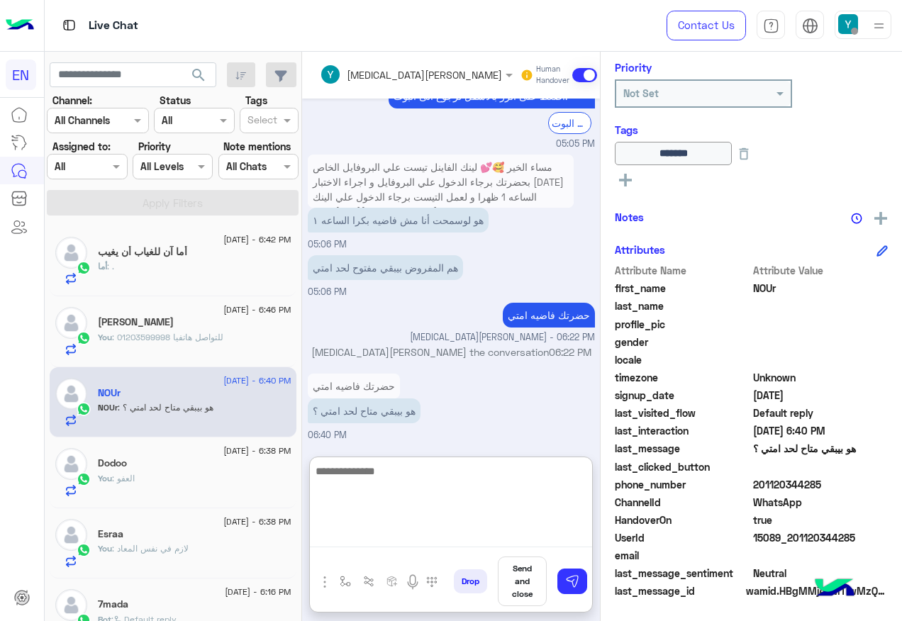
scroll to position [1012, 0]
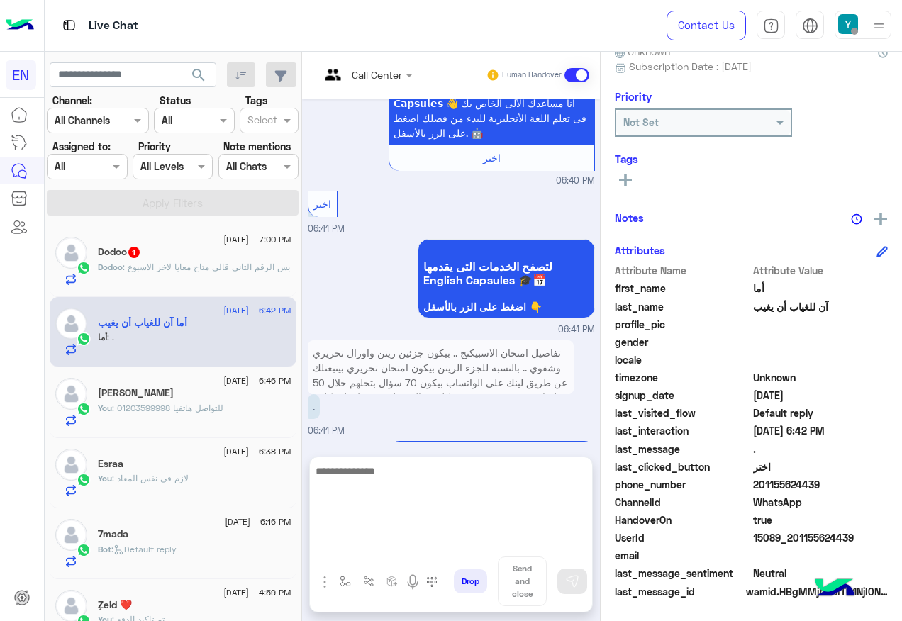
scroll to position [142, 0]
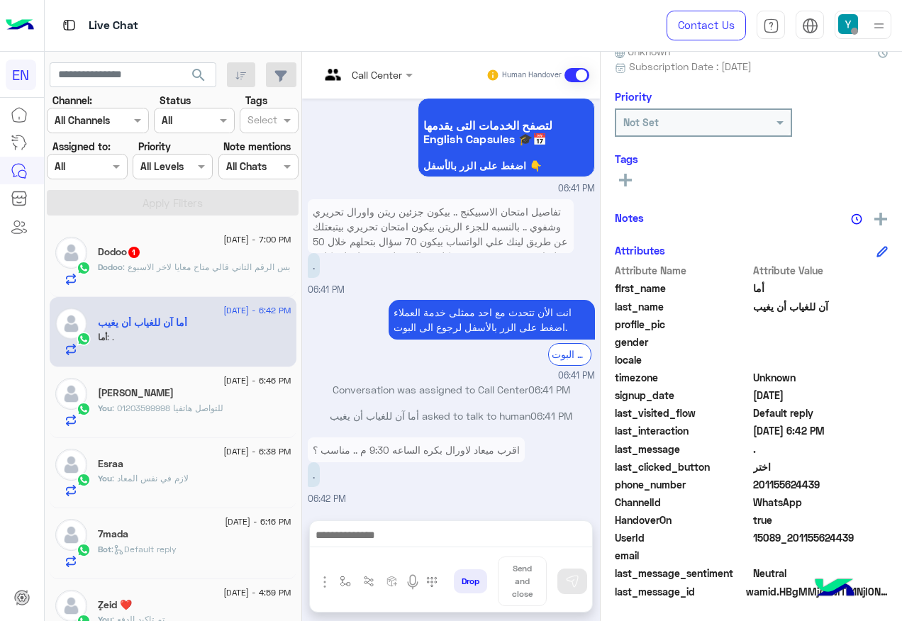
click at [204, 250] on div "Dodoo 1" at bounding box center [195, 253] width 194 height 15
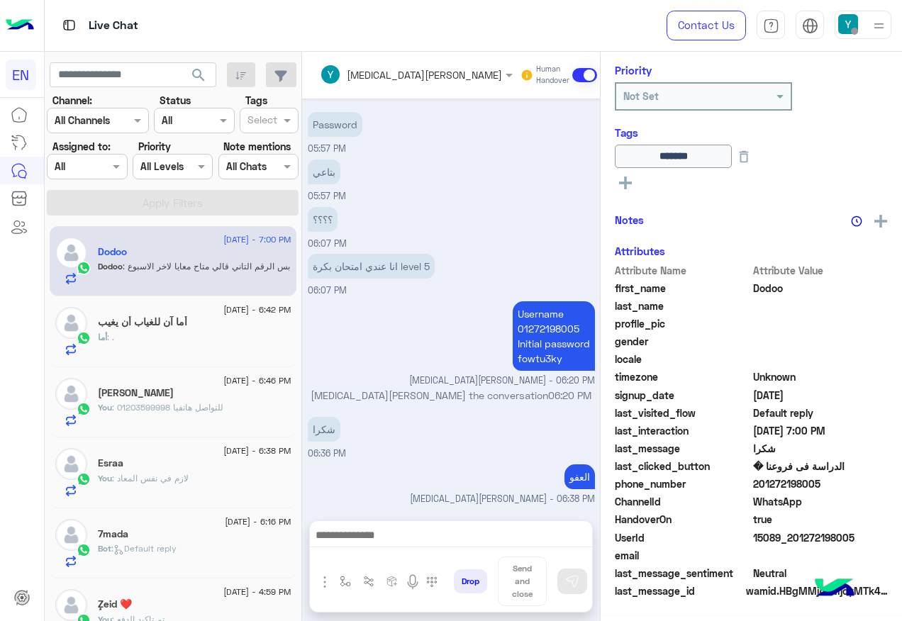
scroll to position [172, 0]
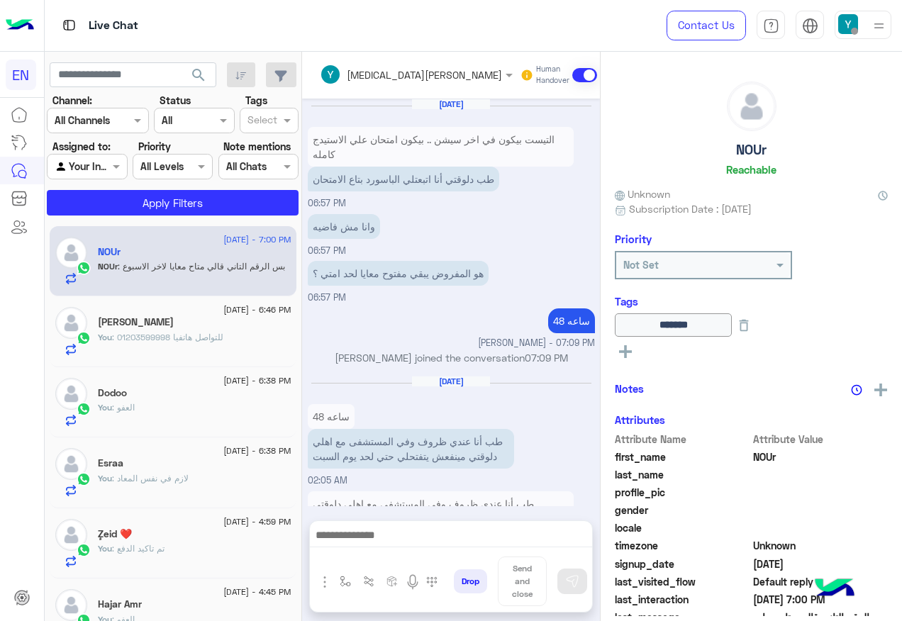
scroll to position [968, 0]
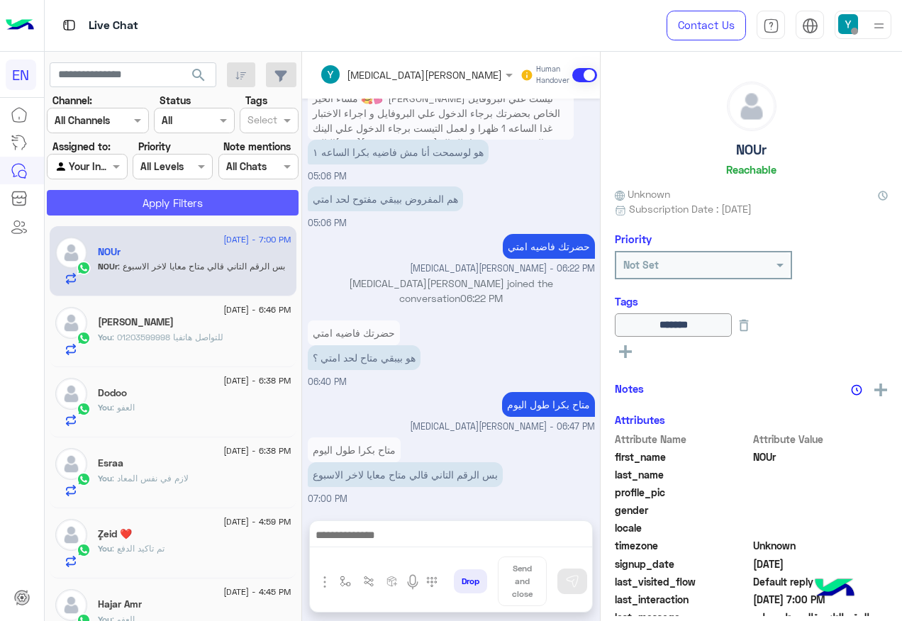
click at [174, 204] on button "Apply Filters" at bounding box center [173, 203] width 252 height 26
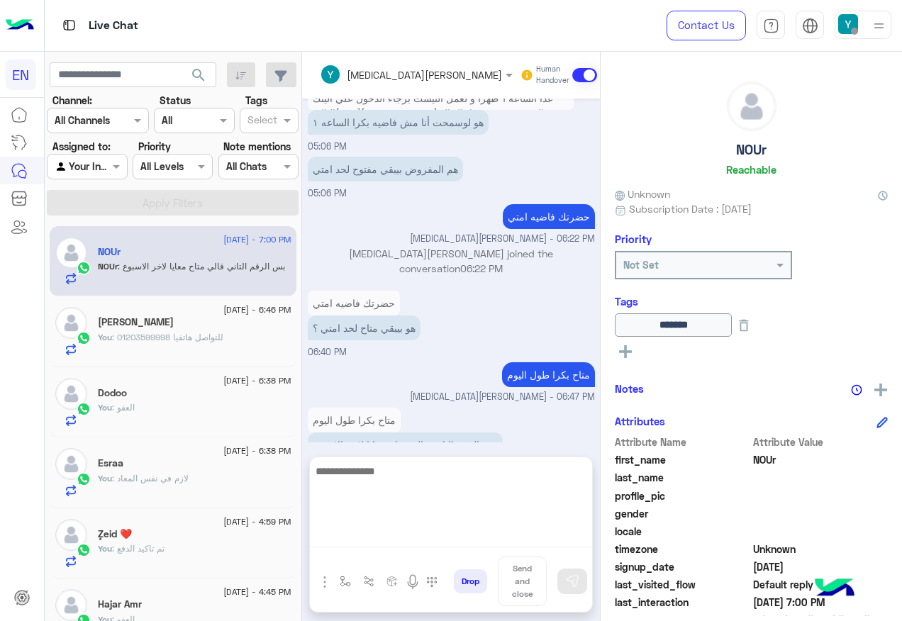
click at [452, 539] on textarea at bounding box center [451, 504] width 282 height 85
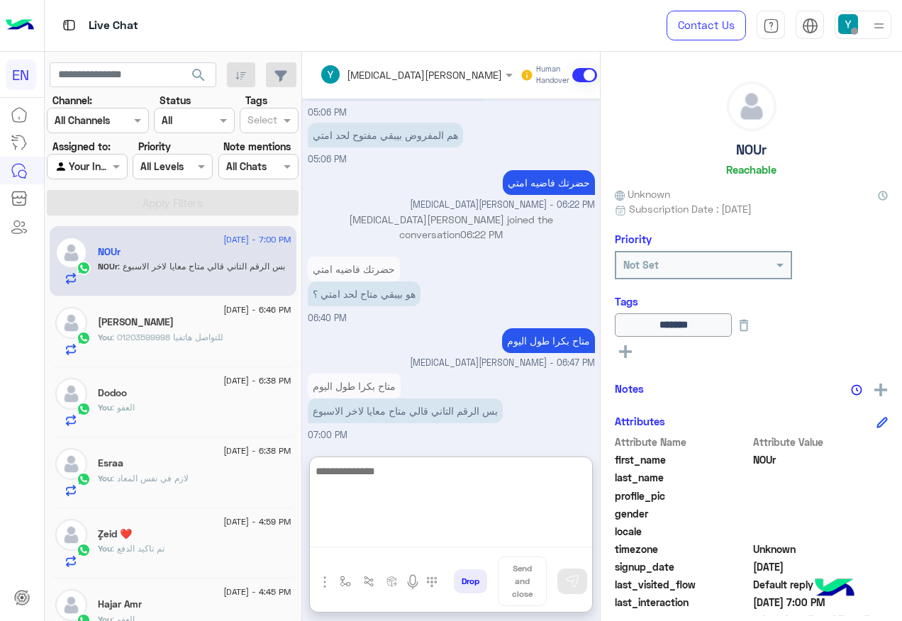
scroll to position [1031, 0]
click at [433, 476] on textarea at bounding box center [451, 504] width 282 height 85
click at [410, 480] on textarea at bounding box center [451, 504] width 282 height 85
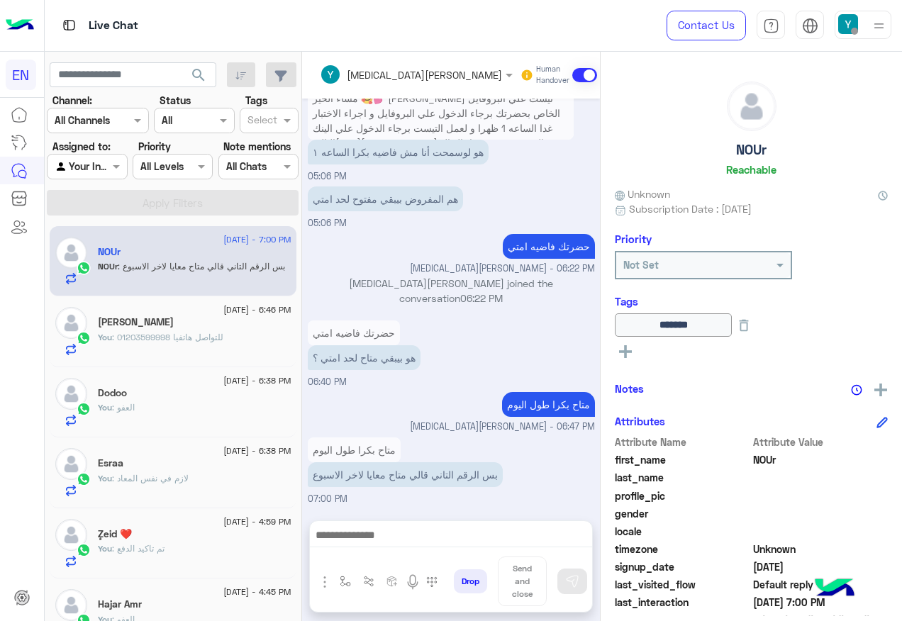
scroll to position [968, 0]
drag, startPoint x: 499, startPoint y: 340, endPoint x: 579, endPoint y: 355, distance: 81.5
click at [579, 355] on div "[DATE] التيست بيكون في اخر سيشن .. بيكون امتحان علي الاستيدج كامله طب دلوقتي أن…" at bounding box center [451, 303] width 298 height 408
drag, startPoint x: 579, startPoint y: 355, endPoint x: 571, endPoint y: 408, distance: 53.0
click at [571, 408] on p "متاح بكرا طول اليوم" at bounding box center [548, 404] width 93 height 25
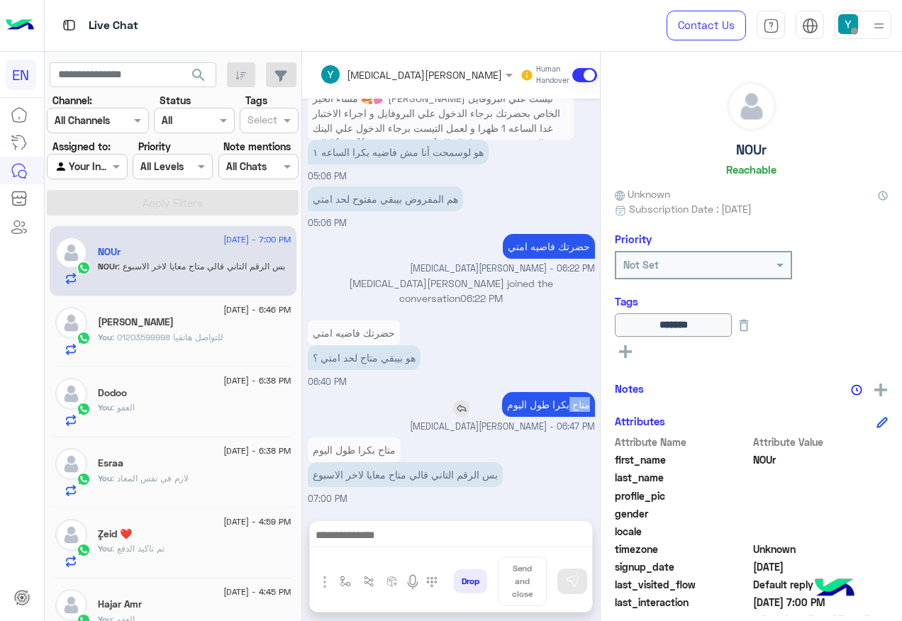
click at [571, 408] on p "متاح بكرا طول اليوم" at bounding box center [548, 404] width 93 height 25
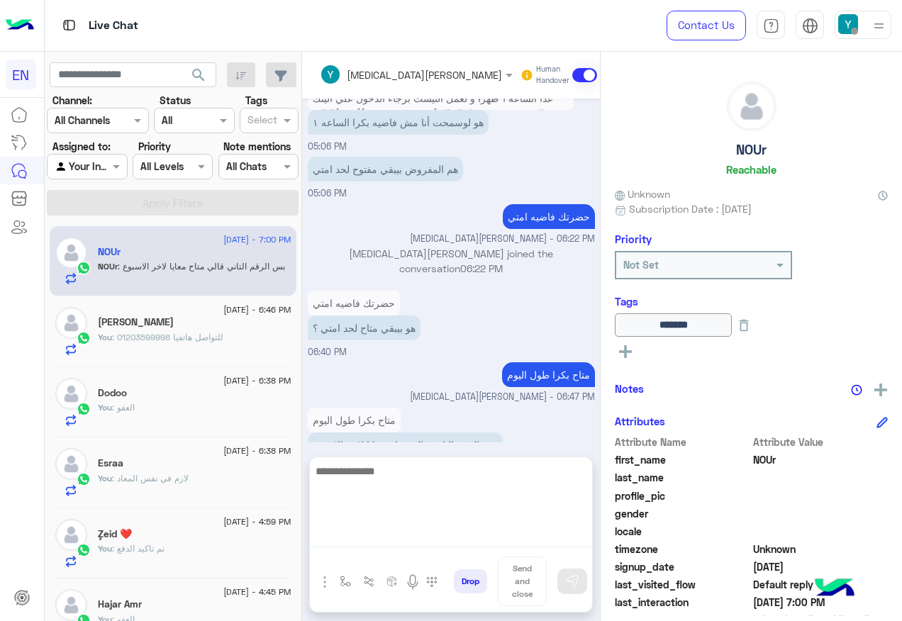
drag, startPoint x: 461, startPoint y: 545, endPoint x: 456, endPoint y: 533, distance: 13.3
click at [461, 544] on textarea at bounding box center [451, 504] width 282 height 85
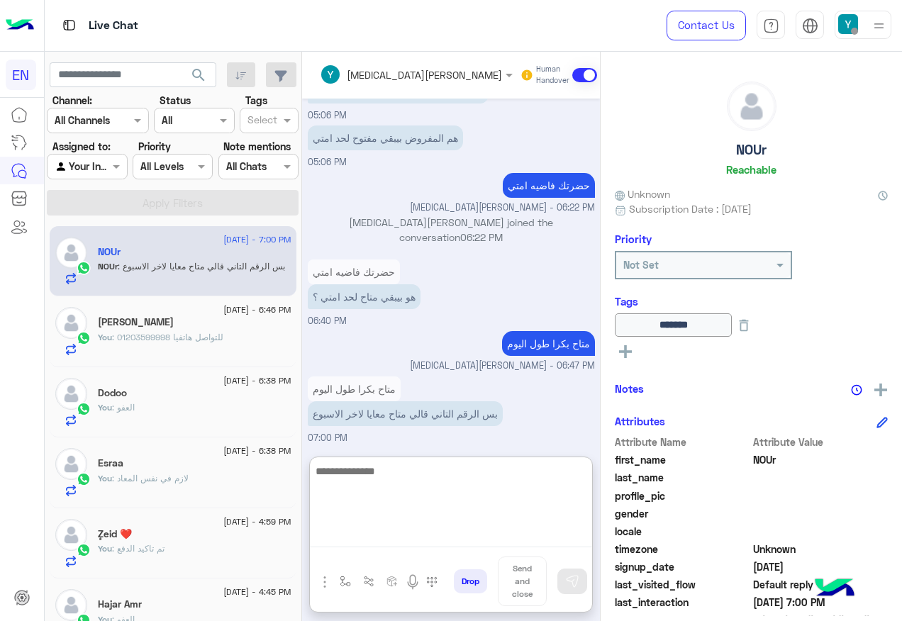
scroll to position [1031, 0]
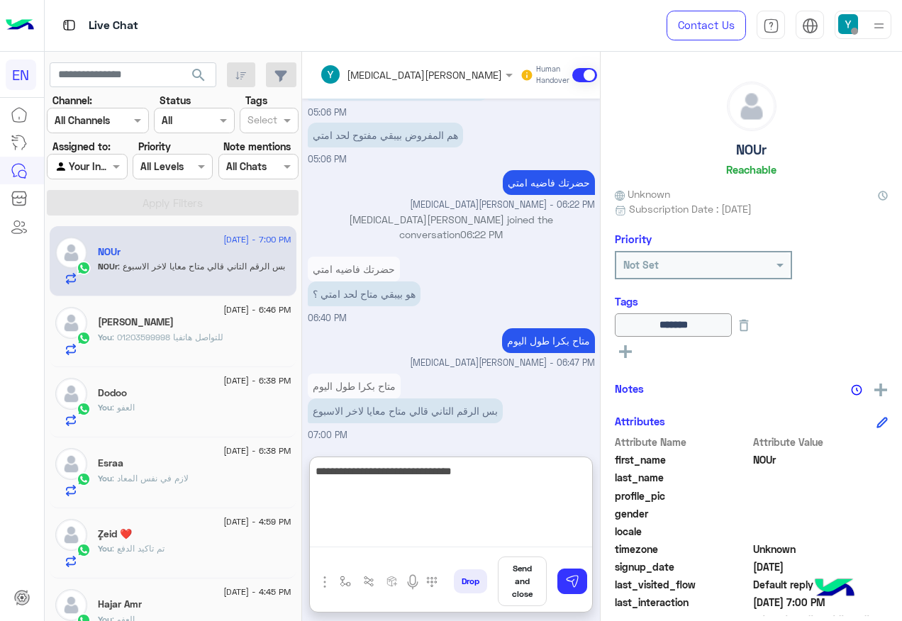
type textarea "**********"
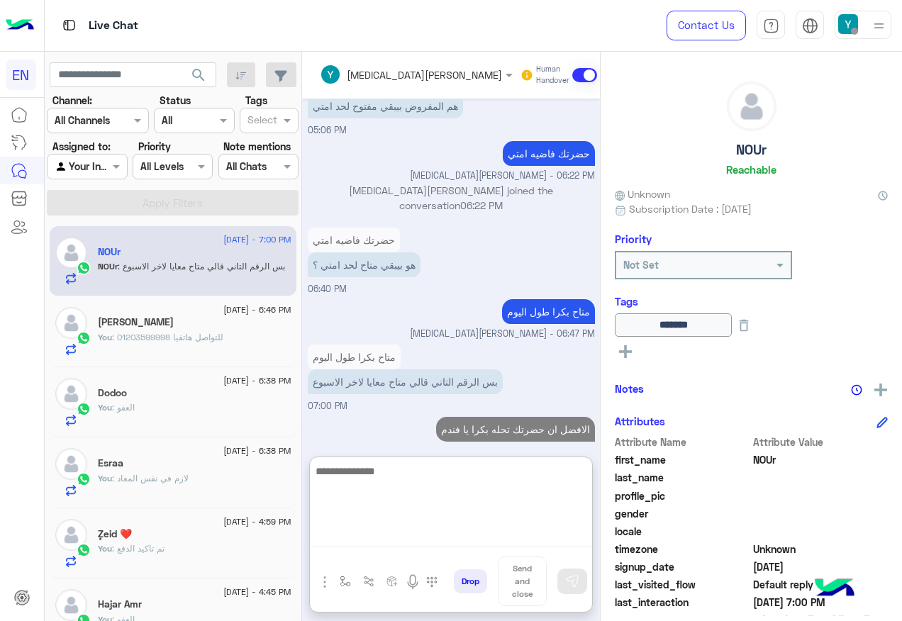
scroll to position [1077, 0]
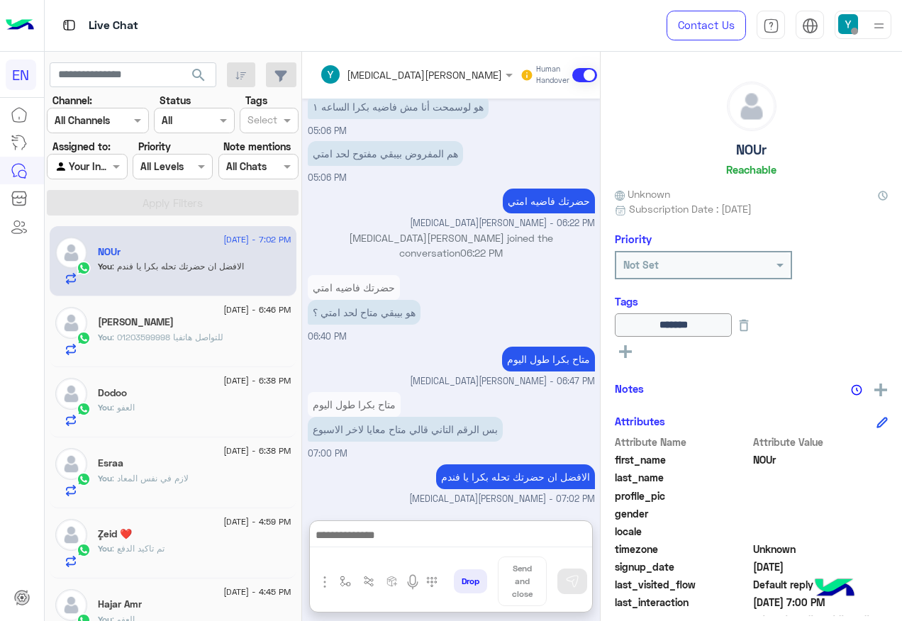
click at [81, 174] on div "Your Inbox" at bounding box center [82, 167] width 54 height 16
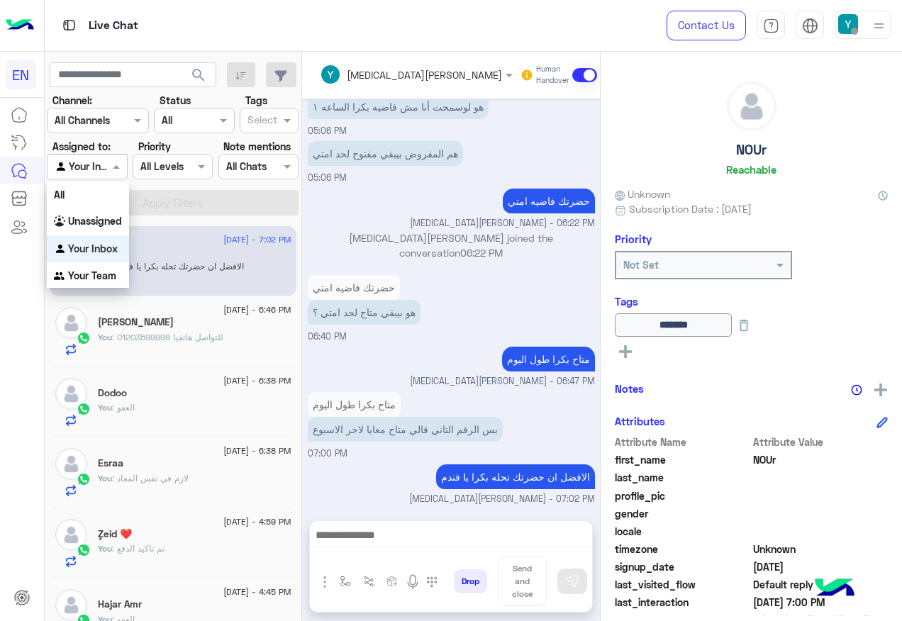
scroll to position [1013, 0]
drag, startPoint x: 101, startPoint y: 220, endPoint x: 72, endPoint y: 190, distance: 41.1
click at [94, 217] on b "Unassigned" at bounding box center [95, 221] width 54 height 12
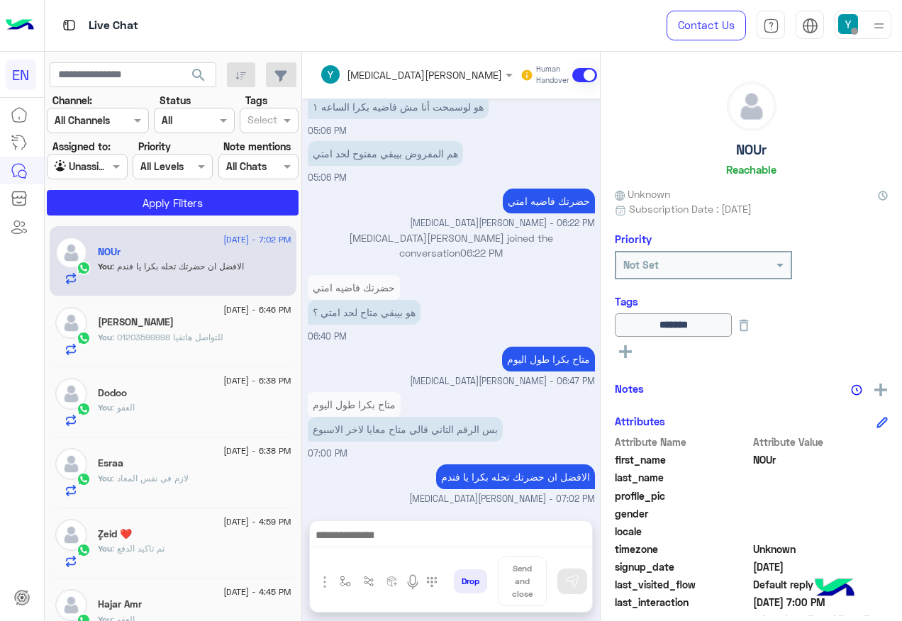
click at [71, 186] on section "Channel: Channel All Channels Status Channel All Tags Select Assigned to: Agent…" at bounding box center [173, 154] width 236 height 123
click at [72, 196] on button "Apply Filters" at bounding box center [173, 203] width 252 height 26
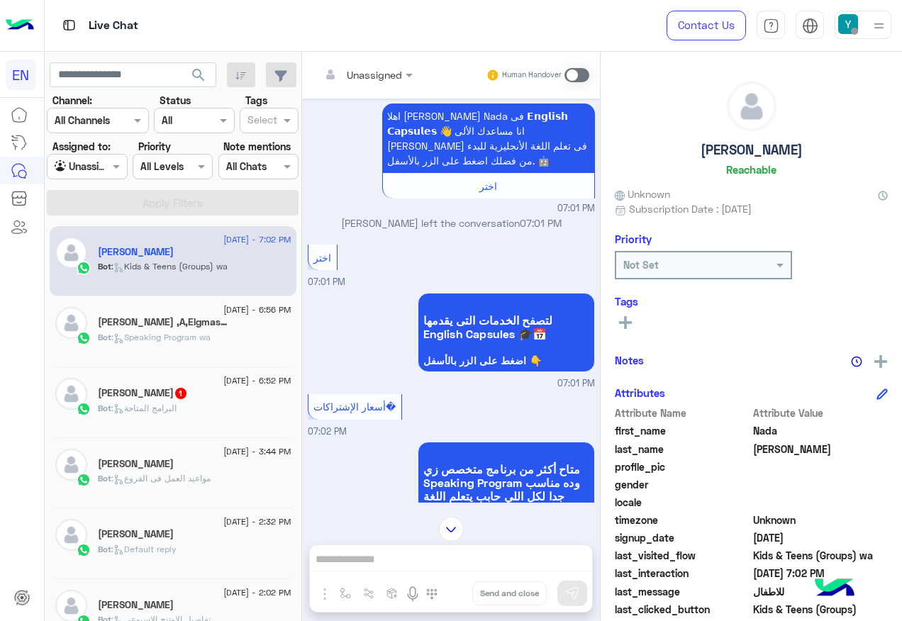
scroll to position [697, 0]
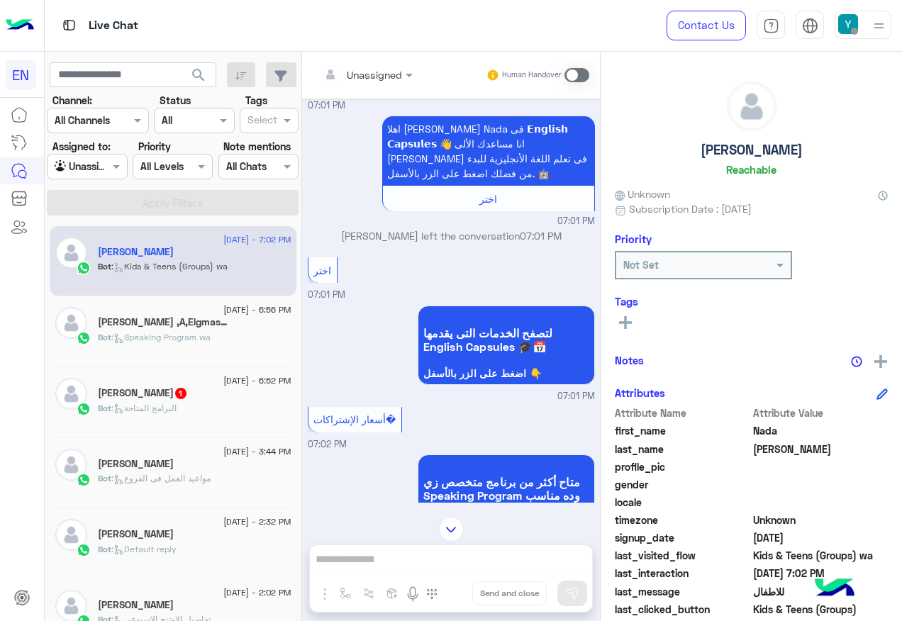
drag, startPoint x: 357, startPoint y: 60, endPoint x: 359, endPoint y: 71, distance: 11.7
click at [359, 71] on div "Unassigned Human Handover" at bounding box center [451, 75] width 298 height 47
drag, startPoint x: 359, startPoint y: 71, endPoint x: 365, endPoint y: 79, distance: 9.6
click at [365, 79] on input "text" at bounding box center [348, 74] width 57 height 15
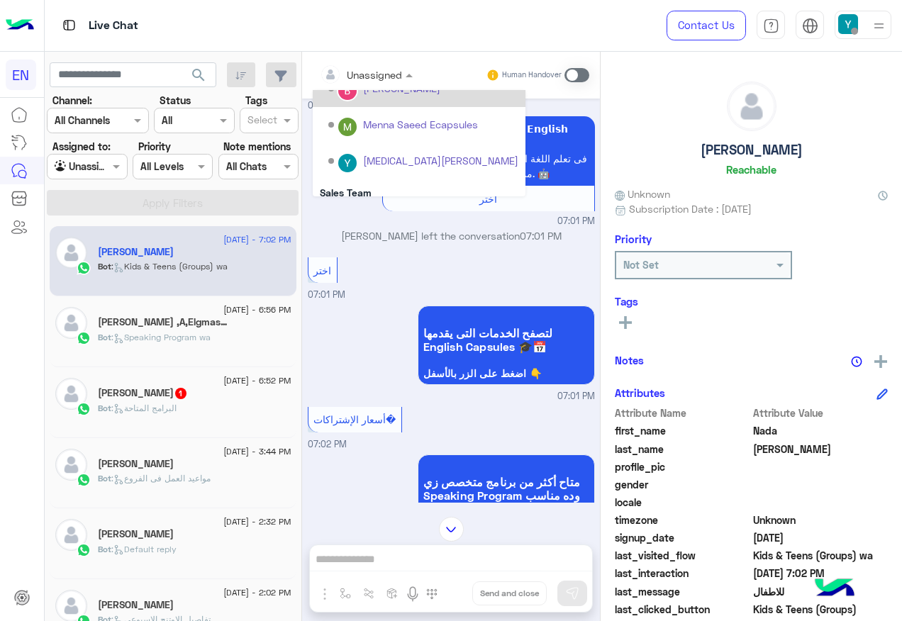
scroll to position [235, 0]
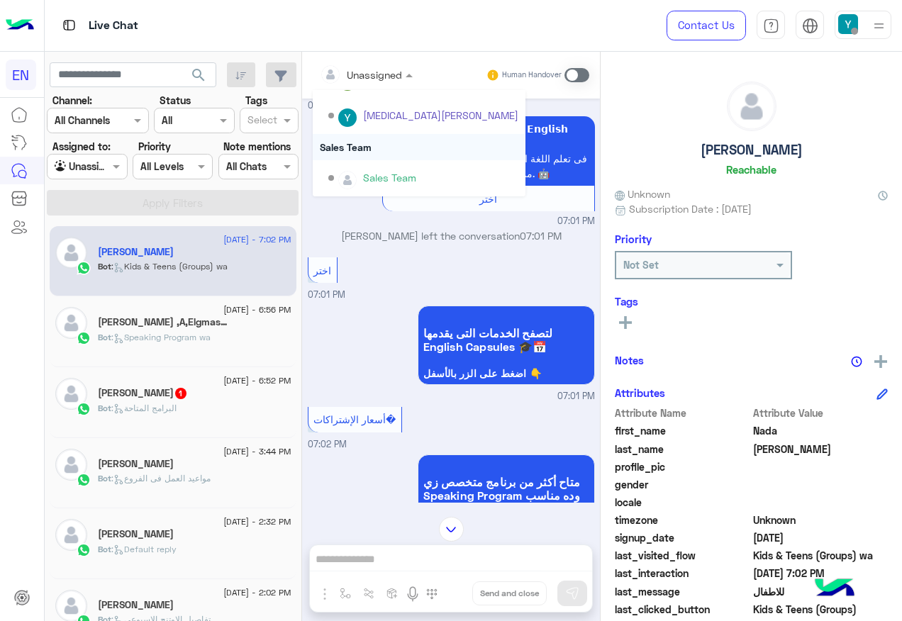
click at [390, 155] on div "Sales Team" at bounding box center [419, 147] width 213 height 26
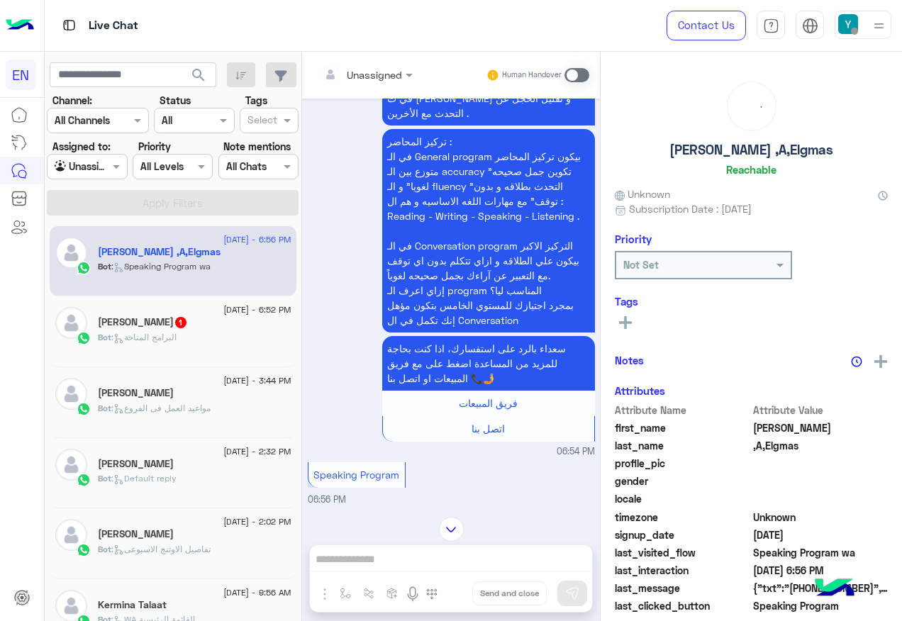
scroll to position [2560, 0]
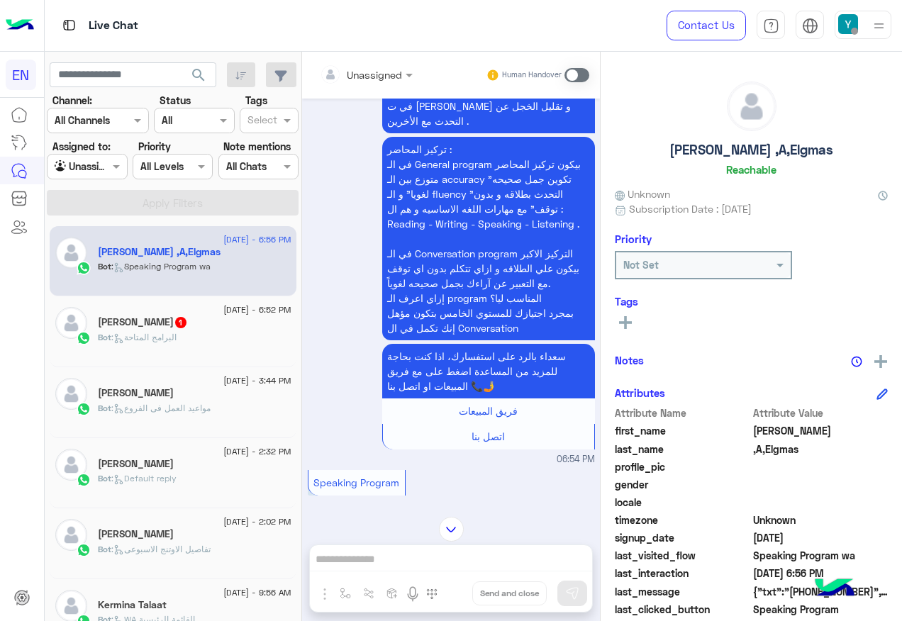
click at [391, 64] on div "Unassigned" at bounding box center [361, 74] width 82 height 28
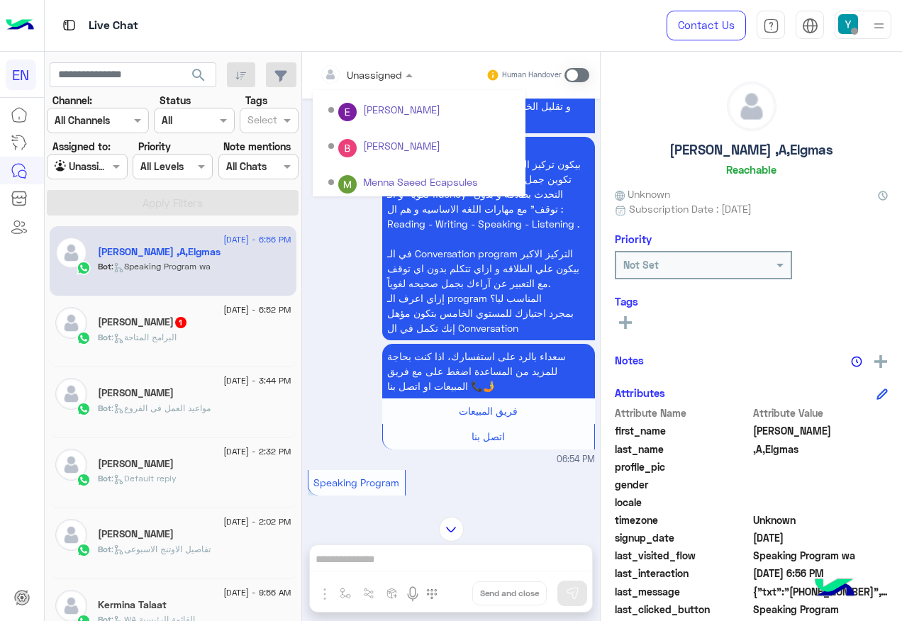
scroll to position [235, 0]
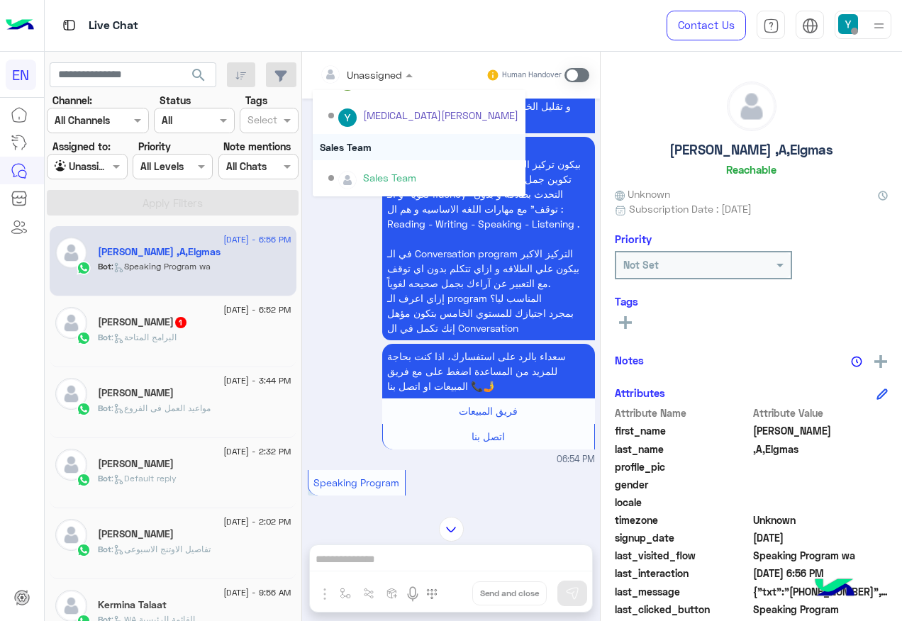
click at [407, 155] on div "Sales Team" at bounding box center [419, 147] width 213 height 26
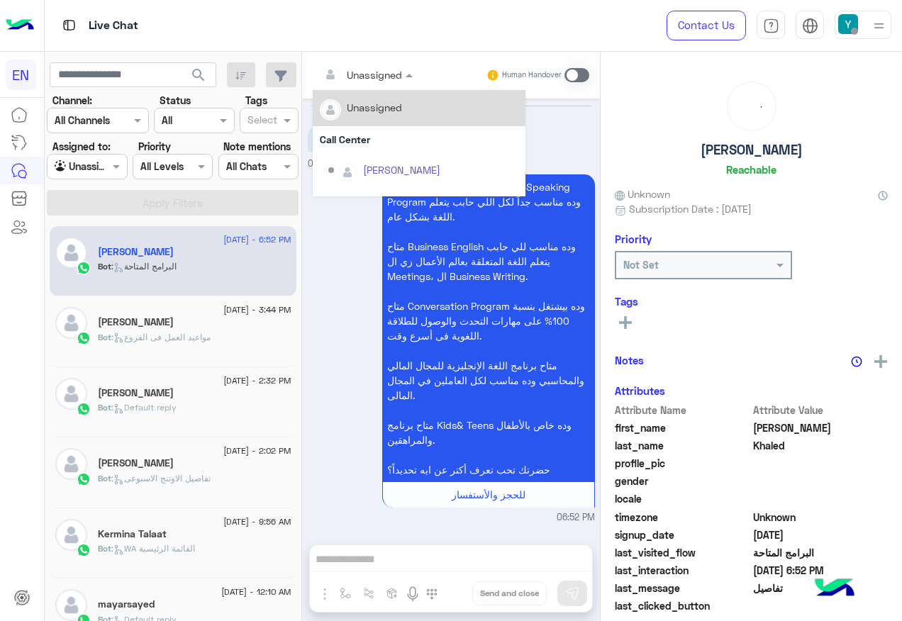
drag, startPoint x: 368, startPoint y: 81, endPoint x: 366, endPoint y: 135, distance: 54.6
click at [366, 82] on div "Unassigned" at bounding box center [357, 74] width 89 height 28
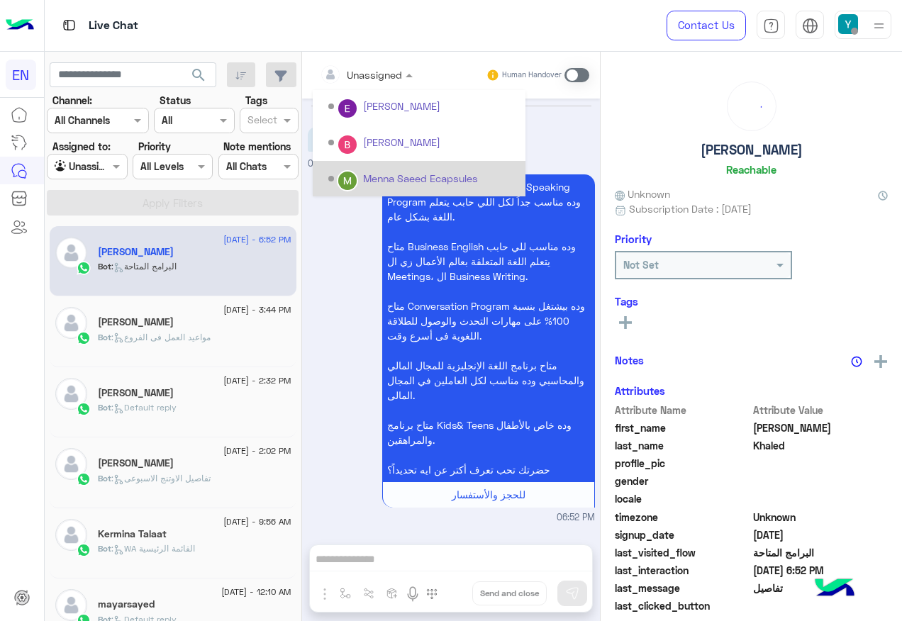
scroll to position [235, 0]
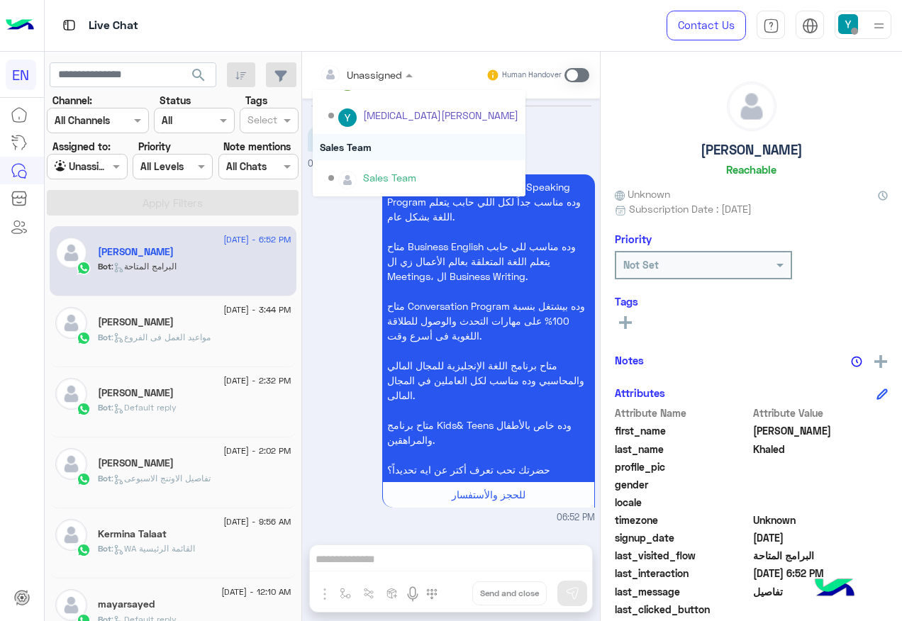
click at [379, 156] on div "Sales Team" at bounding box center [419, 147] width 213 height 26
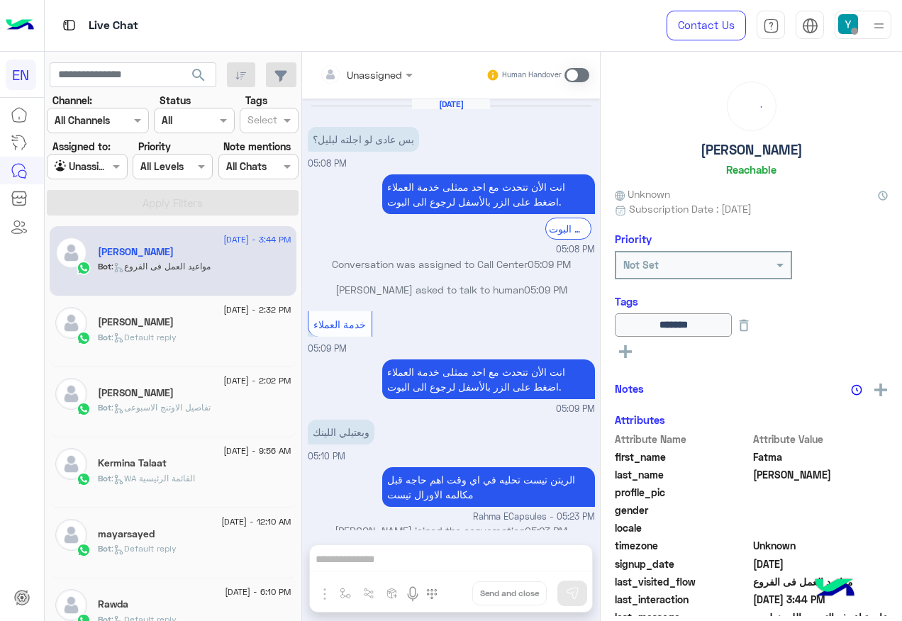
scroll to position [619, 0]
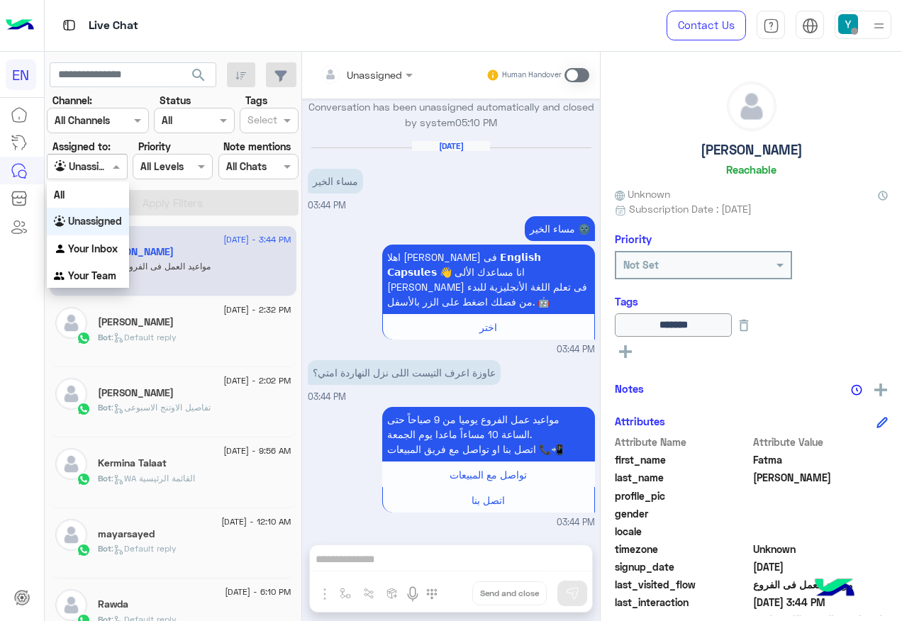
click at [99, 165] on div at bounding box center [86, 166] width 79 height 16
click at [110, 196] on div "All" at bounding box center [88, 194] width 82 height 26
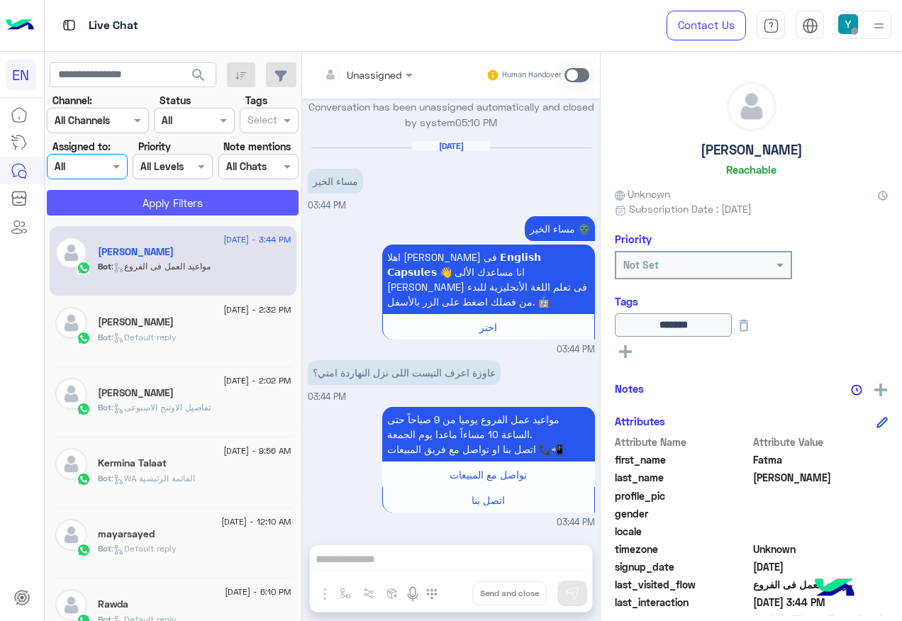
click at [167, 193] on button "Apply Filters" at bounding box center [173, 203] width 252 height 26
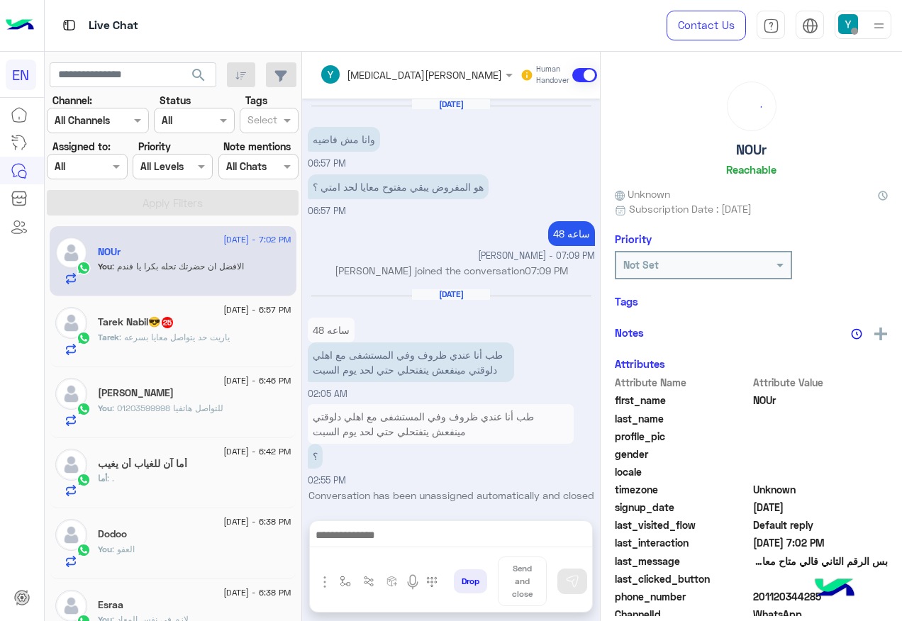
scroll to position [926, 0]
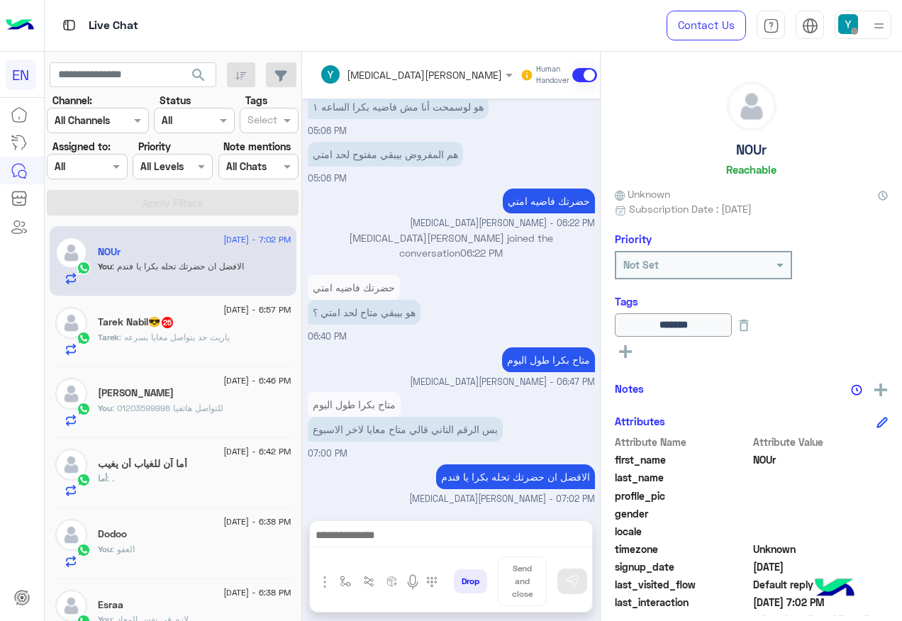
click at [162, 313] on div "[DATE] - 6:57 PM" at bounding box center [195, 311] width 194 height 9
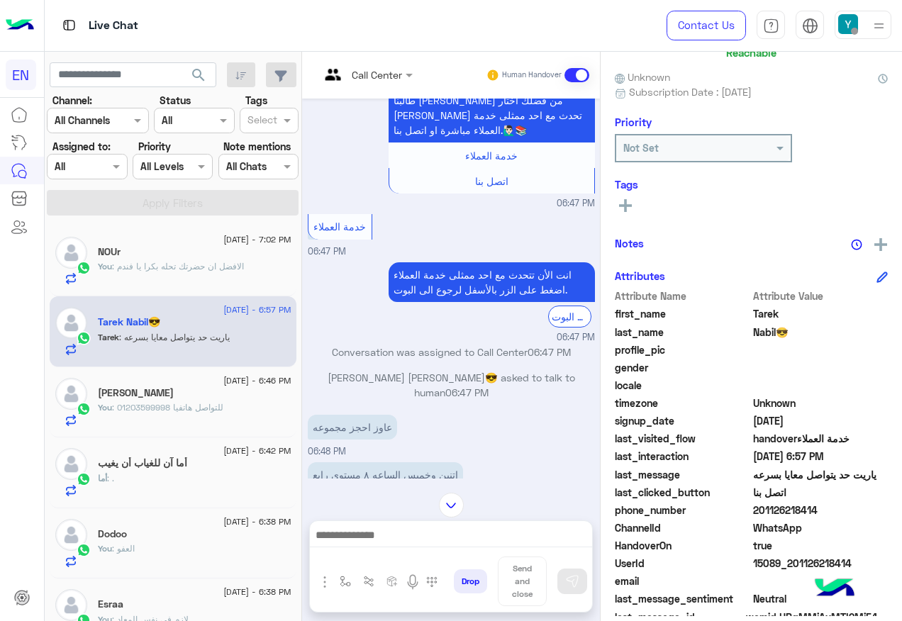
scroll to position [142, 0]
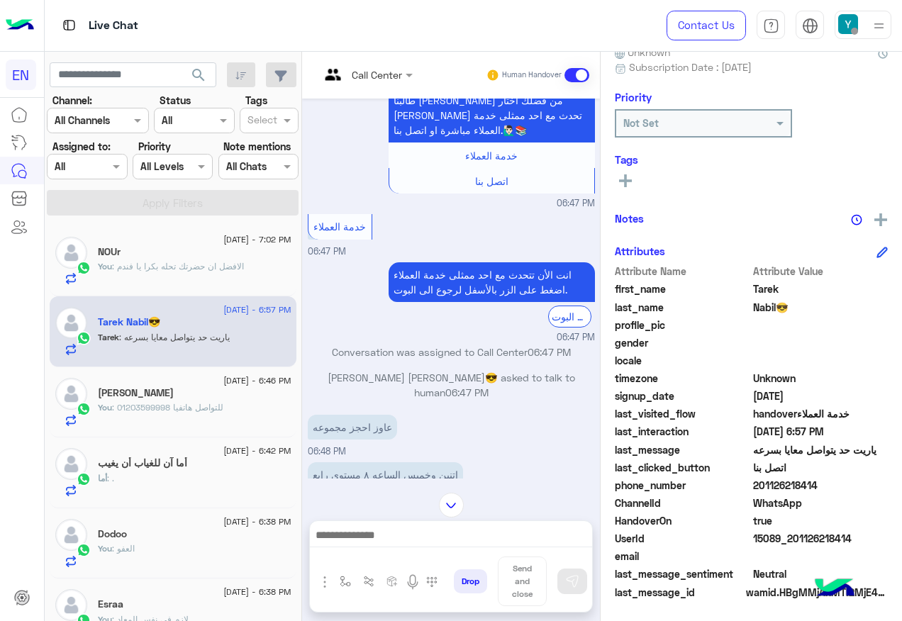
click at [582, 74] on span at bounding box center [576, 75] width 25 height 14
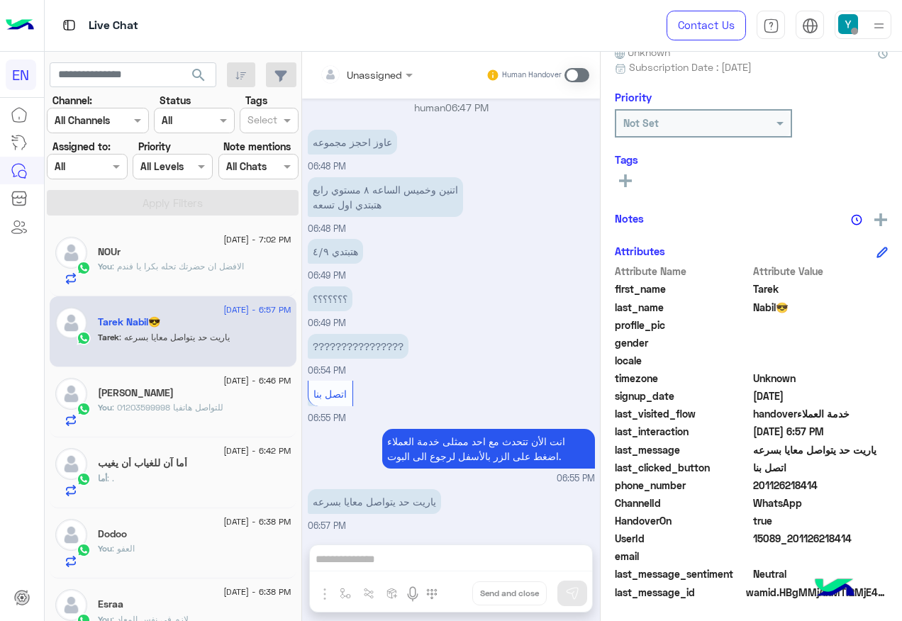
scroll to position [800, 0]
